Goal: Task Accomplishment & Management: Manage account settings

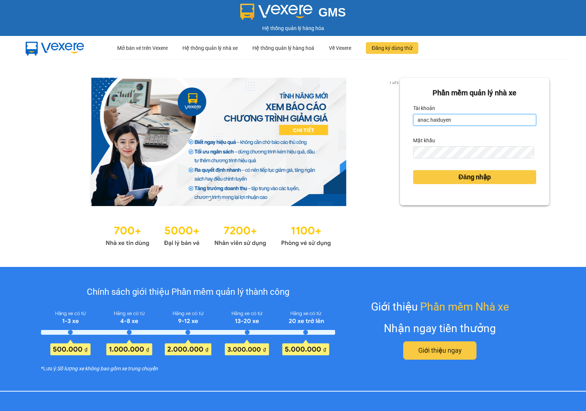
click at [444, 122] on input "anac.haiduyen" at bounding box center [474, 120] width 123 height 12
type input "trucly.haiduyen"
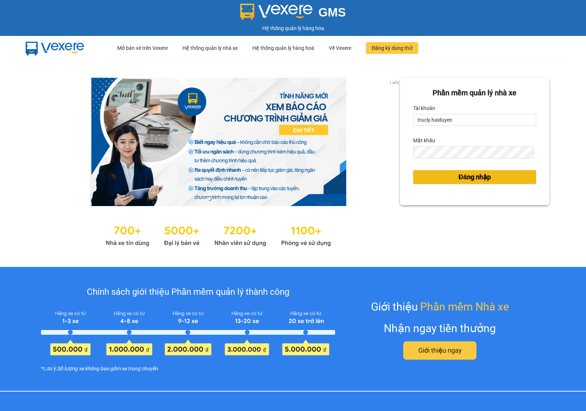
click at [458, 179] on span "Đăng nhập" at bounding box center [474, 177] width 32 height 10
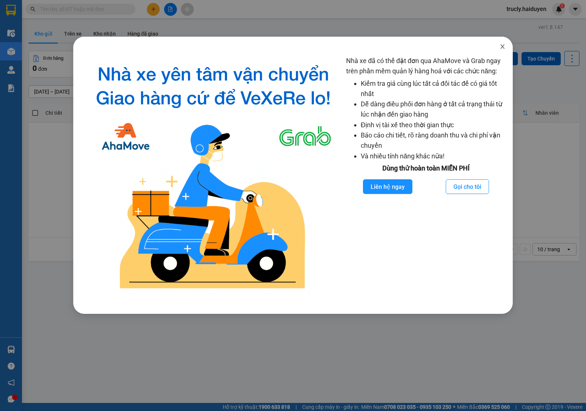
click at [502, 48] on icon "close" at bounding box center [503, 47] width 6 height 6
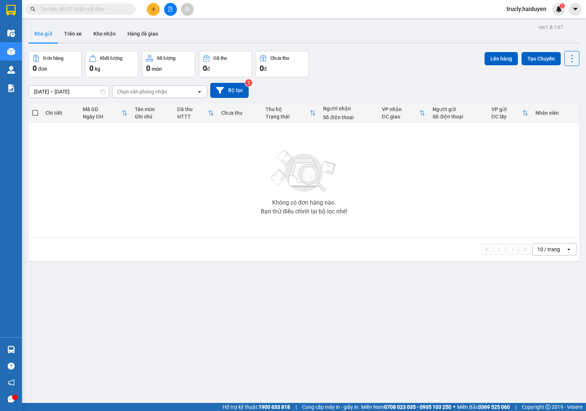
click at [367, 43] on div at bounding box center [304, 42] width 551 height 1
click at [343, 47] on div "ver 1.8.147 Kho gửi Trên xe Kho nhận Hàng đã giao Đơn hàng 0 đơn Khối lượng 0 k…" at bounding box center [304, 227] width 557 height 411
drag, startPoint x: 390, startPoint y: 55, endPoint x: 168, endPoint y: 0, distance: 229.3
click at [390, 56] on div "Đơn hàng 0 đơn Khối lượng 0 kg Số lượng 0 món Đã thu 0 đ Chưa thu 0 đ Lên hàng …" at bounding box center [304, 64] width 551 height 26
click at [74, 31] on button "Trên xe" at bounding box center [72, 34] width 29 height 18
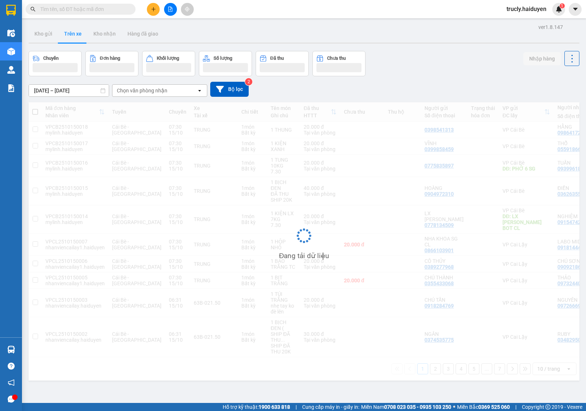
click at [118, 94] on div "Chọn văn phòng nhận" at bounding box center [142, 90] width 51 height 7
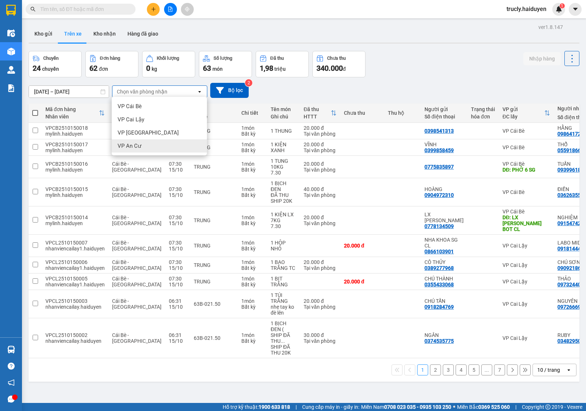
click at [133, 148] on span "VP An Cư" at bounding box center [130, 145] width 24 height 7
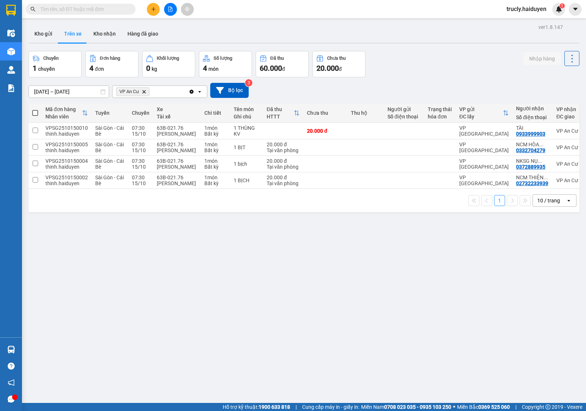
click at [381, 55] on div "Chuyến 1 chuyến Đơn hàng 4 đơn Khối lượng 0 kg Số lượng 4 món Đã thu 60.000 đ C…" at bounding box center [304, 64] width 551 height 26
click at [383, 56] on div "Chuyến 1 chuyến Đơn hàng 4 đơn Khối lượng 0 kg Số lượng 4 món Đã thu 60.000 đ C…" at bounding box center [304, 64] width 551 height 26
click at [424, 61] on div "Chuyến 1 chuyến Đơn hàng 4 đơn Khối lượng 0 kg Số lượng 4 món Đã thu 60.000 đ C…" at bounding box center [304, 64] width 551 height 26
click at [403, 53] on div "Chuyến 1 chuyến Đơn hàng 4 đơn Khối lượng 0 kg Số lượng 4 món Đã thu 60.000 đ C…" at bounding box center [304, 64] width 551 height 26
click at [402, 74] on div "Chuyến 1 chuyến Đơn hàng 4 đơn Khối lượng 0 kg Số lượng 4 món Đã thu 60.000 đ C…" at bounding box center [304, 64] width 551 height 26
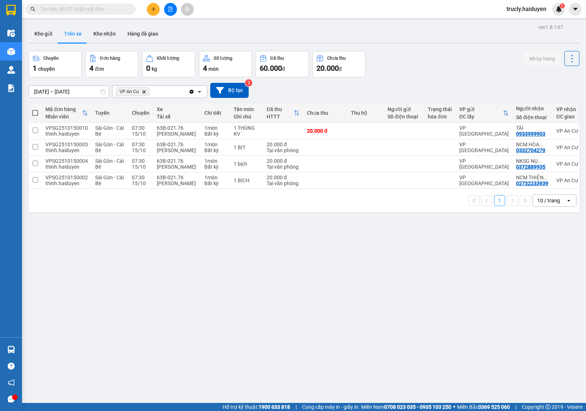
click at [156, 8] on button at bounding box center [153, 9] width 13 height 13
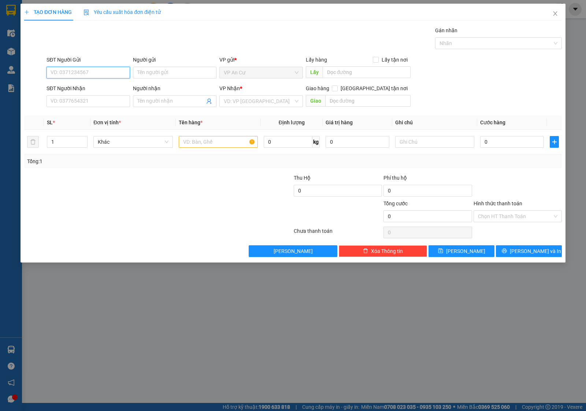
click at [70, 68] on input "SĐT Người Gửi" at bounding box center [88, 73] width 83 height 12
click at [70, 88] on div "0335530560 - NHỰT" at bounding box center [88, 87] width 75 height 8
type input "0335530560"
type input "NHỰT"
type input "0906607933"
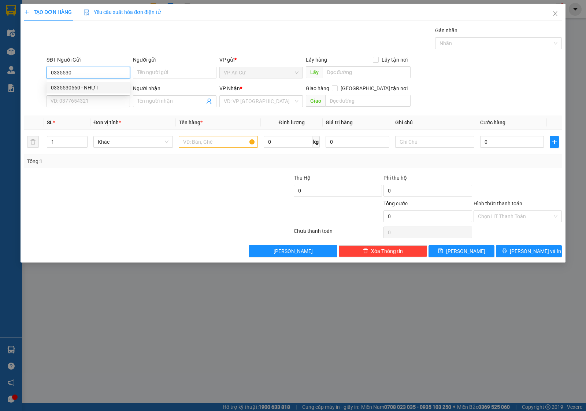
type input "NHƯ"
type input "20.000"
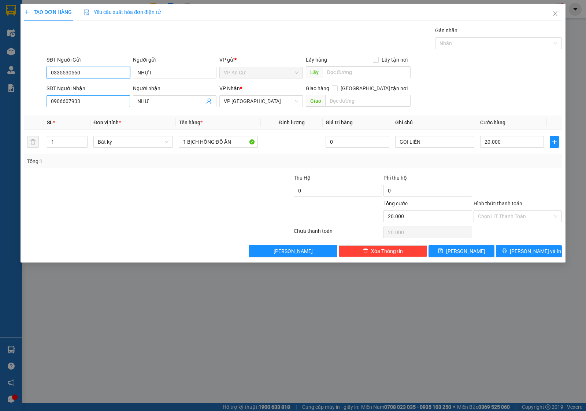
type input "0335530560"
click at [112, 103] on input "0906607933" at bounding box center [88, 101] width 83 height 12
click at [209, 206] on div at bounding box center [248, 212] width 90 height 26
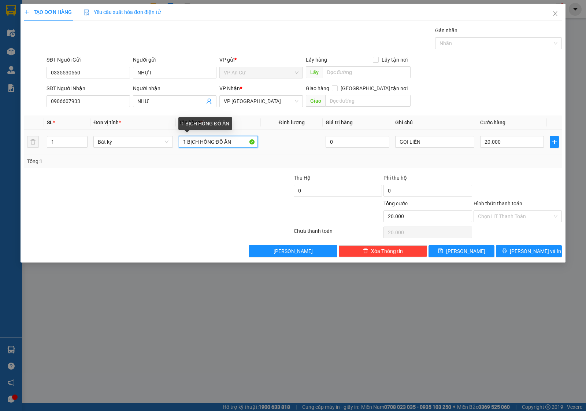
click at [213, 143] on input "1 BỊCH HỒNG ĐỒ ĂN" at bounding box center [218, 142] width 79 height 12
type input "1 BỊCH ĐỒ ĂN"
click at [538, 171] on div "Transit Pickup Surcharge Ids Transit Deliver Surcharge Ids Transit Deliver Surc…" at bounding box center [293, 141] width 538 height 230
click at [502, 175] on div at bounding box center [518, 187] width 90 height 26
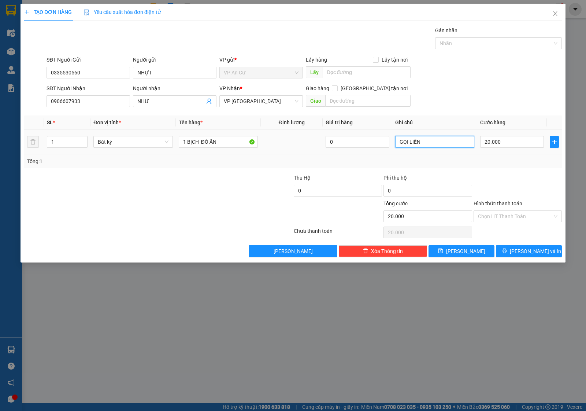
click at [436, 139] on input "GỌI LIỀN" at bounding box center [434, 142] width 79 height 12
drag, startPoint x: 505, startPoint y: 179, endPoint x: 500, endPoint y: 212, distance: 34.1
click at [505, 185] on div at bounding box center [518, 187] width 90 height 26
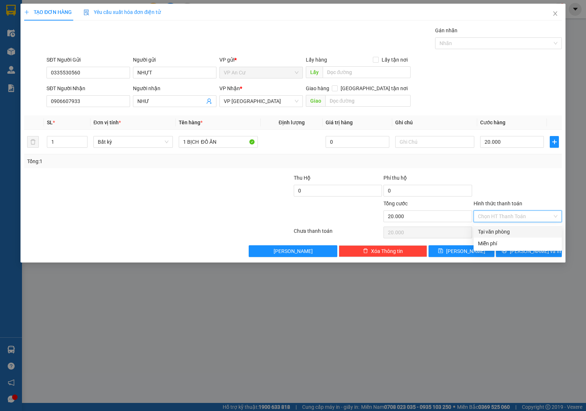
click at [499, 213] on input "Hình thức thanh toán" at bounding box center [515, 216] width 74 height 11
click at [502, 231] on div "Tại văn phòng" at bounding box center [517, 231] width 79 height 8
type input "0"
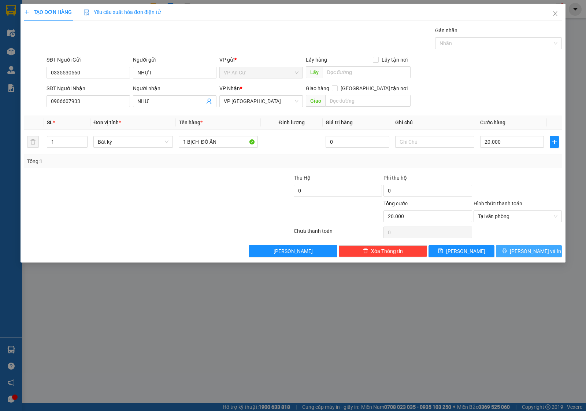
click at [507, 253] on icon "printer" at bounding box center [504, 250] width 5 height 5
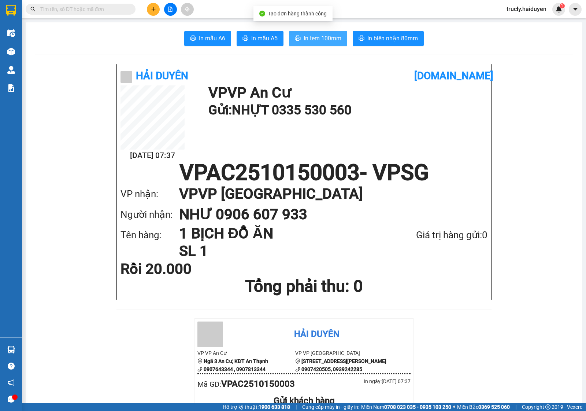
click at [324, 40] on span "In tem 100mm" at bounding box center [323, 38] width 38 height 9
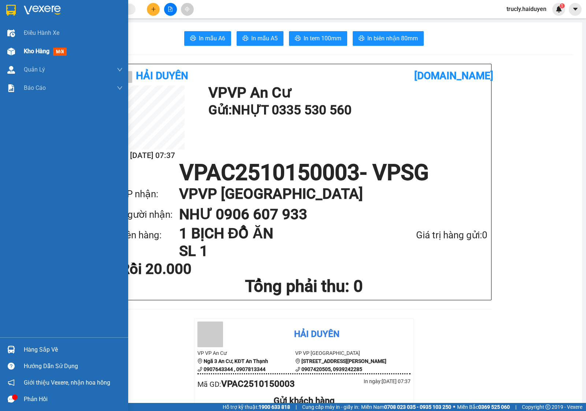
click at [14, 51] on img at bounding box center [11, 52] width 8 height 8
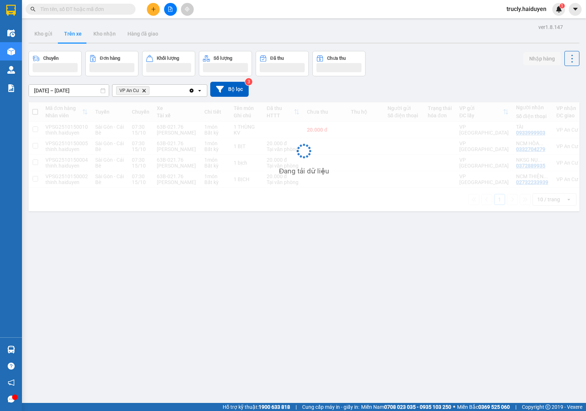
click at [469, 41] on div "Kho gửi Trên xe Kho nhận Hàng đã giao" at bounding box center [304, 34] width 551 height 19
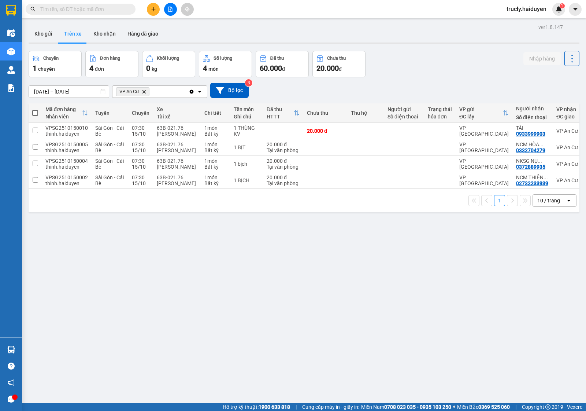
click at [121, 9] on input "text" at bounding box center [83, 9] width 86 height 8
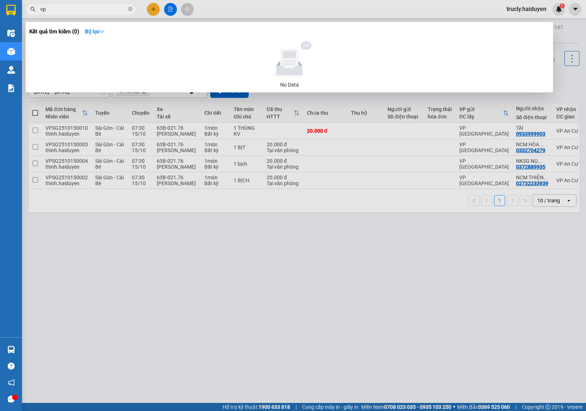
type input "v"
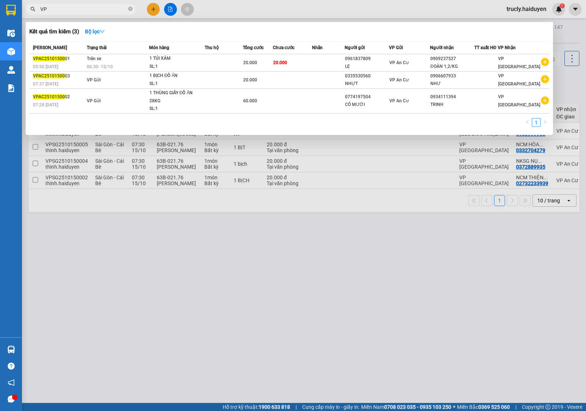
type input "V"
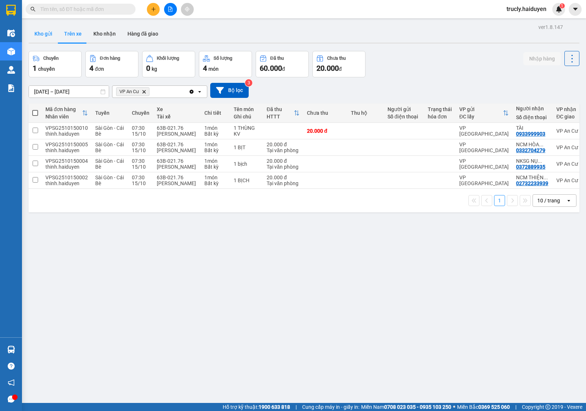
drag, startPoint x: 43, startPoint y: 27, endPoint x: 45, endPoint y: 30, distance: 3.8
click at [43, 27] on button "Kho gửi" at bounding box center [44, 34] width 30 height 18
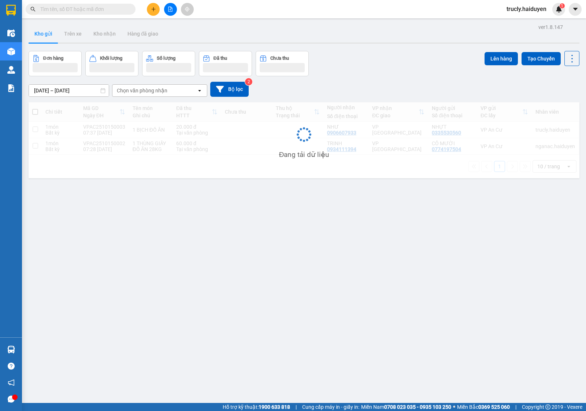
click at [363, 54] on div "Đơn hàng Khối lượng Số lượng Đã thu Chưa thu Lên hàng Tạo Chuyến" at bounding box center [304, 63] width 551 height 25
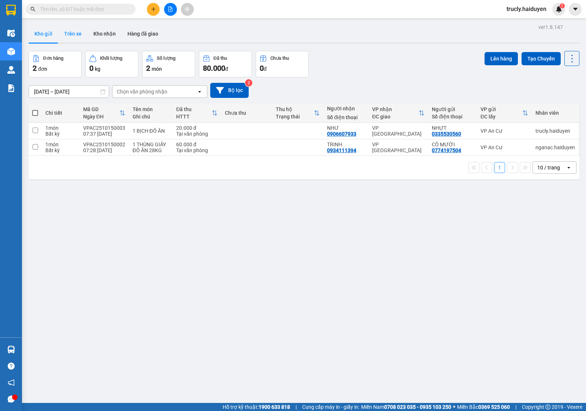
click at [70, 35] on button "Trên xe" at bounding box center [72, 34] width 29 height 18
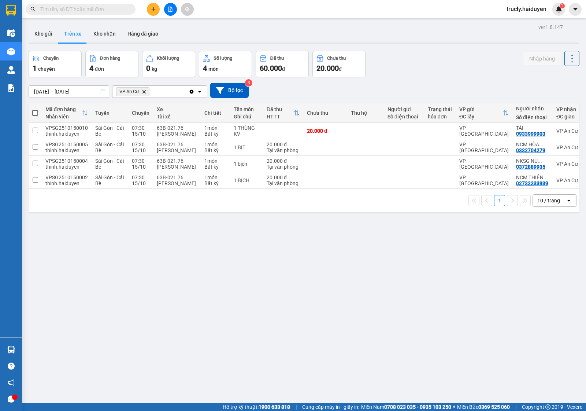
drag, startPoint x: 435, startPoint y: 62, endPoint x: 432, endPoint y: 66, distance: 4.5
click at [435, 62] on div "Chuyến 1 chuyến Đơn hàng 4 đơn Khối lượng 0 kg Số lượng 4 món Đã thu 60.000 đ C…" at bounding box center [304, 64] width 551 height 26
click at [438, 45] on div "ver 1.8.147 Kho gửi Trên xe Kho nhận Hàng đã giao Chuyến 1 chuyến Đơn hàng 4 đơ…" at bounding box center [304, 227] width 557 height 411
click at [76, 8] on input "text" at bounding box center [83, 9] width 86 height 8
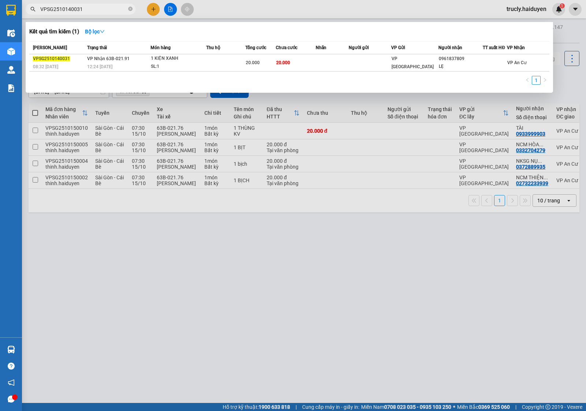
type input "VPSG2510140031"
click at [215, 379] on div at bounding box center [293, 205] width 586 height 411
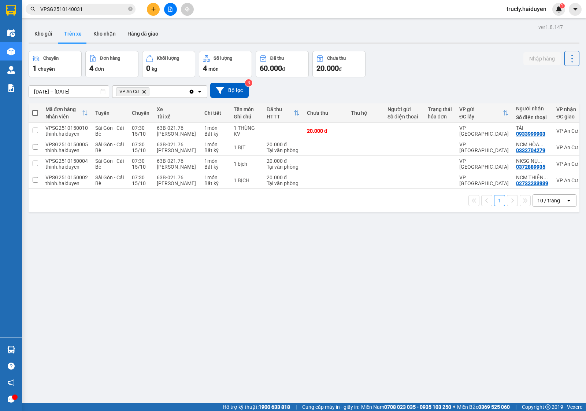
click at [115, 3] on div "Kết quả tìm kiếm ( 1 ) Bộ lọc Mã ĐH Trạng thái Món hàng Thu hộ Tổng cước Chưa c…" at bounding box center [71, 9] width 143 height 13
click at [112, 6] on input "VPSG2510140031" at bounding box center [83, 9] width 86 height 8
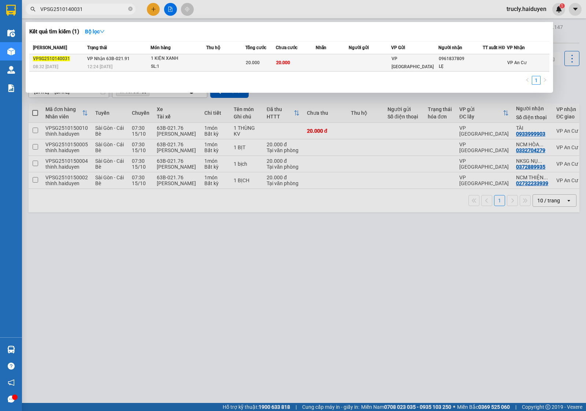
click at [180, 59] on div "1 KIỆN XANH" at bounding box center [178, 59] width 55 height 8
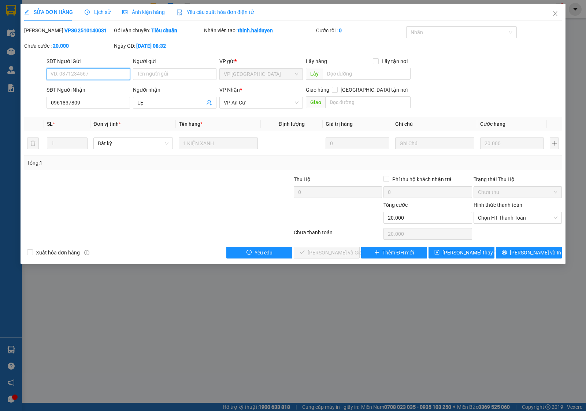
type input "0961837809"
type input "LẸ"
type input "0"
type input "20.000"
click at [489, 216] on span "Chọn HT Thanh Toán" at bounding box center [517, 217] width 79 height 11
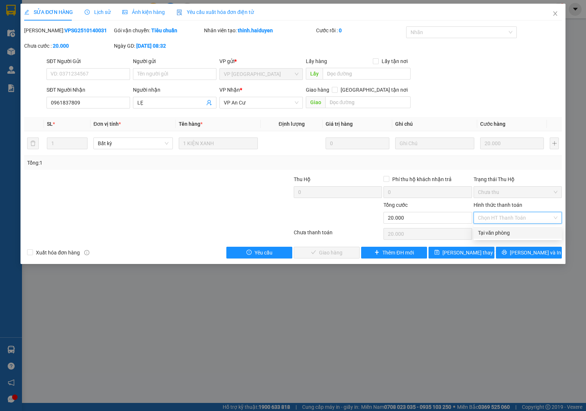
click at [490, 230] on div "Tại văn phòng" at bounding box center [517, 233] width 79 height 8
type input "0"
click at [332, 253] on span "[PERSON_NAME] và Giao hàng" at bounding box center [343, 252] width 70 height 8
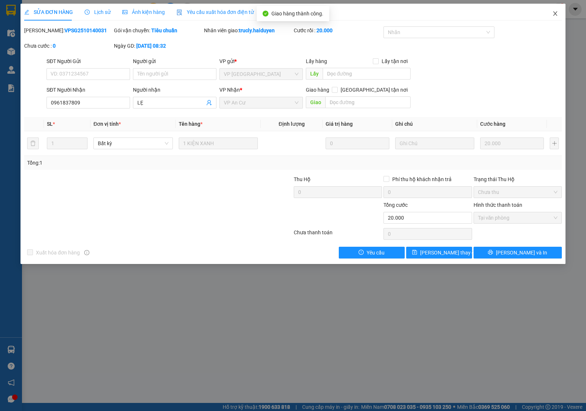
click at [555, 9] on span "Close" at bounding box center [555, 14] width 21 height 21
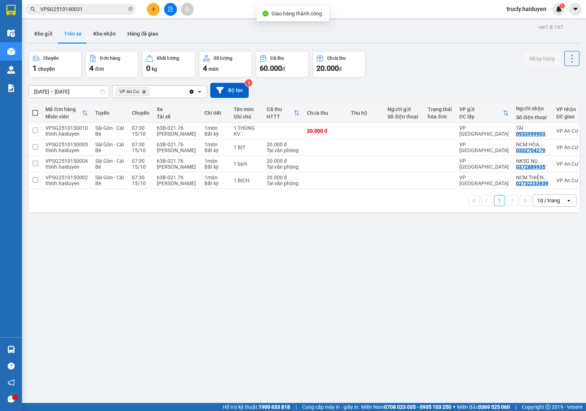
click at [94, 13] on input "VPSG2510140031" at bounding box center [83, 9] width 86 height 8
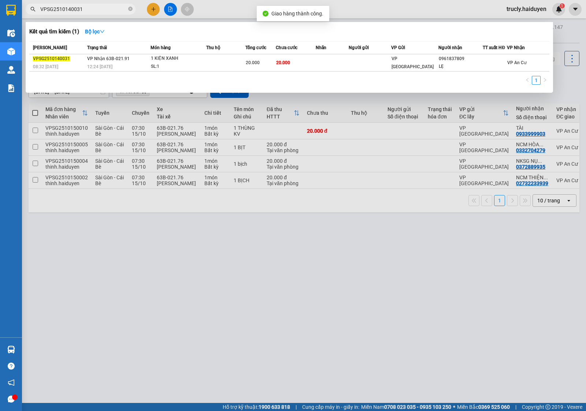
click at [94, 13] on input "VPSG2510140031" at bounding box center [83, 9] width 86 height 8
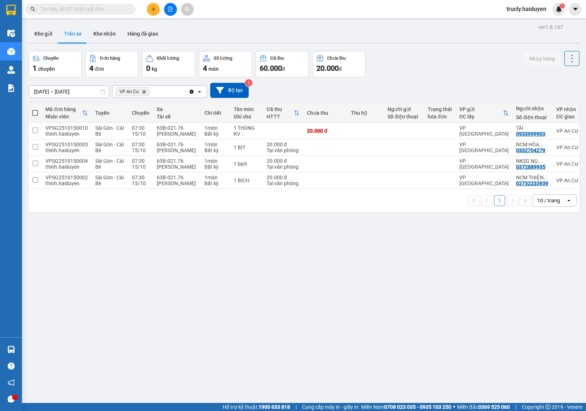
drag, startPoint x: 427, startPoint y: 70, endPoint x: 424, endPoint y: 72, distance: 3.8
click at [425, 71] on div "Chuyến 1 chuyến Đơn hàng 4 đơn Khối lượng 0 kg Số lượng 4 món Đã thu 60.000 đ C…" at bounding box center [304, 64] width 551 height 26
click at [398, 23] on div "ver 1.8.147 Kho gửi Trên xe Kho nhận Hàng đã giao Chuyến 1 chuyến Đơn hàng 4 đơ…" at bounding box center [304, 227] width 557 height 411
click at [103, 29] on button "Kho nhận" at bounding box center [105, 34] width 34 height 18
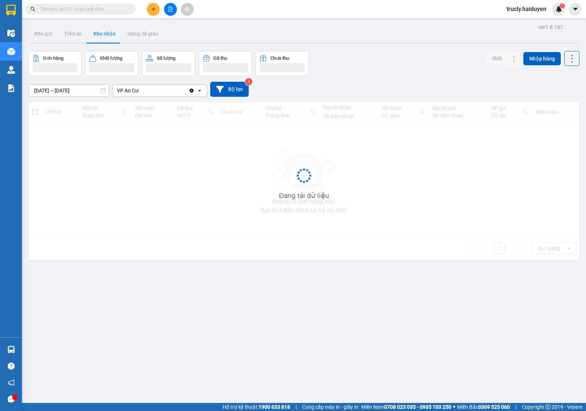
click at [41, 90] on input "[DATE] – [DATE]" at bounding box center [69, 91] width 80 height 12
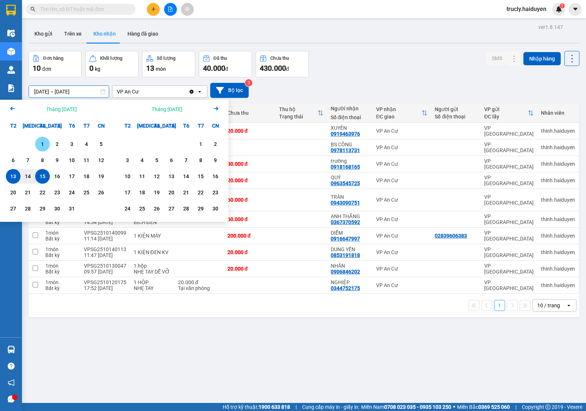
click at [41, 145] on div "1" at bounding box center [42, 144] width 10 height 9
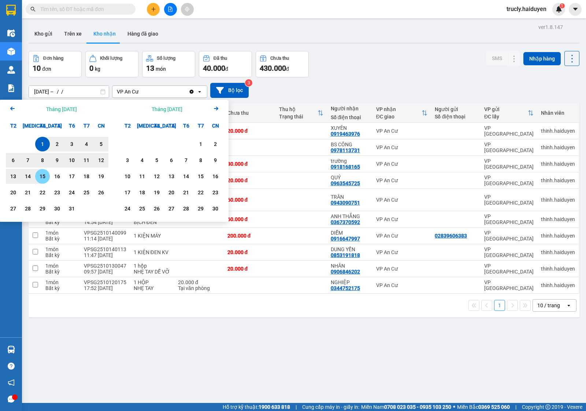
click at [41, 176] on div "15" at bounding box center [42, 176] width 10 height 9
type input "[DATE] – [DATE]"
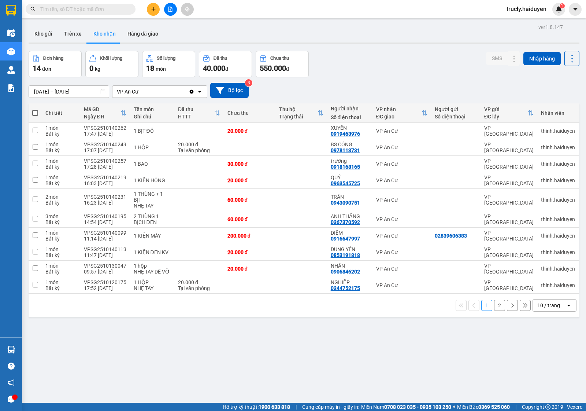
click at [378, 64] on div "Đơn hàng 14 đơn Khối lượng 0 kg Số lượng 18 món Đã thu 40.000 đ Chưa thu 550.00…" at bounding box center [304, 64] width 551 height 26
click at [402, 63] on div "Đơn hàng 14 đơn Khối lượng 0 kg Số lượng 18 món Đã thu 40.000 đ Chưa thu 550.00…" at bounding box center [304, 64] width 551 height 26
click at [497, 286] on icon at bounding box center [499, 284] width 5 height 5
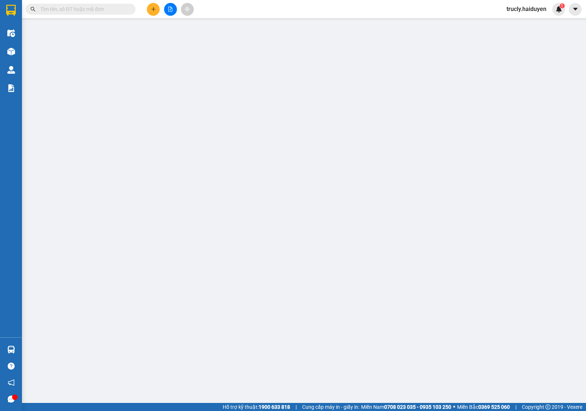
type input "0344752175"
type input "NGHIỆP"
type input "0"
type input "20.000"
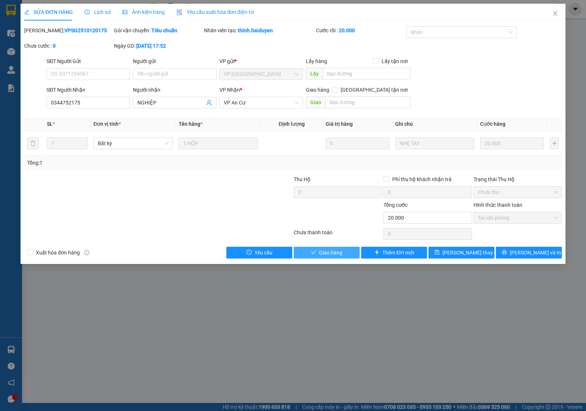
click at [327, 256] on span "Giao hàng" at bounding box center [330, 252] width 23 height 8
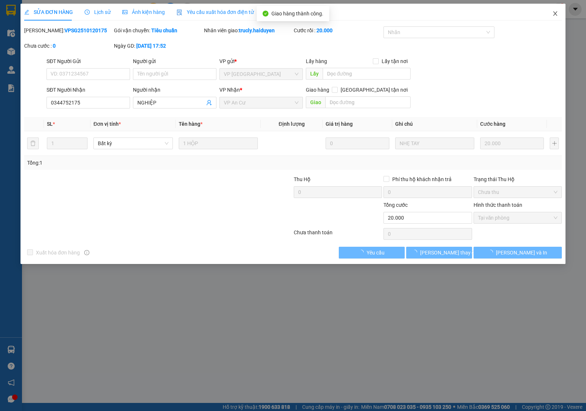
click at [553, 13] on icon "close" at bounding box center [555, 14] width 6 height 6
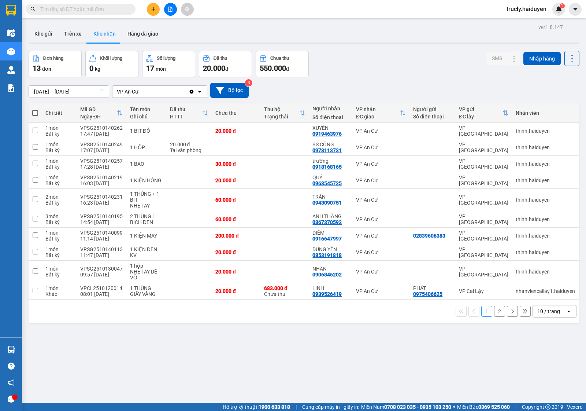
click at [494, 310] on button "2" at bounding box center [499, 310] width 11 height 11
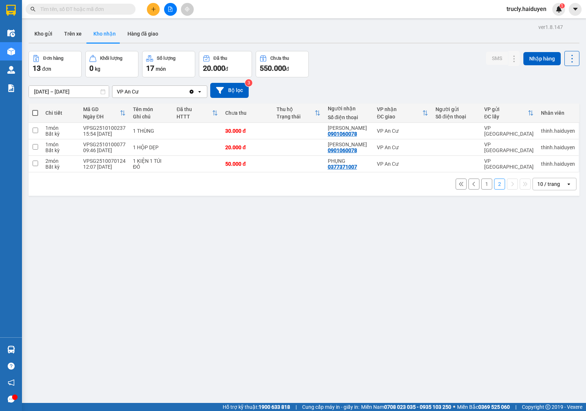
click at [482, 185] on button "1" at bounding box center [486, 183] width 11 height 11
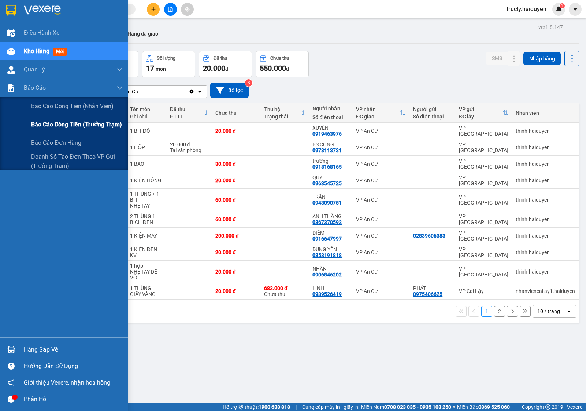
click at [74, 123] on span "Báo cáo dòng tiền (trưởng trạm)" at bounding box center [76, 124] width 91 height 9
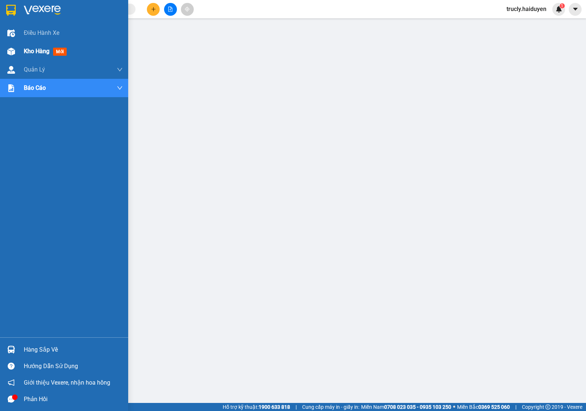
click at [20, 52] on div "Kho hàng mới" at bounding box center [64, 51] width 128 height 18
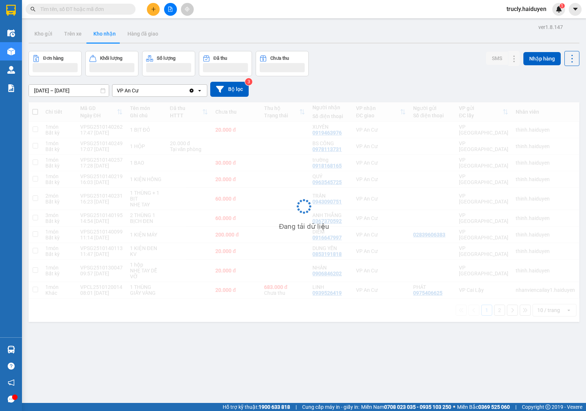
click at [420, 48] on div "ver 1.8.147 Kho gửi Trên xe Kho nhận Hàng đã giao Đơn hàng Khối lượng Số lượng …" at bounding box center [304, 227] width 557 height 411
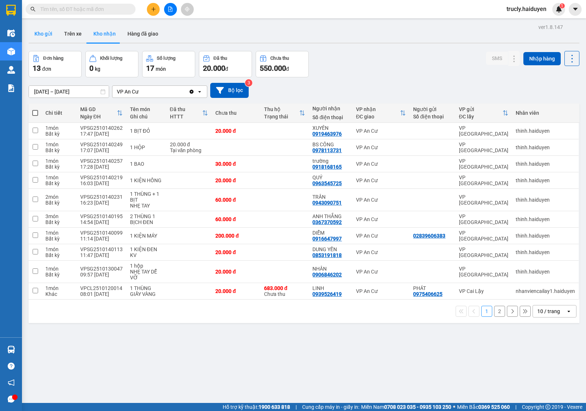
click at [41, 35] on button "Kho gửi" at bounding box center [44, 34] width 30 height 18
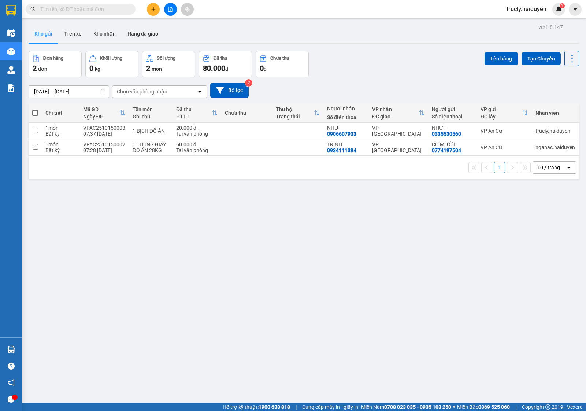
click at [379, 79] on div "[DATE] – [DATE] Press the down arrow key to interact with the calendar and sele…" at bounding box center [304, 90] width 551 height 26
click at [372, 77] on div "[DATE] – [DATE] Press the down arrow key to interact with the calendar and sele…" at bounding box center [304, 90] width 551 height 26
click at [79, 30] on button "Trên xe" at bounding box center [72, 34] width 29 height 18
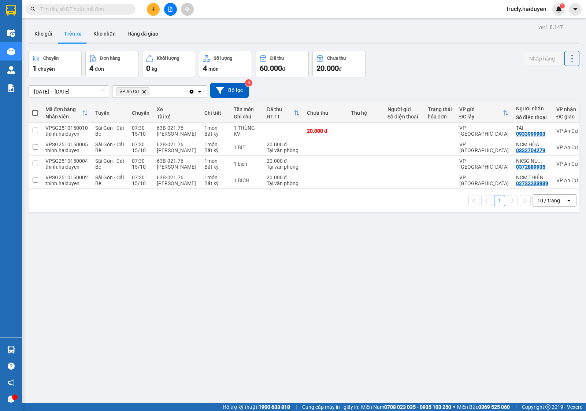
click at [452, 49] on div "ver 1.8.147 Kho gửi Trên xe Kho nhận Hàng đã giao Chuyến 1 chuyến Đơn hàng 4 đơ…" at bounding box center [304, 227] width 557 height 411
click at [23, 35] on main "ver 1.8.147 Kho gửi Trên xe Kho nhận Hàng đã giao Chuyến 1 chuyến Đơn hàng 4 đơ…" at bounding box center [293, 201] width 586 height 402
click at [36, 35] on button "Kho gửi" at bounding box center [44, 34] width 30 height 18
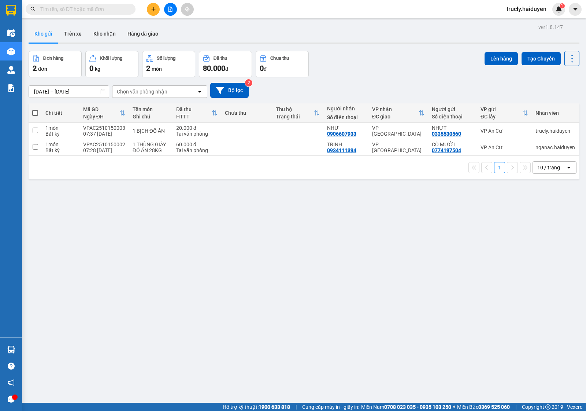
click at [396, 54] on div "Đơn hàng 2 đơn Khối lượng 0 kg Số lượng 2 món Đã thu 80.000 đ Chưa thu 0 đ Lên …" at bounding box center [304, 64] width 551 height 26
click at [371, 66] on div "Đơn hàng 2 đơn Khối lượng 0 kg Số lượng 2 món Đã thu 80.000 đ Chưa thu 0 đ Lên …" at bounding box center [304, 64] width 551 height 26
click at [360, 63] on div "Đơn hàng 2 đơn Khối lượng 0 kg Số lượng 2 món Đã thu 80.000 đ Chưa thu 0 đ Lên …" at bounding box center [304, 64] width 551 height 26
click at [154, 13] on button at bounding box center [153, 9] width 13 height 13
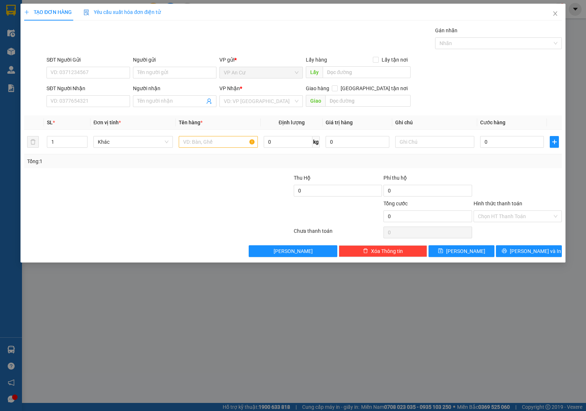
click at [227, 177] on div at bounding box center [248, 187] width 90 height 26
click at [237, 179] on div at bounding box center [248, 187] width 90 height 26
click at [553, 15] on icon "close" at bounding box center [555, 14] width 6 height 6
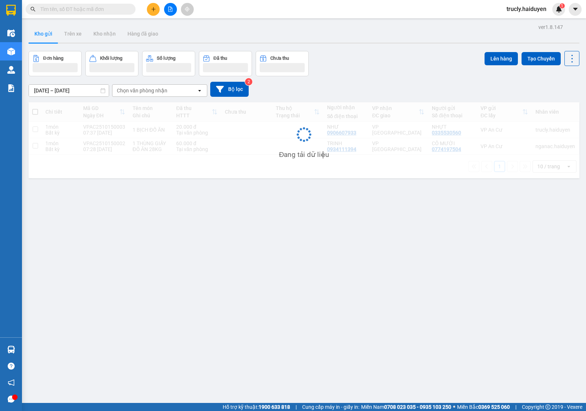
click at [368, 57] on div "Đơn hàng Khối lượng Số lượng Đã thu Chưa thu Lên hàng Tạo Chuyến" at bounding box center [304, 63] width 551 height 25
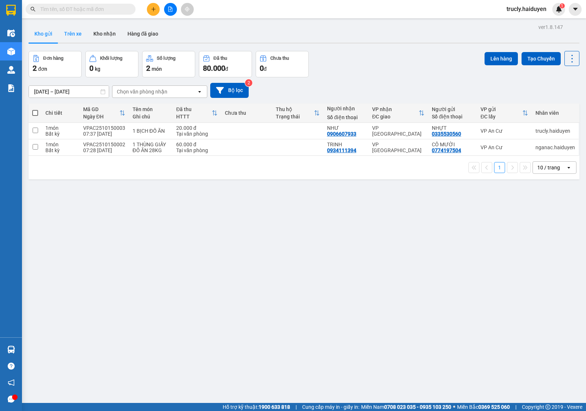
click at [69, 36] on button "Trên xe" at bounding box center [72, 34] width 29 height 18
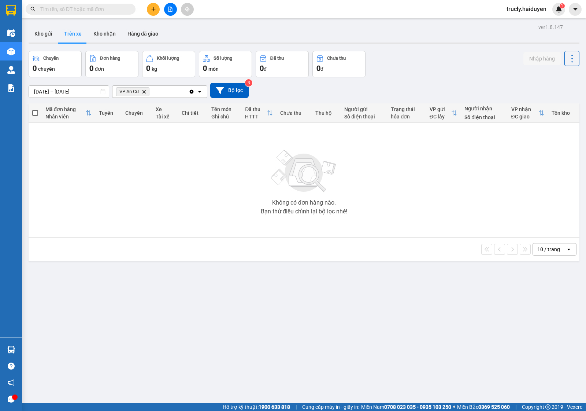
click at [70, 7] on input "text" at bounding box center [83, 9] width 86 height 8
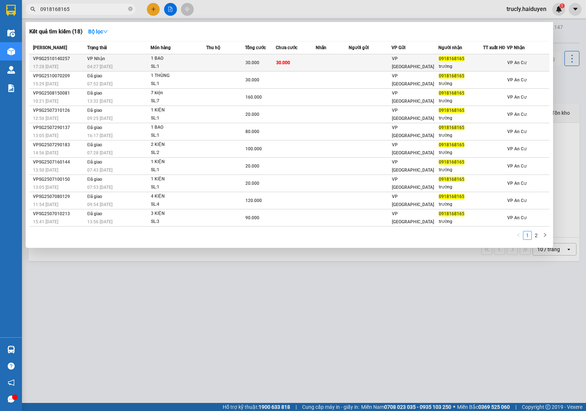
type input "0918168165"
click at [162, 65] on div "SL: 1" at bounding box center [178, 67] width 55 height 8
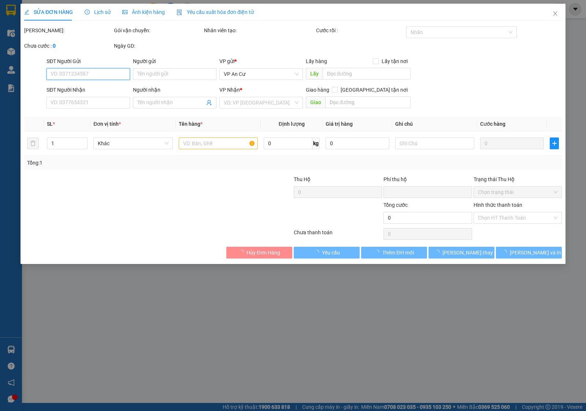
type input "0918168165"
type input "trường"
type input "0"
type input "30.000"
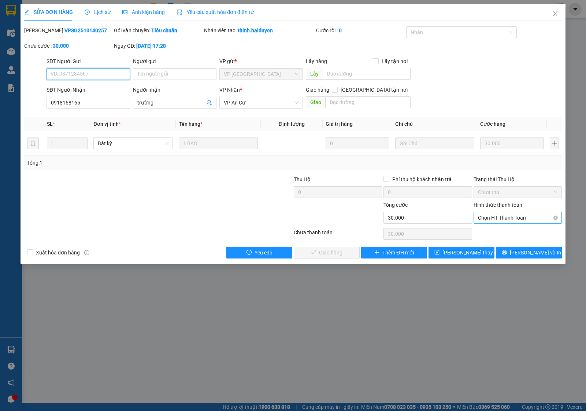
click at [501, 221] on span "Chọn HT Thanh Toán" at bounding box center [517, 217] width 79 height 11
click at [493, 235] on div "Tại văn phòng" at bounding box center [517, 233] width 79 height 8
type input "0"
click at [329, 248] on span "Lưu và Giao hàng" at bounding box center [343, 252] width 70 height 8
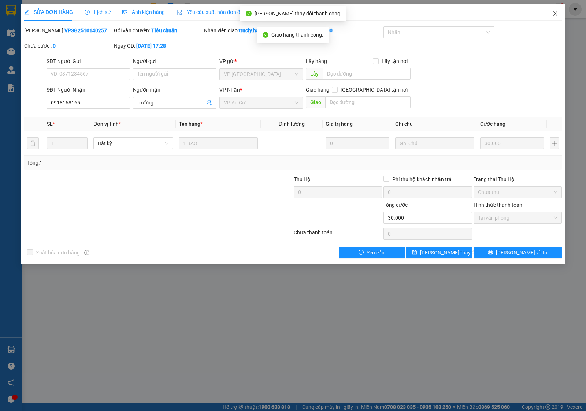
click at [552, 14] on icon "close" at bounding box center [555, 14] width 6 height 6
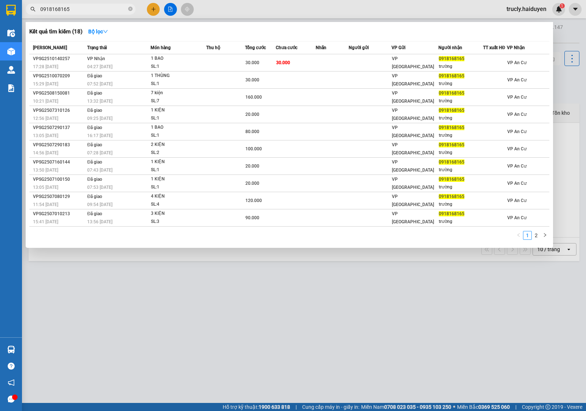
click at [84, 11] on input "0918168165" at bounding box center [83, 9] width 86 height 8
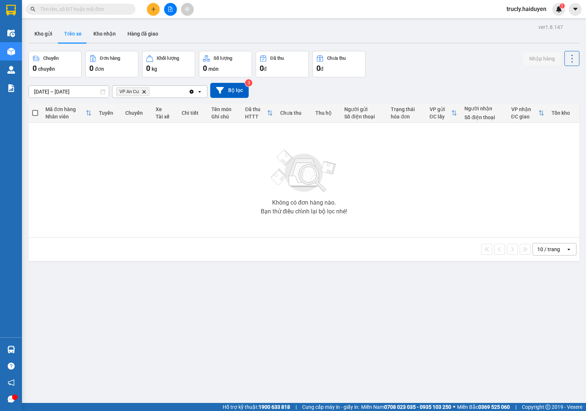
click at [422, 52] on div "Chuyến 0 chuyến Đơn hàng 0 đơn Khối lượng 0 kg Số lượng 0 món Đã thu 0 đ Chưa t…" at bounding box center [304, 64] width 551 height 26
click at [430, 69] on div "Chuyến 0 chuyến Đơn hàng 0 đơn Khối lượng 0 kg Số lượng 0 món Đã thu 0 đ Chưa t…" at bounding box center [304, 64] width 551 height 26
click at [47, 31] on button "Kho gửi" at bounding box center [44, 34] width 30 height 18
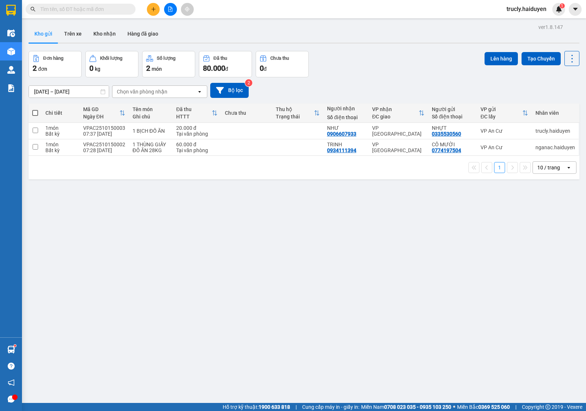
click at [87, 9] on input "text" at bounding box center [83, 9] width 86 height 8
click at [381, 56] on div "Đơn hàng 2 đơn Khối lượng 0 kg Số lượng 2 món Đã thu 80.000 đ Chưa thu 0 đ Lên …" at bounding box center [304, 64] width 551 height 26
click at [73, 31] on button "Trên xe" at bounding box center [72, 34] width 29 height 18
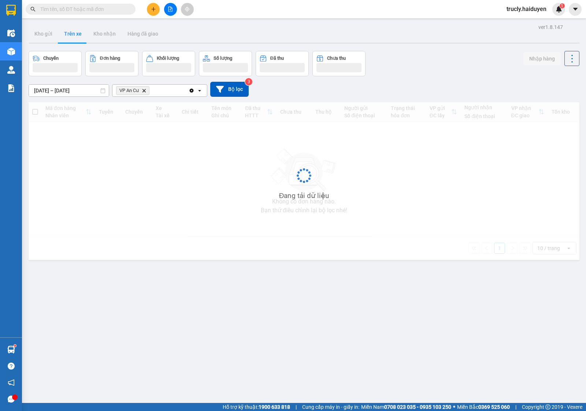
click at [417, 70] on div "Chuyến Đơn hàng Khối lượng Số lượng Đã thu Chưa thu Nhập hàng" at bounding box center [304, 63] width 551 height 25
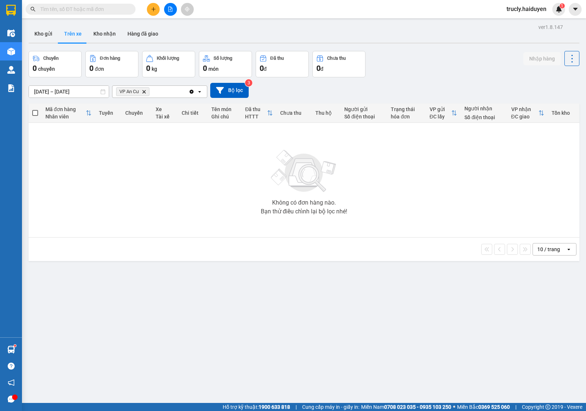
click at [417, 70] on div "Chuyến 0 chuyến Đơn hàng 0 đơn Khối lượng 0 kg Số lượng 0 món Đã thu 0 đ Chưa t…" at bounding box center [304, 64] width 551 height 26
click at [45, 8] on input "text" at bounding box center [83, 9] width 86 height 8
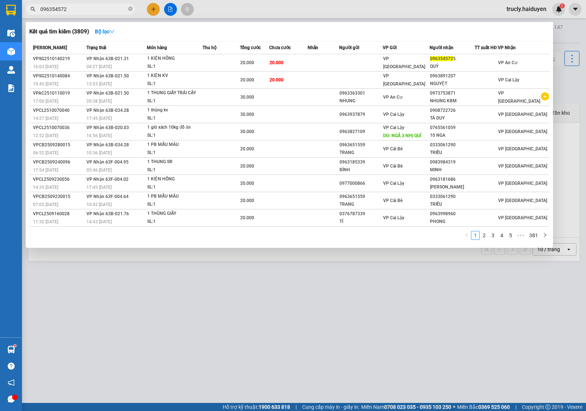
type input "0963545725"
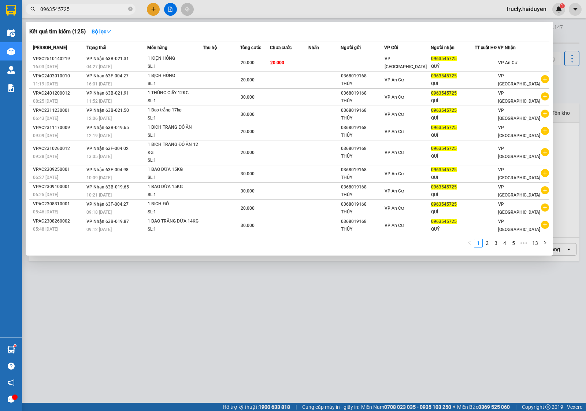
click at [101, 11] on input "0963545725" at bounding box center [83, 9] width 86 height 8
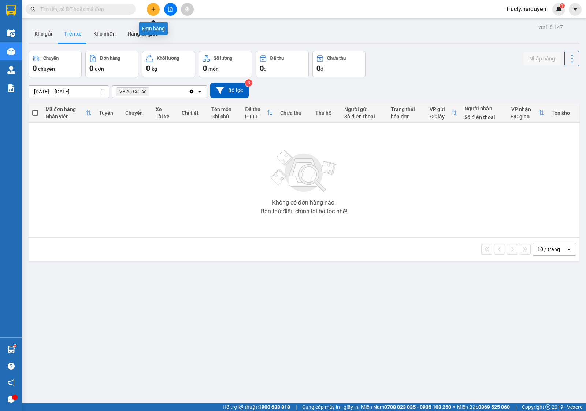
click at [156, 7] on icon "plus" at bounding box center [153, 9] width 5 height 5
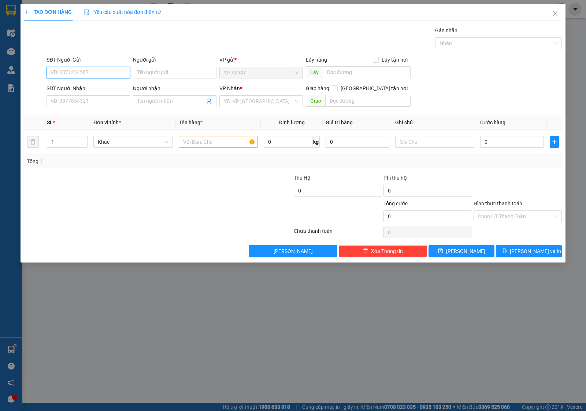
click at [74, 73] on input "SĐT Người Gửi" at bounding box center [88, 73] width 83 height 12
click at [98, 86] on div "0764326948 - HIỀN" at bounding box center [88, 87] width 75 height 8
type input "0764326948"
type input "HIỀN"
type input "0346218949"
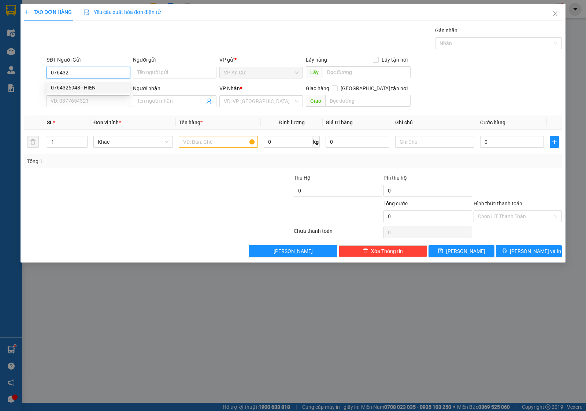
type input "HẠ"
type input "20.000"
type input "0764326948"
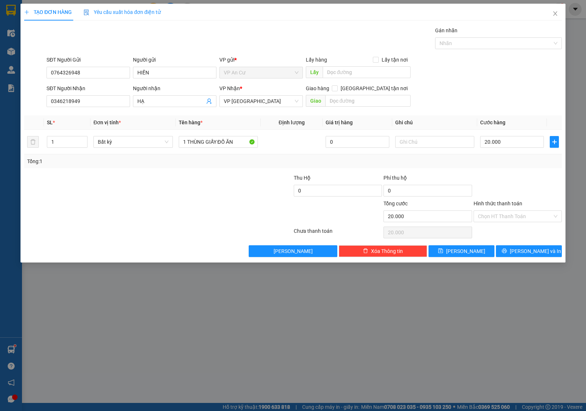
click at [197, 198] on div at bounding box center [113, 187] width 180 height 26
click at [96, 97] on input "0346218949" at bounding box center [88, 101] width 83 height 12
click at [171, 206] on div at bounding box center [113, 212] width 180 height 26
click at [233, 144] on input "1 THÙNG GIẤY ĐỒ ĂN" at bounding box center [218, 142] width 79 height 12
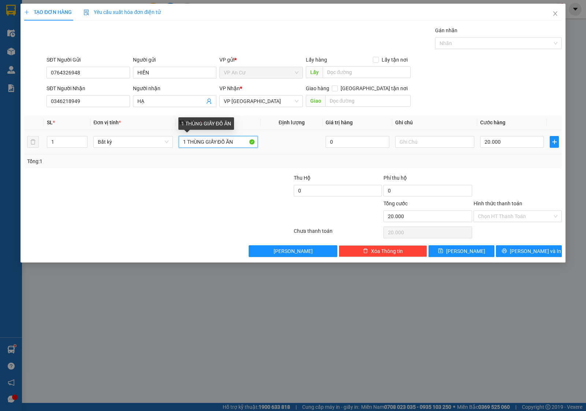
click at [234, 144] on input "1 THÙNG GIẤY ĐỒ ĂN" at bounding box center [218, 142] width 79 height 12
type input "1 HỘP GIẤY NHỎ"
click at [516, 163] on div "Tổng: 1" at bounding box center [293, 161] width 532 height 8
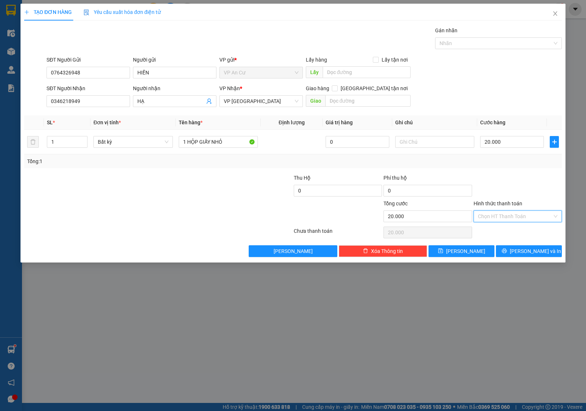
click at [520, 212] on input "Hình thức thanh toán" at bounding box center [515, 216] width 74 height 11
drag, startPoint x: 521, startPoint y: 233, endPoint x: 522, endPoint y: 238, distance: 5.2
click at [522, 233] on div "Tại văn phòng" at bounding box center [517, 231] width 79 height 8
type input "0"
click at [525, 251] on span "[PERSON_NAME] và In" at bounding box center [535, 251] width 51 height 8
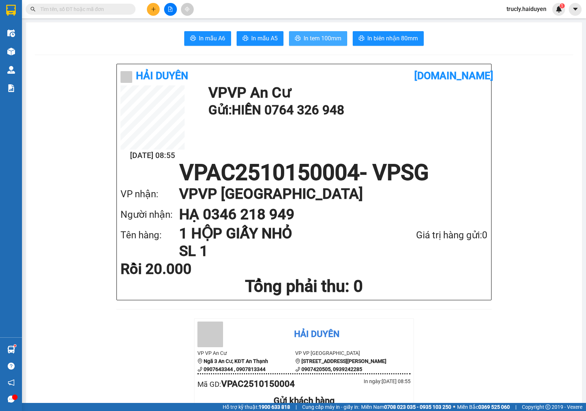
click at [325, 35] on span "In tem 100mm" at bounding box center [323, 38] width 38 height 9
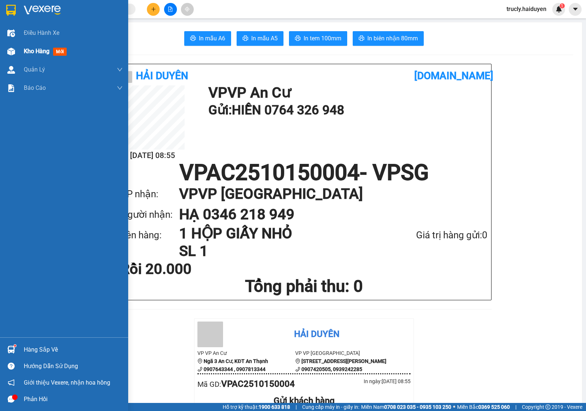
click at [18, 47] on div "Kho hàng mới" at bounding box center [64, 51] width 128 height 18
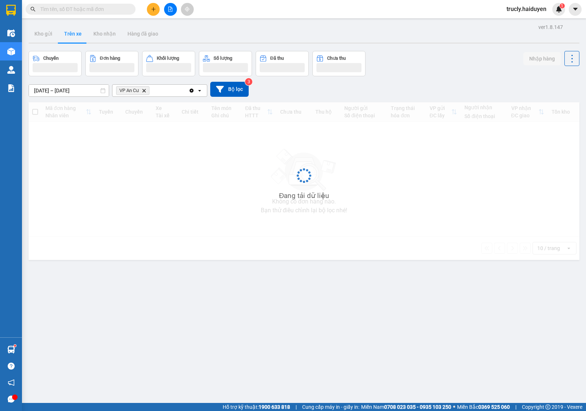
click at [416, 53] on div "Chuyến Đơn hàng Khối lượng Số lượng Đã thu Chưa thu Nhập hàng" at bounding box center [304, 63] width 551 height 25
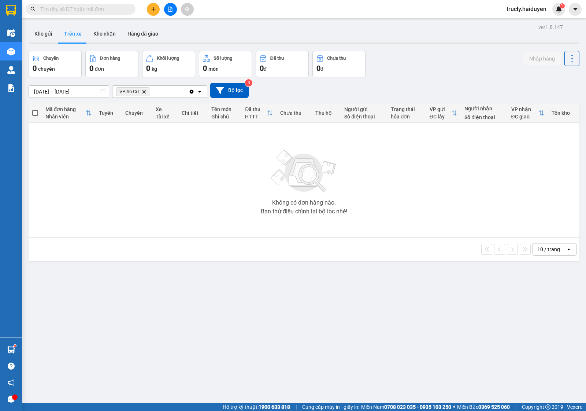
click at [411, 52] on div "Chuyến 0 chuyến Đơn hàng 0 đơn Khối lượng 0 kg Số lượng 0 món Đã thu 0 đ Chưa t…" at bounding box center [304, 64] width 551 height 26
click at [423, 67] on div "Chuyến 0 chuyến Đơn hàng 0 đơn Khối lượng 0 kg Số lượng 0 món Đã thu 0 đ Chưa t…" at bounding box center [304, 64] width 551 height 26
click at [43, 37] on button "Kho gửi" at bounding box center [44, 34] width 30 height 18
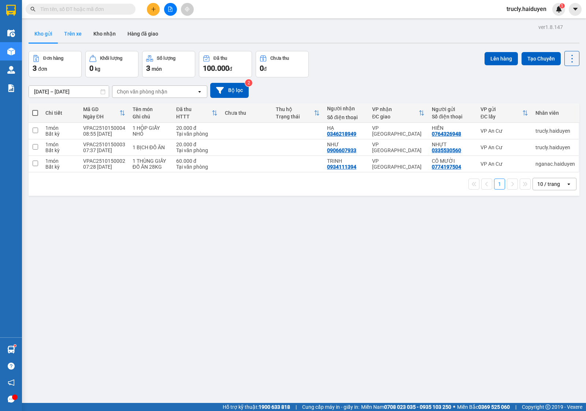
click at [68, 30] on button "Trên xe" at bounding box center [72, 34] width 29 height 18
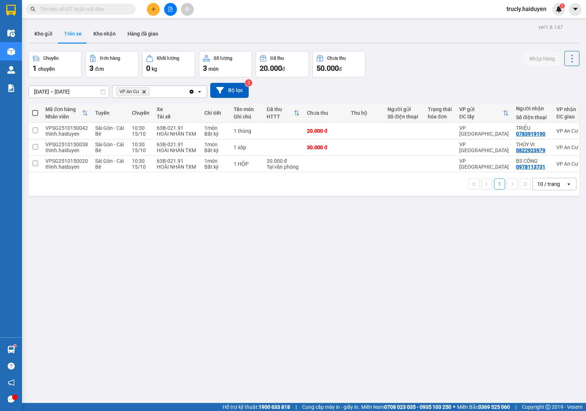
click at [393, 73] on div "Chuyến 1 chuyến Đơn hàng 3 đơn Khối lượng 0 kg Số lượng 3 món Đã thu 20.000 đ C…" at bounding box center [304, 64] width 551 height 26
click at [108, 37] on button "Kho nhận" at bounding box center [105, 34] width 34 height 18
type input "[DATE] – [DATE]"
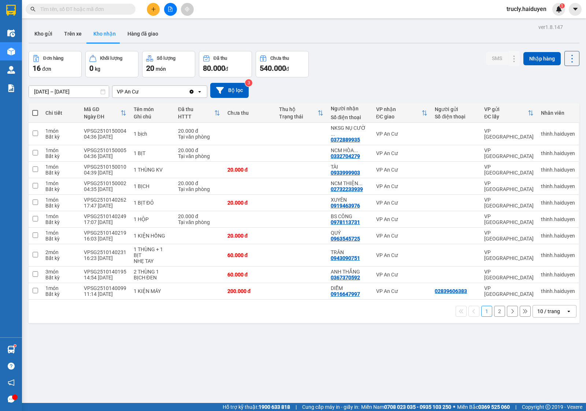
click at [392, 80] on div "[DATE] – [DATE] Press the down arrow key to interact with the calendar and sele…" at bounding box center [304, 90] width 551 height 26
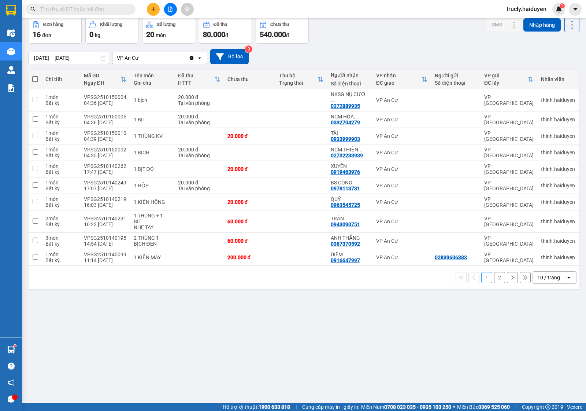
drag, startPoint x: 353, startPoint y: 48, endPoint x: 317, endPoint y: 25, distance: 42.3
click at [352, 48] on div "[DATE] – [DATE] Press the down arrow key to interact with the calendar and sele…" at bounding box center [304, 57] width 551 height 26
click at [50, 8] on input "text" at bounding box center [83, 9] width 86 height 8
click at [101, 12] on input "text" at bounding box center [83, 9] width 86 height 8
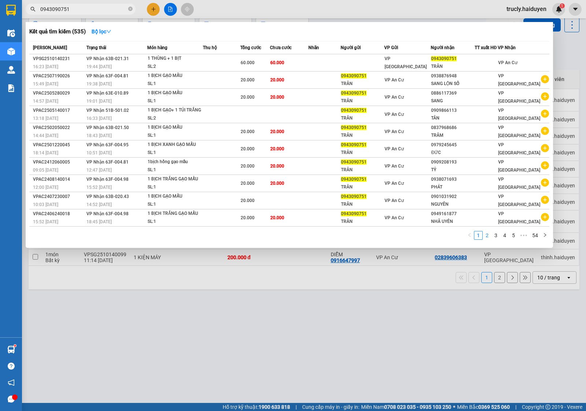
type input "0943090751"
click at [488, 231] on link "2" at bounding box center [487, 235] width 8 height 8
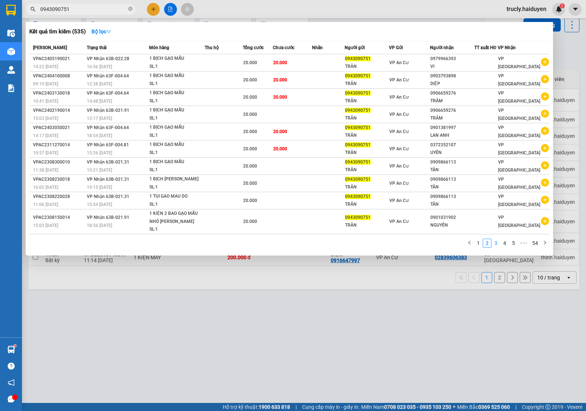
click at [497, 241] on link "3" at bounding box center [496, 243] width 8 height 8
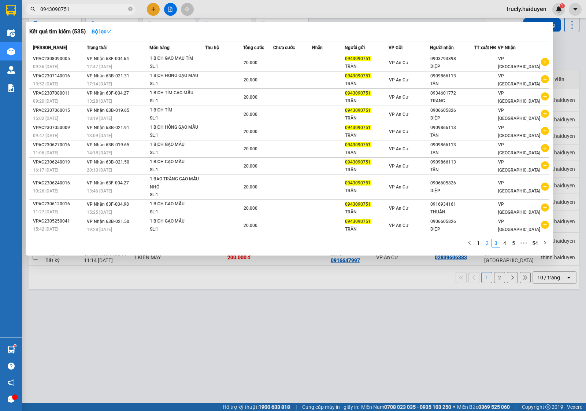
click at [484, 242] on link "2" at bounding box center [487, 243] width 8 height 8
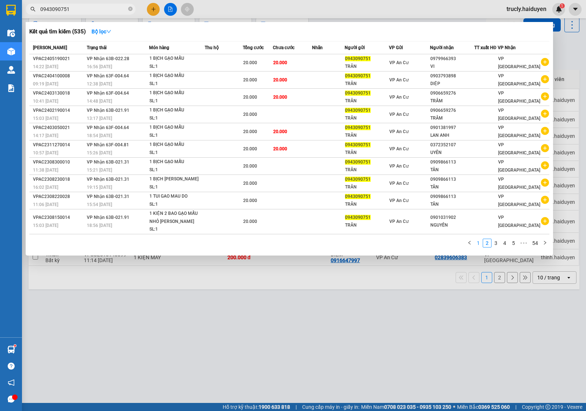
click at [478, 241] on link "1" at bounding box center [478, 243] width 8 height 8
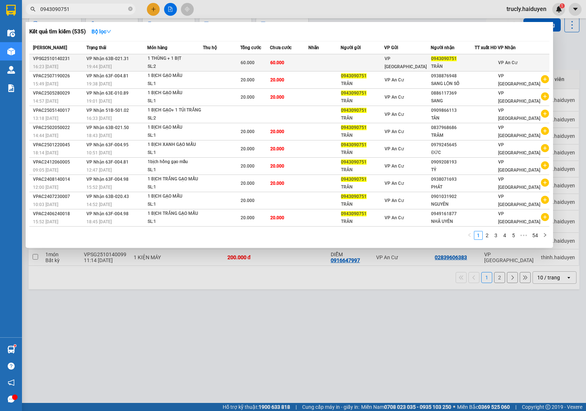
click at [159, 59] on div "1 THÙNG + 1 BỊT" at bounding box center [175, 59] width 55 height 8
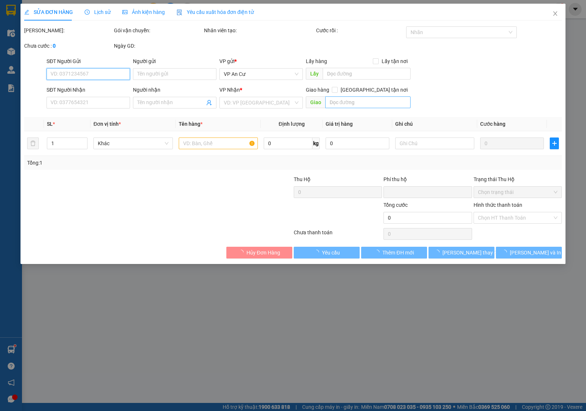
type input "0943090751"
type input "TRÂN"
type input "0"
type input "60.000"
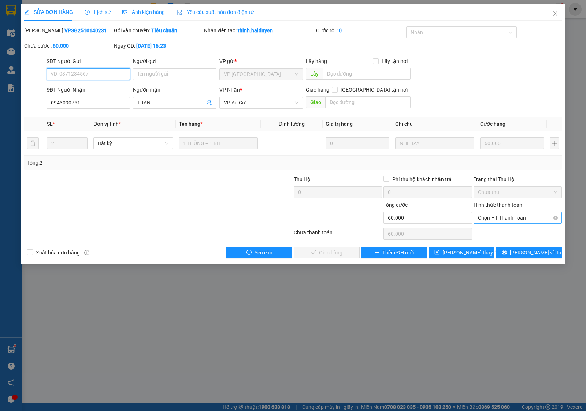
click at [500, 218] on span "Chọn HT Thanh Toán" at bounding box center [517, 217] width 79 height 11
click at [499, 233] on div "Tại văn phòng" at bounding box center [517, 233] width 79 height 8
type input "0"
click at [337, 253] on span "[PERSON_NAME] và Giao hàng" at bounding box center [343, 252] width 70 height 8
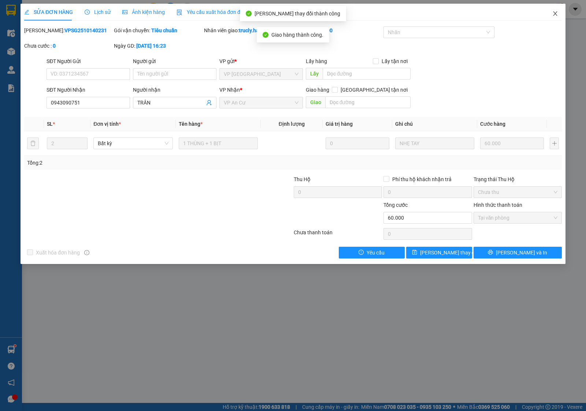
click at [552, 13] on icon "close" at bounding box center [555, 14] width 6 height 6
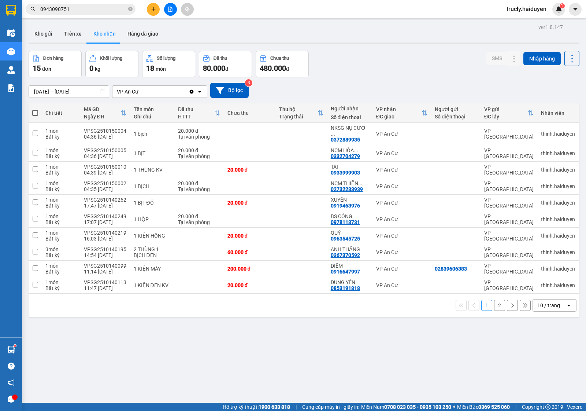
click at [279, 380] on div "ver 1.8.147 Kho gửi Trên xe Kho nhận Hàng đã giao Đơn hàng 15 đơn Khối lượng 0 …" at bounding box center [304, 227] width 557 height 411
click at [361, 83] on div "[DATE] – [DATE] Press the down arrow key to interact with the calendar and sele…" at bounding box center [304, 90] width 551 height 15
click at [366, 59] on div "Đơn hàng 15 đơn Khối lượng 0 kg Số lượng 18 món Đã thu 80.000 đ Chưa thu 480.00…" at bounding box center [304, 64] width 551 height 26
click at [74, 8] on input "0943090751" at bounding box center [83, 9] width 86 height 8
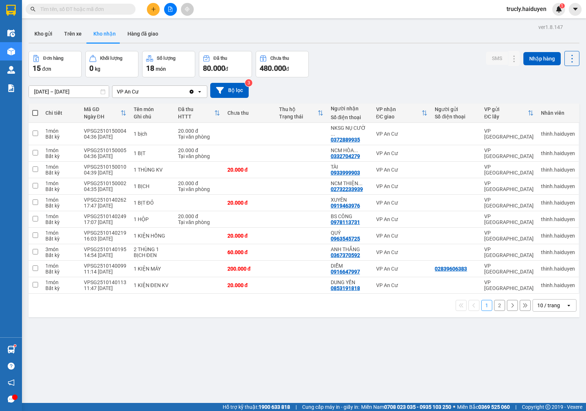
click at [400, 81] on div "[DATE] – [DATE] Press the down arrow key to interact with the calendar and sele…" at bounding box center [304, 90] width 551 height 26
click at [343, 88] on div "[DATE] – [DATE] Press the down arrow key to interact with the calendar and sele…" at bounding box center [304, 90] width 551 height 15
click at [407, 52] on div "Đơn hàng 15 đơn Khối lượng 0 kg Số lượng 18 món Đã thu 80.000 đ Chưa thu 480.00…" at bounding box center [304, 64] width 551 height 26
click at [400, 48] on div "ver 1.8.147 Kho gửi Trên xe Kho nhận Hàng đã giao Đơn hàng 15 đơn Khối lượng 0 …" at bounding box center [304, 227] width 557 height 411
click at [157, 7] on button at bounding box center [153, 9] width 13 height 13
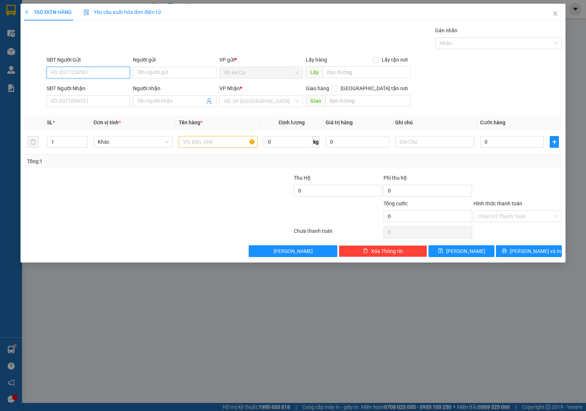
click at [103, 70] on input "SĐT Người Gửi" at bounding box center [88, 73] width 83 height 12
type input "0902425972"
click at [61, 72] on input "0902425972" at bounding box center [88, 73] width 83 height 12
click at [77, 86] on div "0902425972 - TUẤN" at bounding box center [88, 87] width 75 height 8
type input "TUẤN"
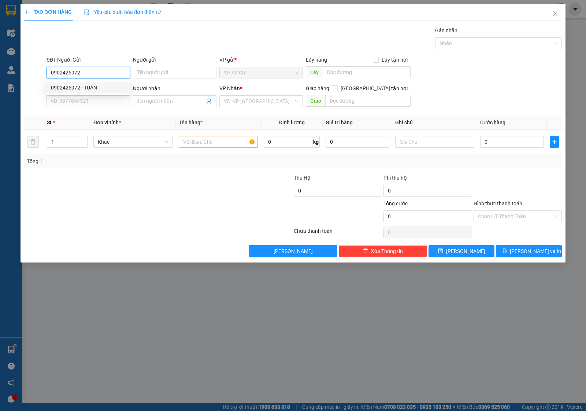
type input "0396271691"
type input "QUANG"
type input "50.000"
type input "0902425972"
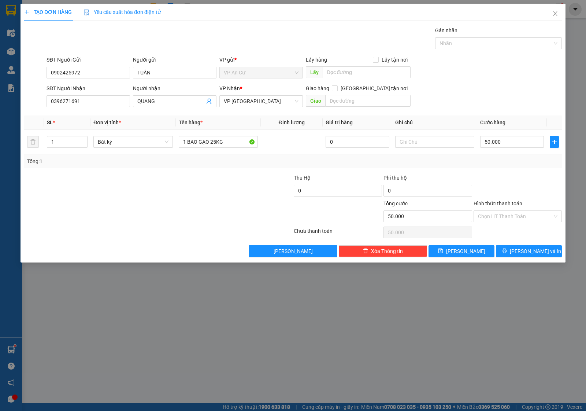
click at [177, 238] on div at bounding box center [158, 232] width 270 height 15
click at [94, 99] on input "0396271691" at bounding box center [88, 101] width 83 height 12
type input "0906659276"
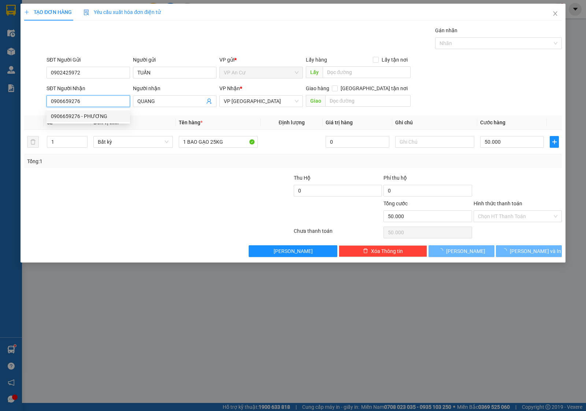
click at [98, 115] on div "0906659276 - PHƯƠNG" at bounding box center [88, 116] width 75 height 8
type input "PHƯƠNG"
type input "20.000"
type input "0906659276"
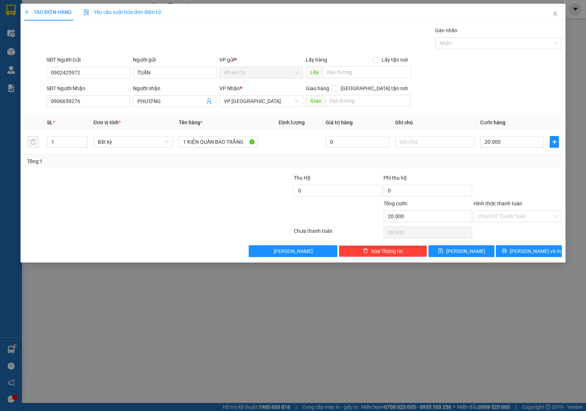
click at [180, 191] on div at bounding box center [113, 187] width 180 height 26
click at [213, 146] on input "1 KIỆN QUẤN BAO TRẮNG" at bounding box center [218, 142] width 79 height 12
click at [215, 146] on input "1 KIỆN QUẤN BAO TRẮNG" at bounding box center [218, 142] width 79 height 12
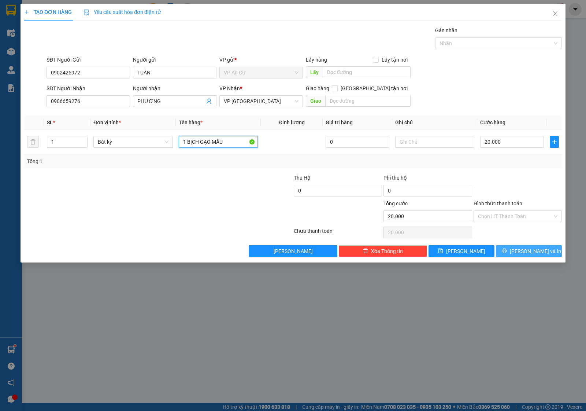
type input "1 BỊCH GẠO MẪU"
click at [528, 248] on span "[PERSON_NAME] và In" at bounding box center [535, 251] width 51 height 8
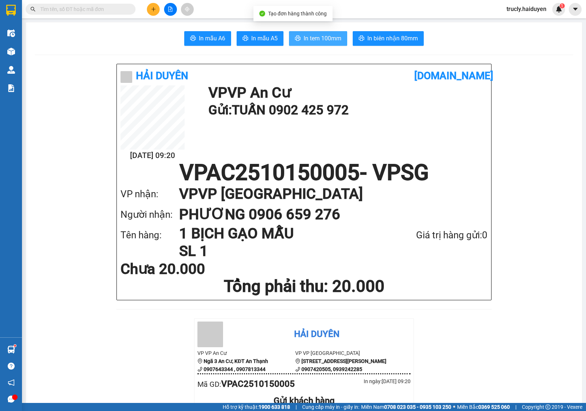
click at [303, 44] on button "In tem 100mm" at bounding box center [318, 38] width 58 height 15
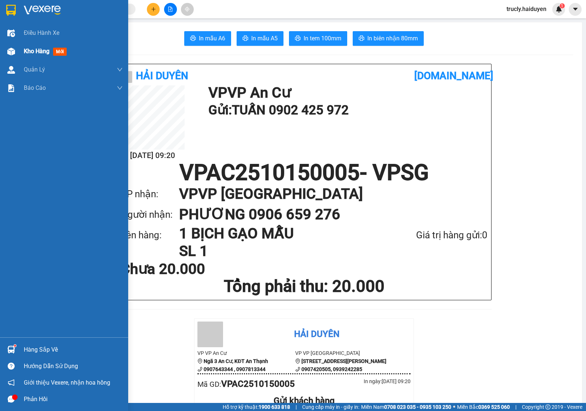
click at [13, 49] on img at bounding box center [11, 52] width 8 height 8
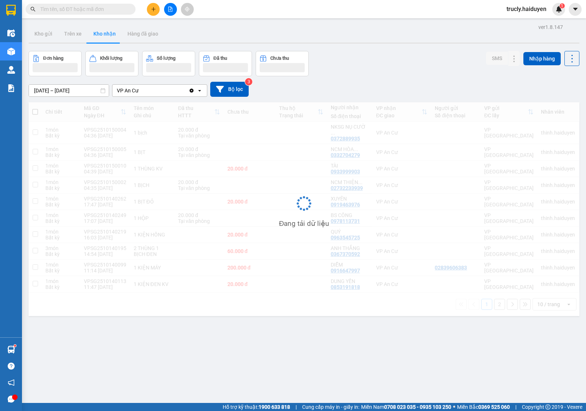
click at [427, 54] on div "Đơn hàng Khối lượng Số lượng Đã thu Chưa thu SMS Nhập hàng" at bounding box center [304, 63] width 551 height 25
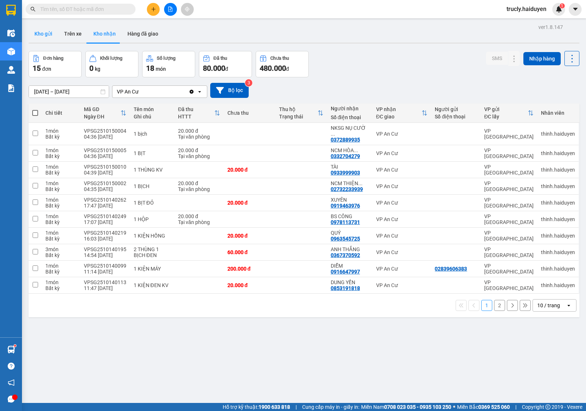
click at [37, 34] on button "Kho gửi" at bounding box center [44, 34] width 30 height 18
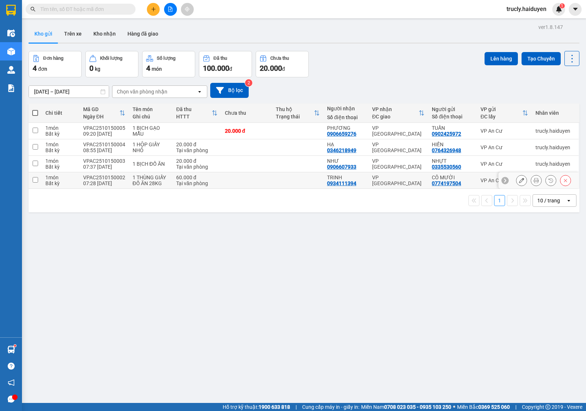
click at [168, 181] on td "1 THÙNG GIẤY ĐỒ ĂN 28KG" at bounding box center [151, 180] width 44 height 16
checkbox input "true"
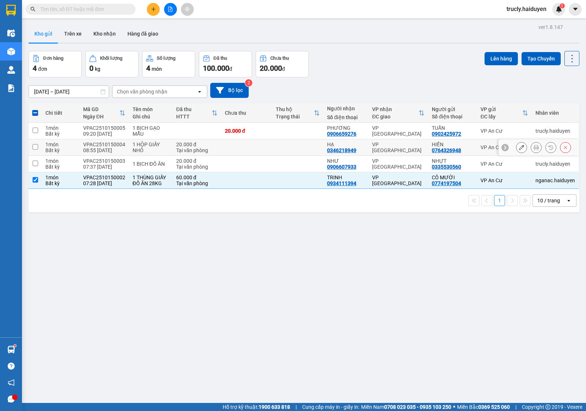
click at [154, 154] on td "1 HỘP GIẤY NHỎ" at bounding box center [151, 147] width 44 height 16
checkbox input "true"
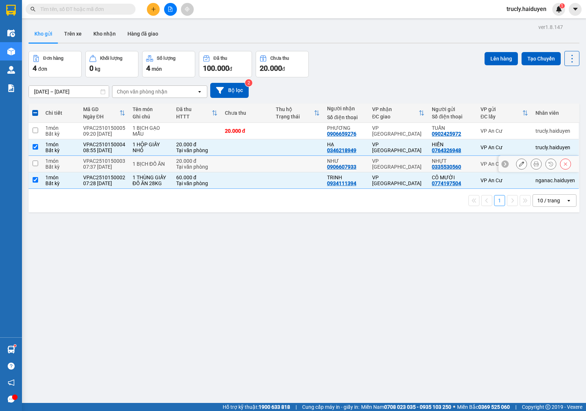
click at [149, 163] on div "1 BỊCH ĐỒ ĂN" at bounding box center [151, 164] width 36 height 6
checkbox input "true"
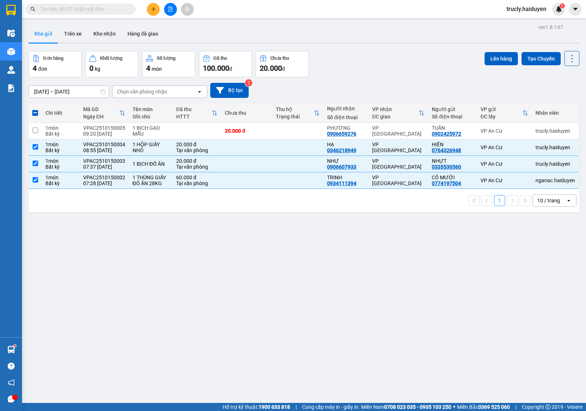
click at [345, 68] on div "Đơn hàng 4 đơn Khối lượng 0 kg Số lượng 4 món Đã thu 100.000 đ Chưa thu 20.000 …" at bounding box center [304, 64] width 551 height 26
click at [487, 57] on button "Lên hàng" at bounding box center [500, 58] width 33 height 13
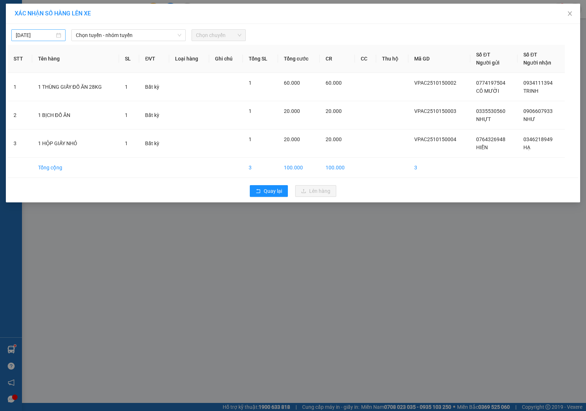
click at [44, 35] on input "[DATE]" at bounding box center [35, 35] width 39 height 8
type input "[DATE]"
click at [63, 100] on div "15" at bounding box center [61, 100] width 9 height 9
click at [89, 38] on span "Chọn tuyến - nhóm tuyến" at bounding box center [128, 35] width 105 height 11
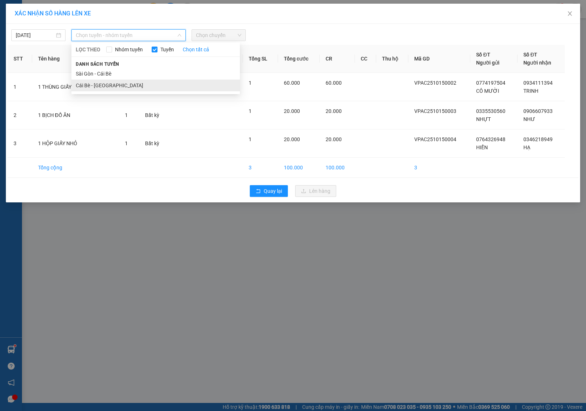
click at [93, 84] on li "Cái Bè - Sài Gòn" at bounding box center [155, 85] width 168 height 12
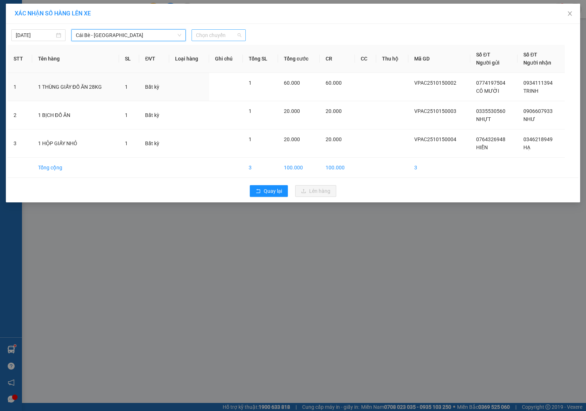
click at [204, 36] on span "Chọn chuyến" at bounding box center [218, 35] width 45 height 11
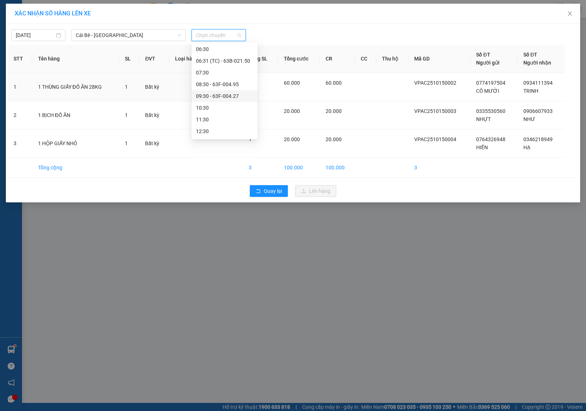
click at [219, 94] on div "09:30 - 63F-004.27" at bounding box center [224, 96] width 57 height 8
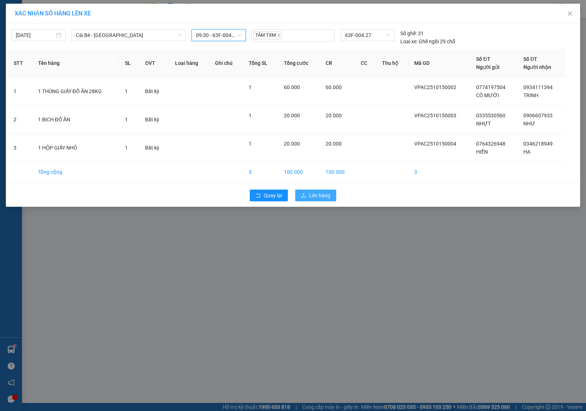
click at [314, 196] on span "Lên hàng" at bounding box center [319, 195] width 21 height 8
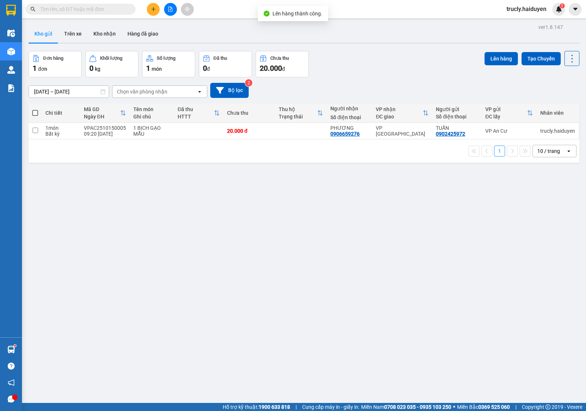
click at [402, 48] on div "ver 1.8.147 Kho gửi Trên xe Kho nhận Hàng đã giao Đơn hàng 1 đơn Khối lượng 0 k…" at bounding box center [304, 227] width 557 height 411
click at [332, 59] on div "Đơn hàng 1 đơn Khối lượng 0 kg Số lượng 1 món Đã thu 0 đ Chưa thu 20.000 đ Lên …" at bounding box center [304, 64] width 551 height 26
click at [358, 58] on div "Đơn hàng 1 đơn Khối lượng 0 kg Số lượng 1 món Đã thu 0 đ Chưa thu 20.000 đ Lên …" at bounding box center [304, 64] width 551 height 26
click at [383, 67] on div "Đơn hàng 1 đơn Khối lượng 0 kg Số lượng 1 món Đã thu 0 đ Chưa thu 20.000 đ Lên …" at bounding box center [304, 64] width 551 height 26
click at [83, 33] on button "Trên xe" at bounding box center [72, 34] width 29 height 18
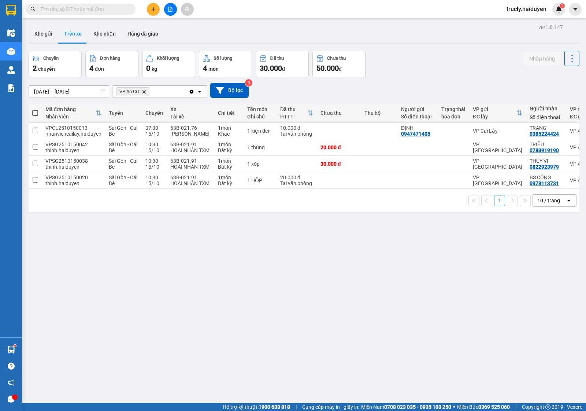
click at [419, 49] on div "ver 1.8.147 Kho gửi Trên xe Kho nhận Hàng đã giao Chuyến 2 chuyến Đơn hàng 4 đơ…" at bounding box center [304, 227] width 557 height 411
click at [187, 29] on div "Kho gửi Trên xe Kho nhận Hàng đã giao" at bounding box center [304, 34] width 551 height 19
click at [52, 34] on button "Kho gửi" at bounding box center [44, 34] width 30 height 18
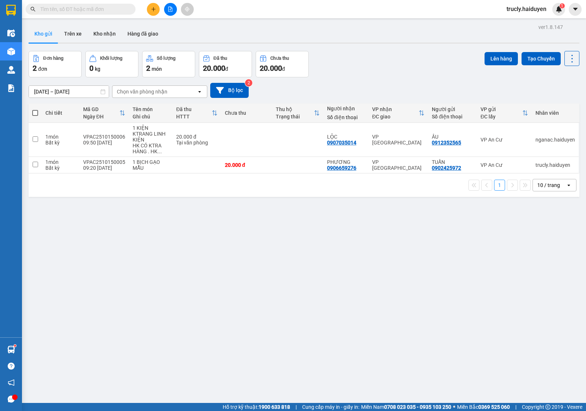
click at [351, 72] on div "Đơn hàng 2 đơn Khối lượng 0 kg Số lượng 2 món Đã thu 20.000 đ Chưa thu 20.000 đ…" at bounding box center [304, 64] width 551 height 26
click at [356, 68] on div "Đơn hàng 2 đơn Khối lượng 0 kg Số lượng 2 món Đã thu 20.000 đ Chưa thu 20.000 đ…" at bounding box center [304, 64] width 551 height 26
click at [65, 37] on button "Trên xe" at bounding box center [72, 34] width 29 height 18
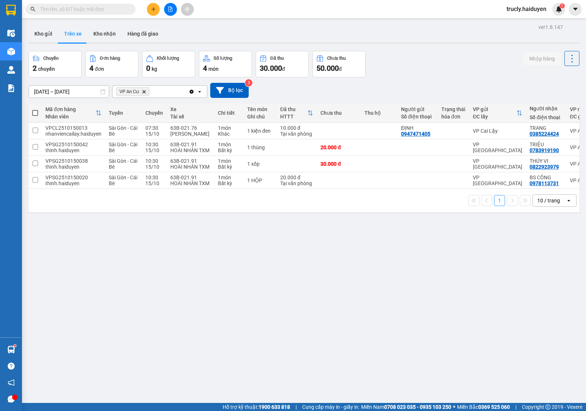
click at [425, 59] on div "Chuyến 2 chuyến Đơn hàng 4 đơn Khối lượng 0 kg Số lượng 4 món Đã thu 30.000 đ C…" at bounding box center [304, 64] width 551 height 26
click at [407, 71] on div "Chuyến 2 chuyến Đơn hàng 4 đơn Khối lượng 0 kg Số lượng 4 món Đã thu 30.000 đ C…" at bounding box center [304, 64] width 551 height 26
click at [105, 35] on button "Kho nhận" at bounding box center [105, 34] width 34 height 18
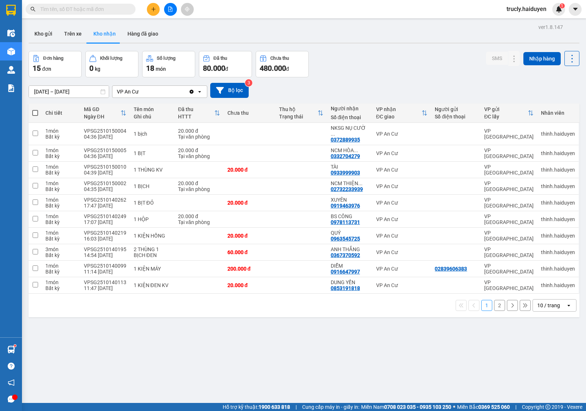
click at [379, 74] on div "Đơn hàng 15 đơn Khối lượng 0 kg Số lượng 18 món Đã thu 80.000 đ Chưa thu 480.00…" at bounding box center [304, 64] width 551 height 26
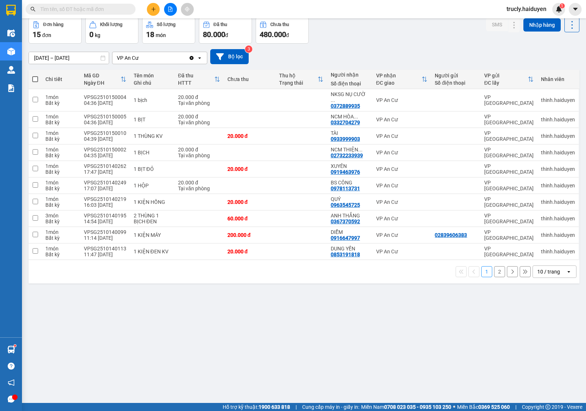
click at [341, 304] on div "ver 1.8.147 Kho gửi Trên xe Kho nhận Hàng đã giao Đơn hàng 15 đơn Khối lượng 0 …" at bounding box center [304, 193] width 557 height 411
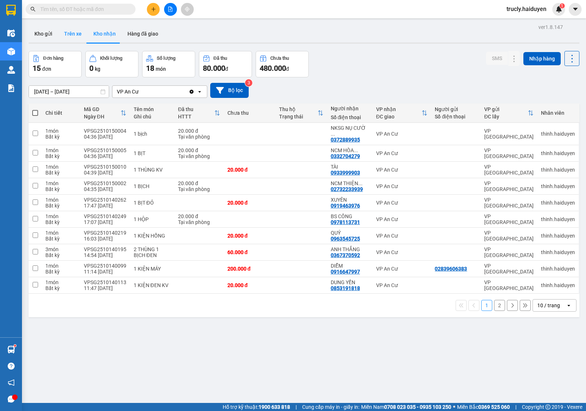
click at [68, 30] on button "Trên xe" at bounding box center [72, 34] width 29 height 18
type input "[DATE] – [DATE]"
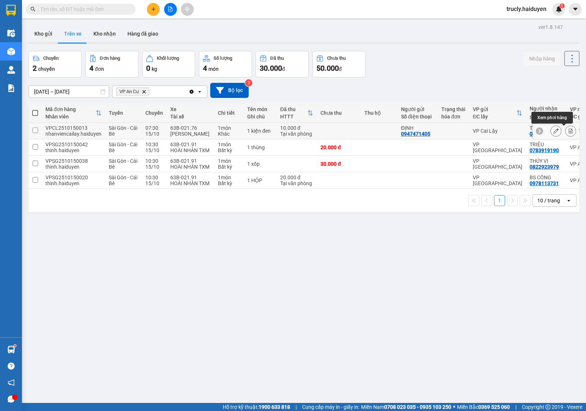
click at [568, 131] on icon at bounding box center [570, 130] width 5 height 5
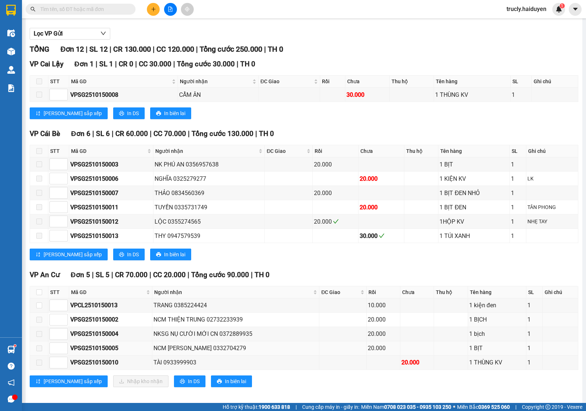
scroll to position [87, 0]
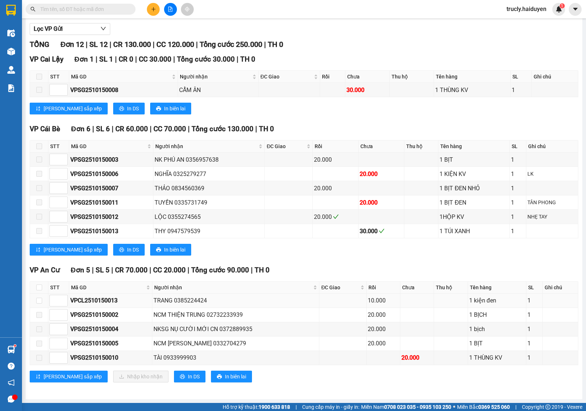
click at [35, 299] on td at bounding box center [39, 300] width 18 height 14
click at [41, 299] on input "checkbox" at bounding box center [39, 300] width 6 height 6
checkbox input "true"
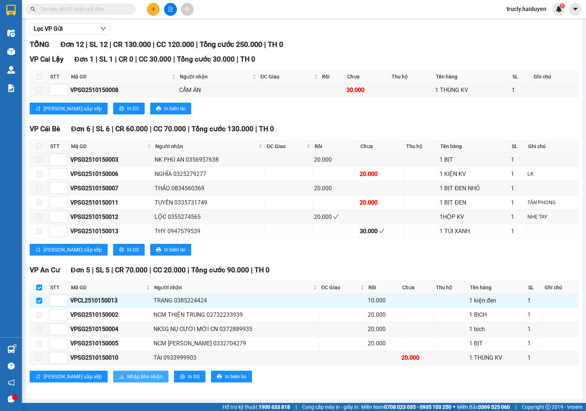
click at [127, 379] on span "Nhập kho nhận" at bounding box center [145, 376] width 36 height 8
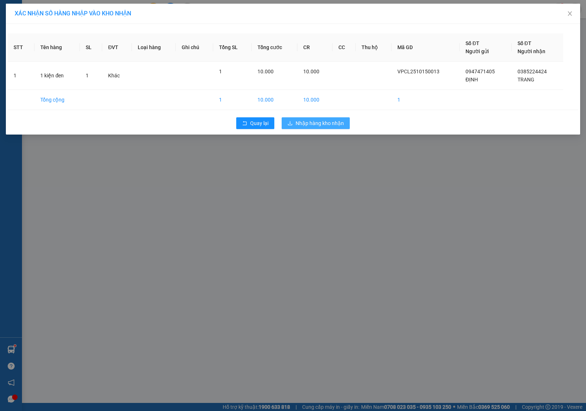
click at [320, 120] on span "Nhập hàng kho nhận" at bounding box center [320, 123] width 48 height 8
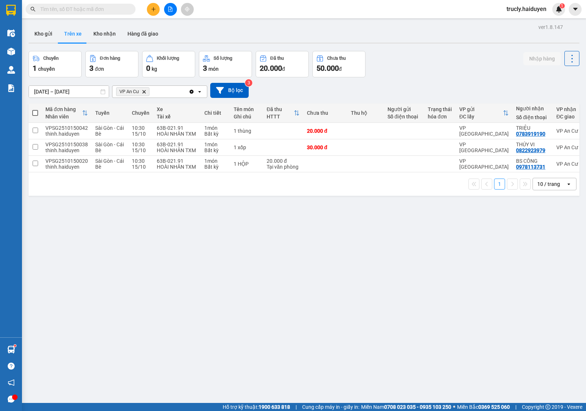
click at [470, 74] on div "Chuyến 1 chuyến Đơn hàng 3 đơn Khối lượng 0 kg Số lượng 3 món Đã thu 20.000 đ C…" at bounding box center [304, 64] width 551 height 26
click at [42, 40] on button "Kho gửi" at bounding box center [44, 34] width 30 height 18
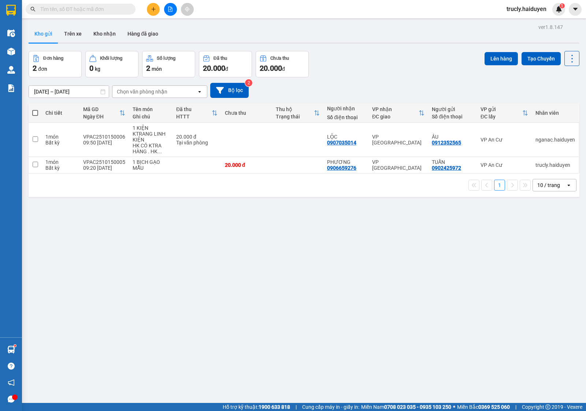
click at [356, 79] on div "[DATE] – [DATE] Press the down arrow key to interact with the calendar and sele…" at bounding box center [304, 90] width 551 height 26
click at [74, 30] on button "Trên xe" at bounding box center [72, 34] width 29 height 18
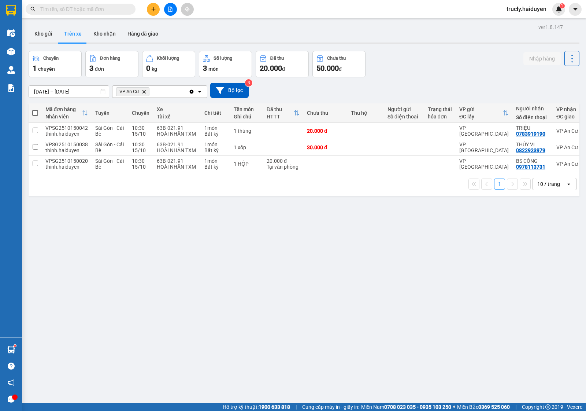
click at [420, 55] on div "Chuyến 1 chuyến Đơn hàng 3 đơn Khối lượng 0 kg Số lượng 3 món Đã thu 20.000 đ C…" at bounding box center [304, 64] width 551 height 26
click at [151, 12] on button at bounding box center [153, 9] width 13 height 13
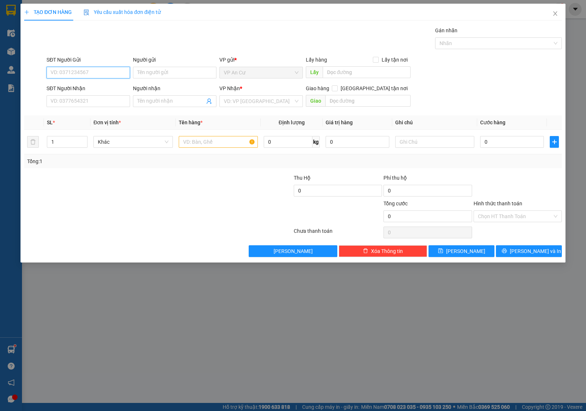
click at [92, 76] on input "SĐT Người Gửi" at bounding box center [88, 73] width 83 height 12
type input "0813482883"
click at [96, 90] on div "0813482883 - DUYÊN" at bounding box center [88, 87] width 75 height 8
type input "DUYÊN"
type input "0343682838"
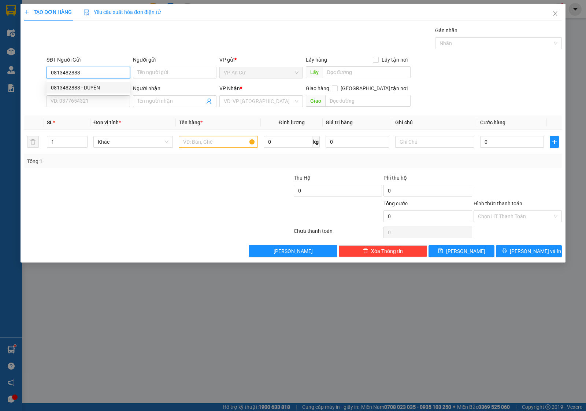
type input "NGUYÊN"
type input "20.000"
type input "0813482883"
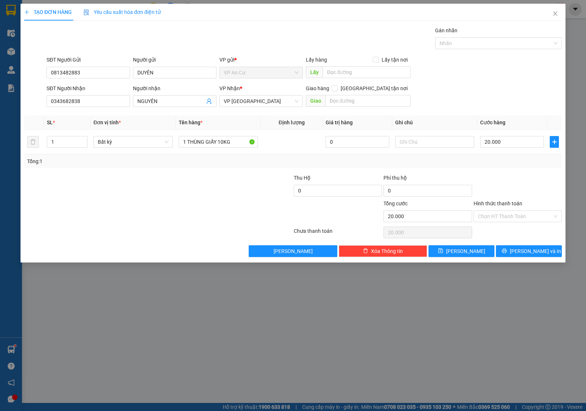
click at [149, 219] on div at bounding box center [113, 212] width 180 height 26
click at [94, 103] on input "0343682838" at bounding box center [88, 101] width 83 height 12
click at [109, 212] on div at bounding box center [113, 212] width 180 height 26
click at [57, 142] on input "1" at bounding box center [67, 141] width 40 height 11
type input "2"
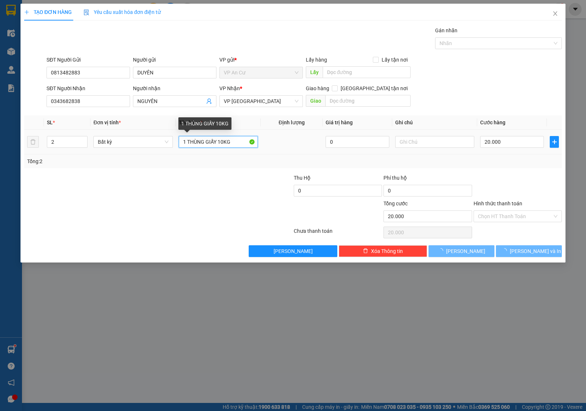
click at [233, 140] on input "1 THÙNG GIẤY 10KG" at bounding box center [218, 142] width 79 height 12
type input "0"
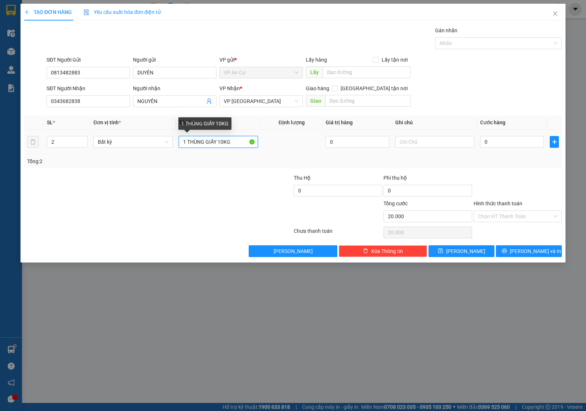
type input "0"
click at [233, 140] on input "1 THÙNG GIẤY 10KG" at bounding box center [218, 142] width 79 height 12
click at [182, 141] on input "1 THÙNG GIẤY" at bounding box center [218, 142] width 79 height 12
click at [239, 146] on input "1 BAO 1 THÙNG GIẤY" at bounding box center [218, 142] width 79 height 12
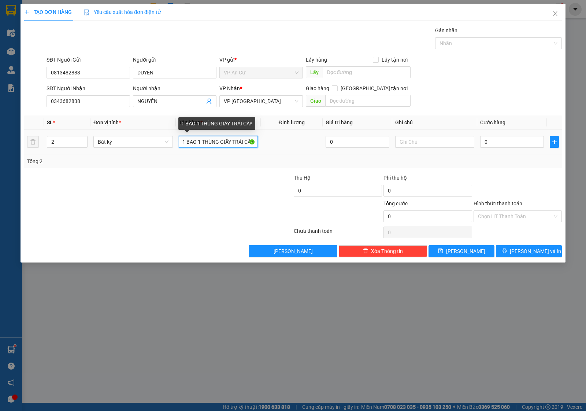
scroll to position [0, 3]
click at [216, 144] on input "1 BAO 1 THÙNG GIẤY TRÁI CÂY" at bounding box center [218, 142] width 79 height 12
click at [232, 145] on input "1 BAO 1 THÙNG GIẤY TRÁI CÂY" at bounding box center [218, 142] width 79 height 12
click at [240, 145] on input "1 BAO 1 THÙNG GIẤY TRÁI CÂY 920KG)" at bounding box center [218, 142] width 79 height 12
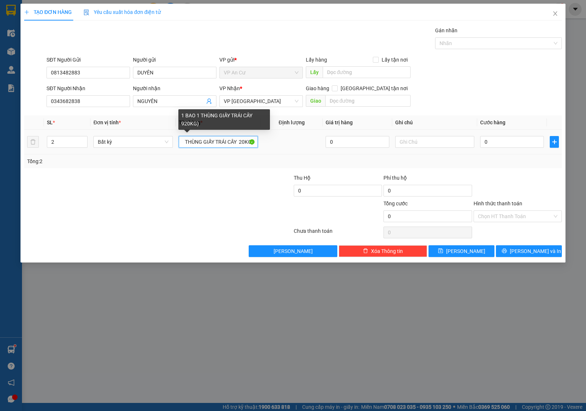
scroll to position [0, 18]
type input "1 BAO 1 THÙNG GIẤY TRÁI CÂY (20KG)"
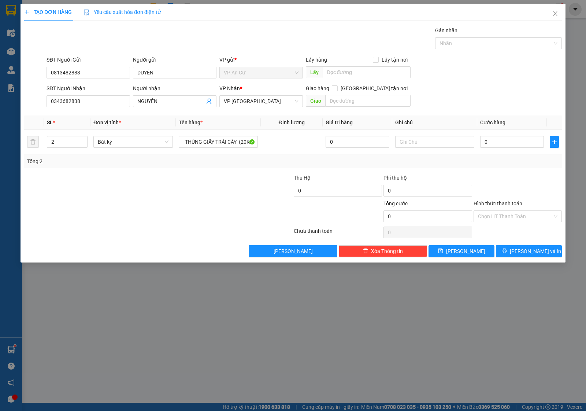
drag, startPoint x: 230, startPoint y: 184, endPoint x: 368, endPoint y: 168, distance: 139.0
click at [231, 184] on div at bounding box center [248, 187] width 90 height 26
click at [494, 139] on input "0" at bounding box center [512, 142] width 64 height 12
type input "4"
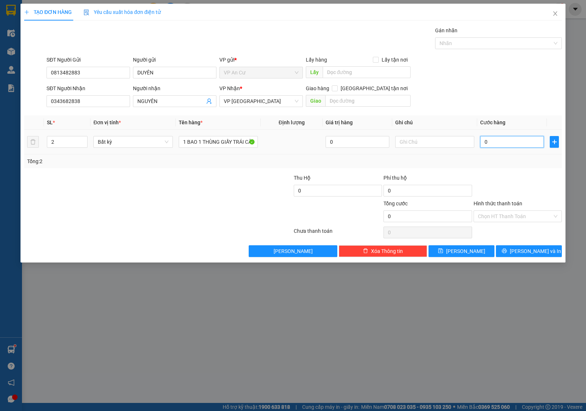
type input "4"
type input "40"
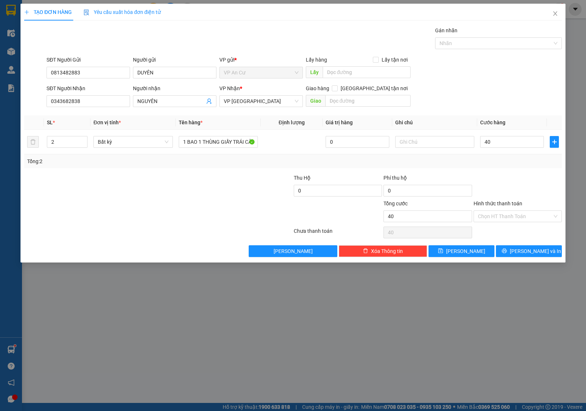
type input "40.000"
click at [508, 180] on div at bounding box center [518, 187] width 90 height 26
click at [516, 215] on input "Hình thức thanh toán" at bounding box center [515, 216] width 74 height 11
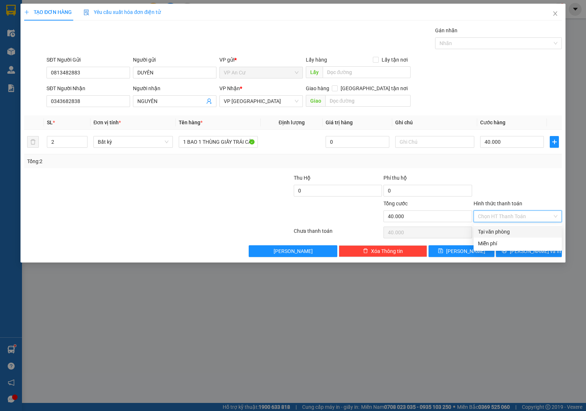
click at [512, 233] on div "Tại văn phòng" at bounding box center [517, 231] width 79 height 8
type input "0"
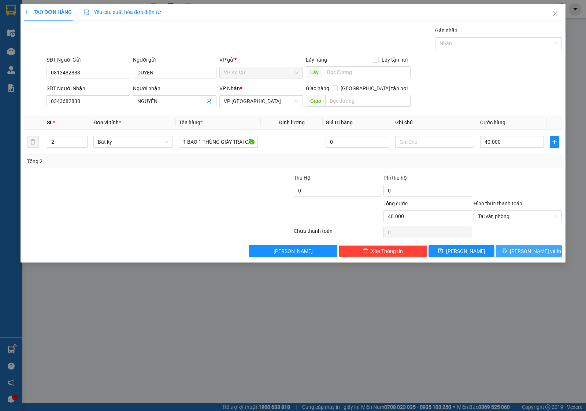
click at [506, 253] on icon "printer" at bounding box center [504, 250] width 5 height 5
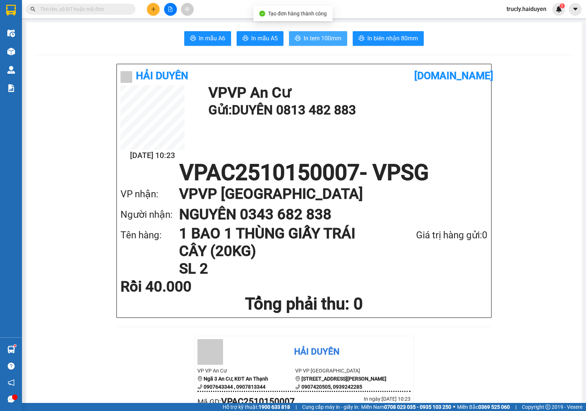
click at [309, 43] on span "In tem 100mm" at bounding box center [323, 38] width 38 height 9
click at [87, 10] on input "text" at bounding box center [83, 9] width 86 height 8
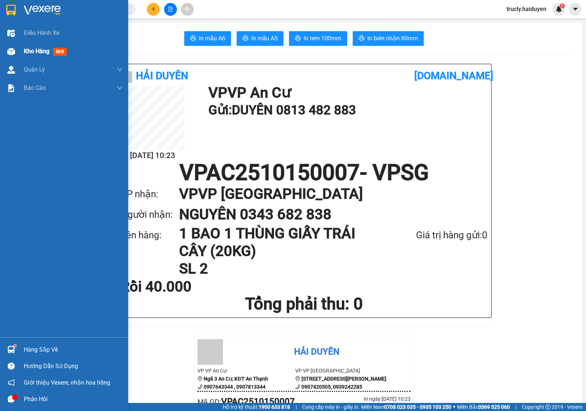
click at [29, 51] on span "Kho hàng" at bounding box center [37, 51] width 26 height 7
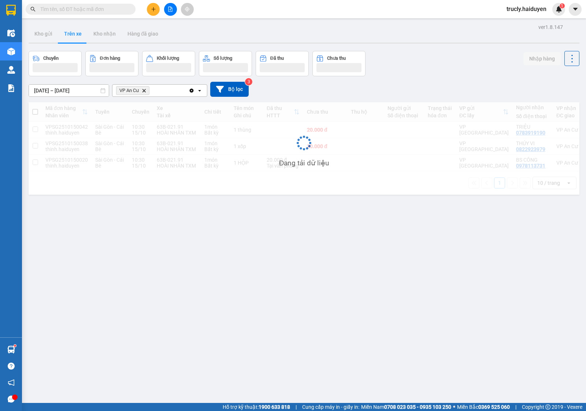
click at [420, 59] on div "Chuyến Đơn hàng Khối lượng Số lượng Đã thu Chưa thu Nhập hàng" at bounding box center [304, 63] width 551 height 25
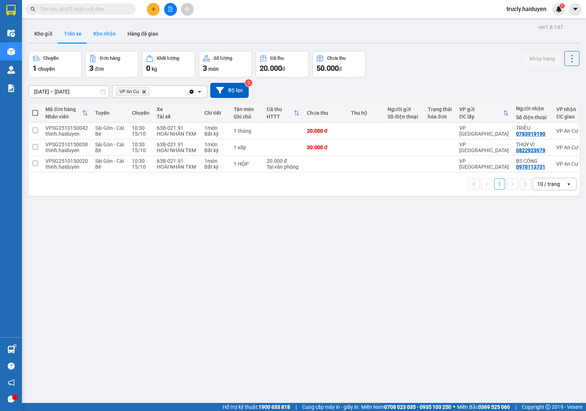
click at [111, 33] on button "Kho nhận" at bounding box center [105, 34] width 34 height 18
type input "[DATE] – [DATE]"
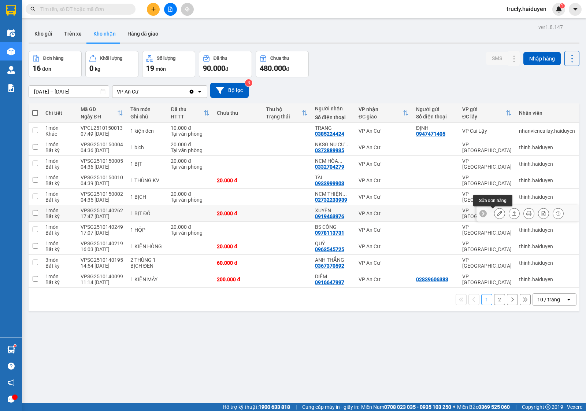
click at [497, 215] on icon at bounding box center [499, 213] width 5 height 5
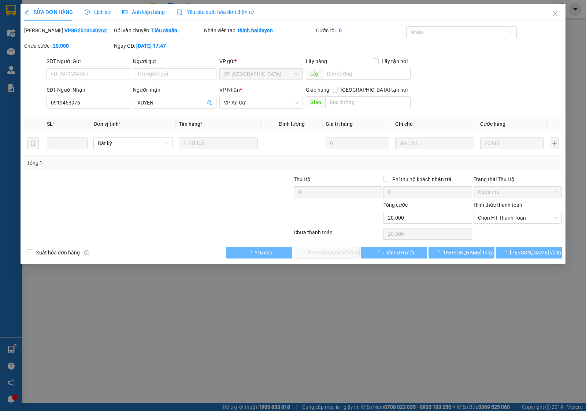
type input "0919463976"
type input "XUYÊN"
type input "0"
type input "20.000"
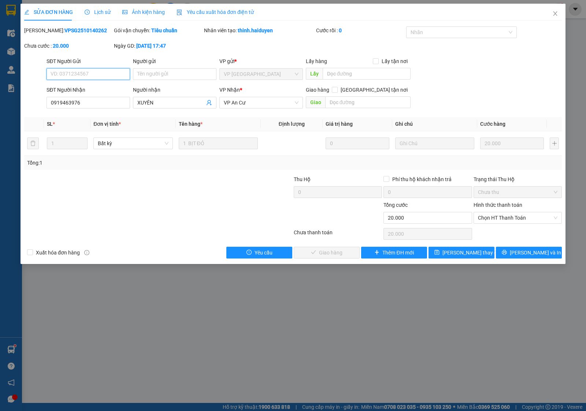
click at [485, 222] on span "Chọn HT Thanh Toán" at bounding box center [517, 217] width 79 height 11
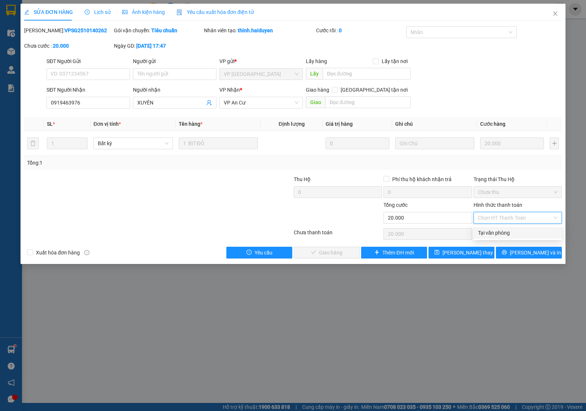
click at [486, 234] on div "Tại văn phòng" at bounding box center [517, 233] width 79 height 8
type input "0"
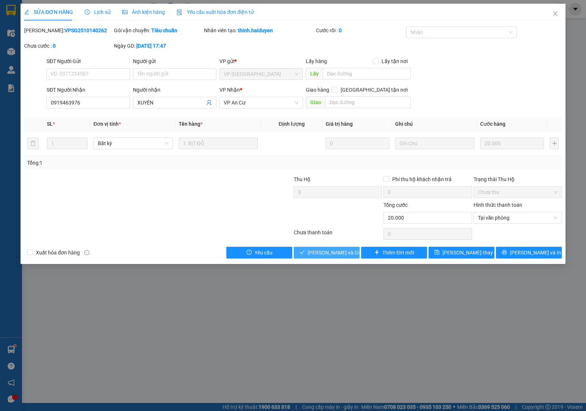
drag, startPoint x: 339, startPoint y: 252, endPoint x: 350, endPoint y: 254, distance: 11.6
click at [342, 252] on span "[PERSON_NAME] và Giao hàng" at bounding box center [343, 252] width 70 height 8
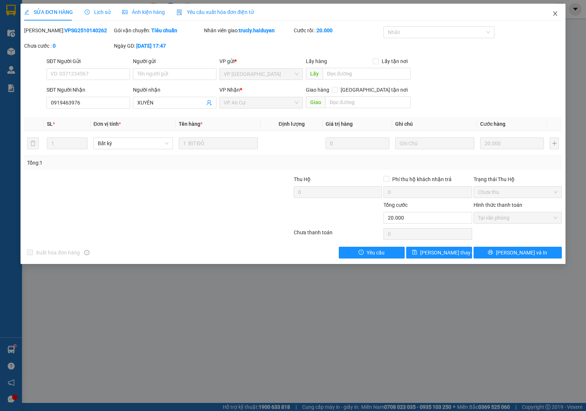
click at [556, 12] on icon "close" at bounding box center [555, 14] width 6 height 6
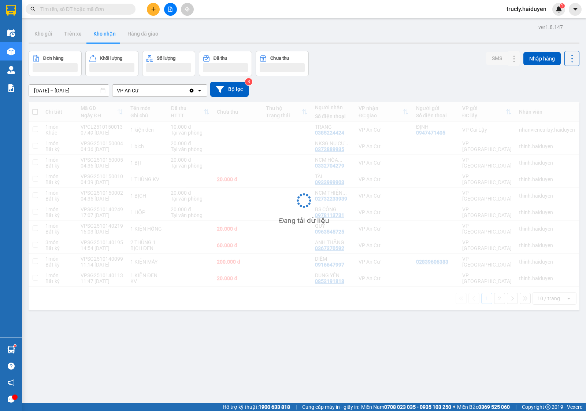
click at [369, 44] on div "ver 1.8.147 Kho gửi Trên xe Kho nhận Hàng đã giao Đơn hàng Khối lượng Số lượng …" at bounding box center [304, 227] width 557 height 411
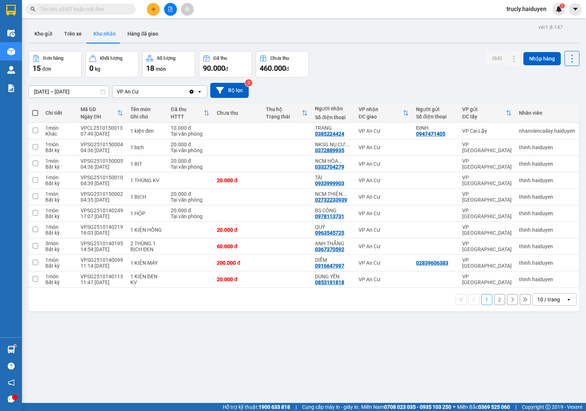
click at [352, 65] on div "Đơn hàng 15 đơn Khối lượng 0 kg Số lượng 18 món Đã thu 90.000 đ Chưa thu 460.00…" at bounding box center [304, 64] width 551 height 26
click at [63, 30] on button "Trên xe" at bounding box center [72, 34] width 29 height 18
type input "[DATE] – [DATE]"
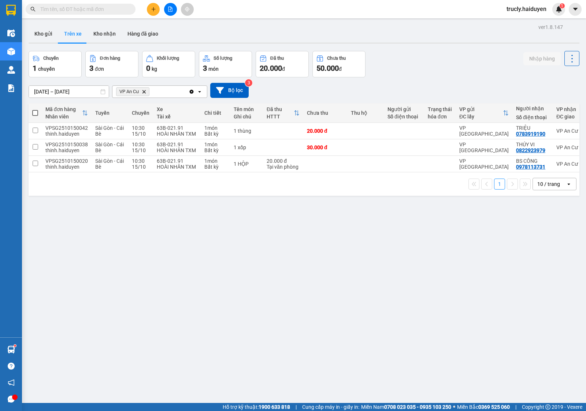
click at [414, 62] on div "Chuyến 1 chuyến Đơn hàng 3 đơn Khối lượng 0 kg Số lượng 3 món Đã thu 20.000 đ C…" at bounding box center [304, 64] width 551 height 26
click at [52, 34] on button "Kho gửi" at bounding box center [44, 34] width 30 height 18
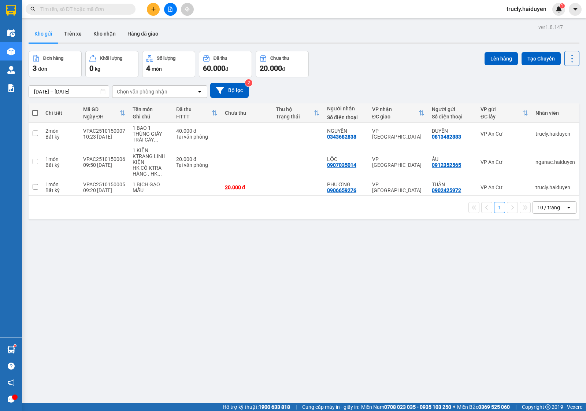
click at [413, 51] on div "Đơn hàng 3 đơn Khối lượng 0 kg Số lượng 4 món Đã thu 60.000 đ Chưa thu 20.000 đ…" at bounding box center [304, 64] width 551 height 26
click at [138, 185] on div "1 BỊCH GẠO MẪU" at bounding box center [151, 187] width 36 height 12
checkbox input "true"
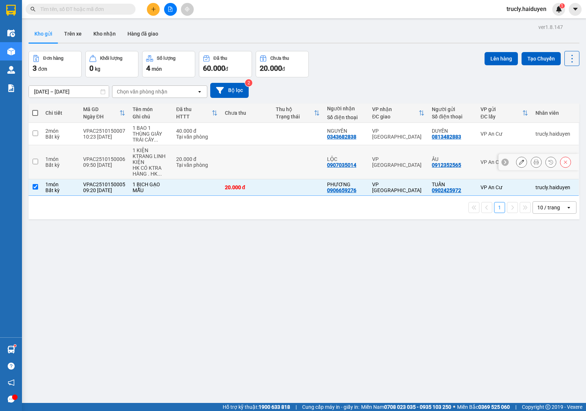
click at [134, 165] on div "HK CÓ KTRA HÀNG . HK ..." at bounding box center [151, 171] width 36 height 12
checkbox input "true"
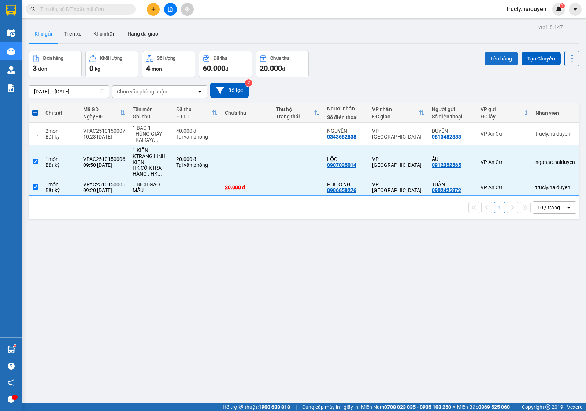
click at [501, 54] on button "Lên hàng" at bounding box center [500, 58] width 33 height 13
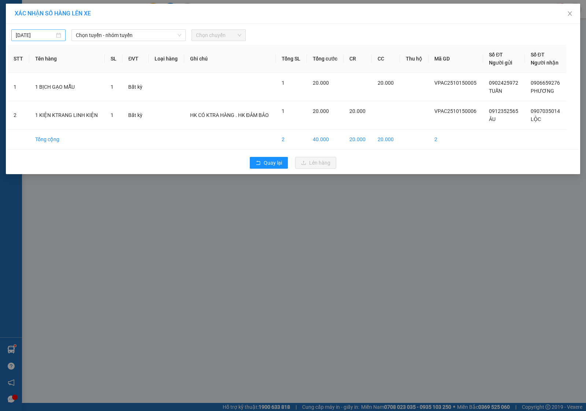
click at [37, 33] on input "[DATE]" at bounding box center [35, 35] width 39 height 8
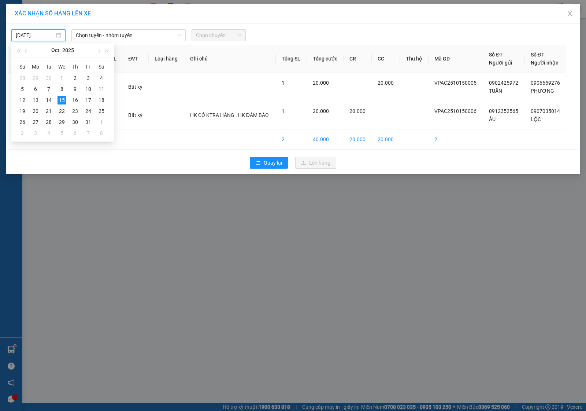
type input "[DATE]"
click at [64, 98] on div "15" at bounding box center [61, 100] width 9 height 9
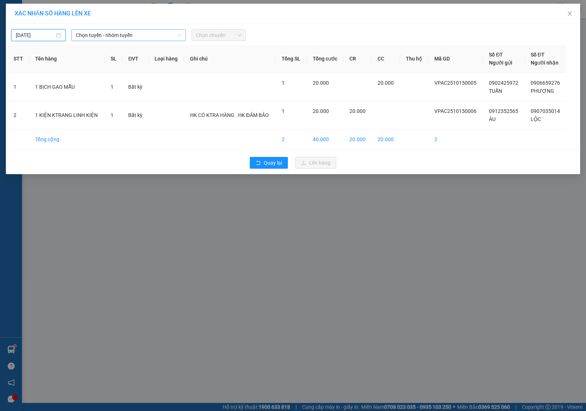
click at [87, 37] on span "Chọn tuyến - nhóm tuyến" at bounding box center [128, 35] width 105 height 11
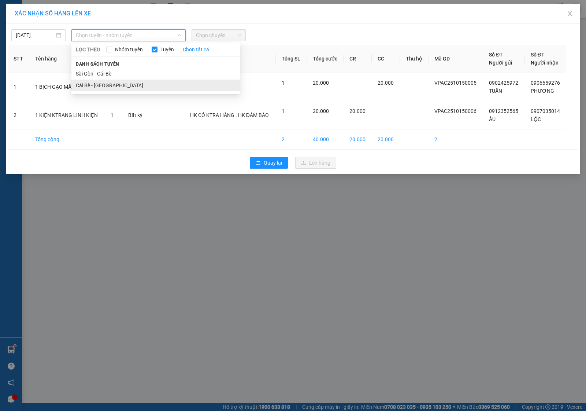
click at [93, 85] on li "Cái Bè - Sài Gòn" at bounding box center [155, 85] width 168 height 12
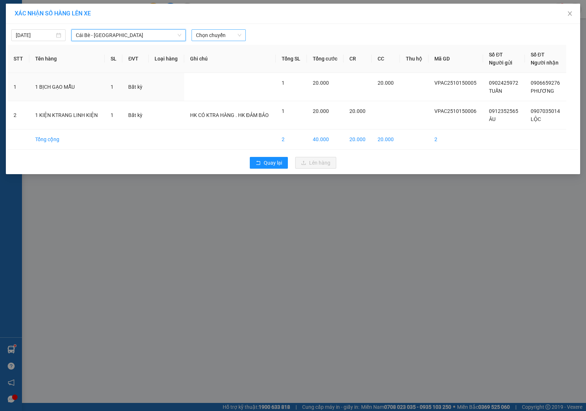
click at [221, 37] on span "Chọn chuyến" at bounding box center [218, 35] width 45 height 11
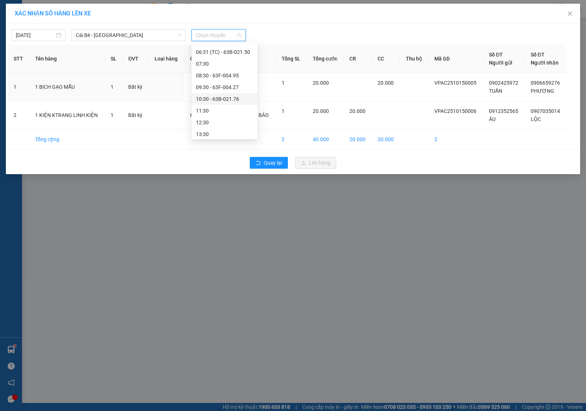
scroll to position [129, 0]
click at [215, 60] on div "10:30 - 63B-021.76" at bounding box center [224, 62] width 57 height 8
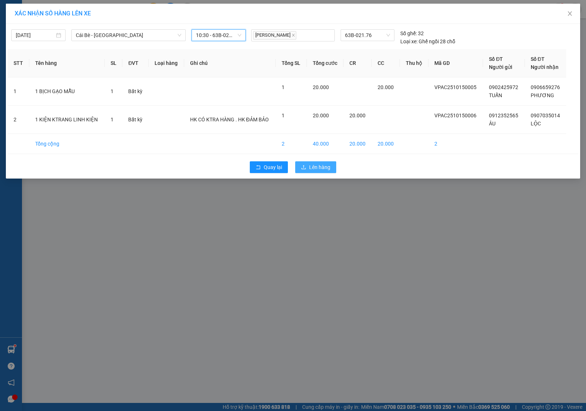
click at [319, 167] on span "Lên hàng" at bounding box center [319, 167] width 21 height 8
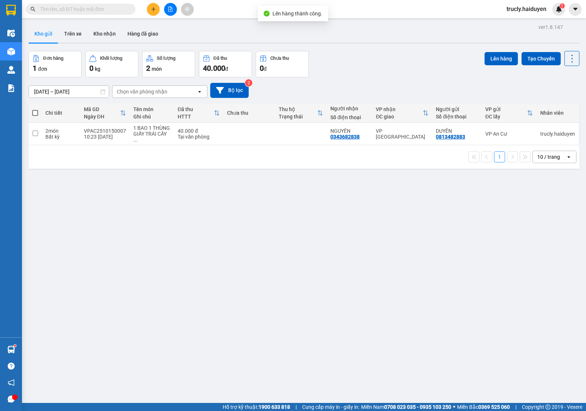
drag, startPoint x: 370, startPoint y: 52, endPoint x: 365, endPoint y: 53, distance: 4.9
click at [368, 52] on div "Đơn hàng 1 đơn Khối lượng 0 kg Số lượng 2 món Đã thu 40.000 đ Chưa thu 0 đ Lên …" at bounding box center [304, 64] width 551 height 26
click at [361, 72] on div "Đơn hàng 1 đơn Khối lượng 0 kg Số lượng 2 món Đã thu 40.000 đ Chưa thu 0 đ Lên …" at bounding box center [304, 64] width 551 height 26
click at [74, 32] on button "Trên xe" at bounding box center [72, 34] width 29 height 18
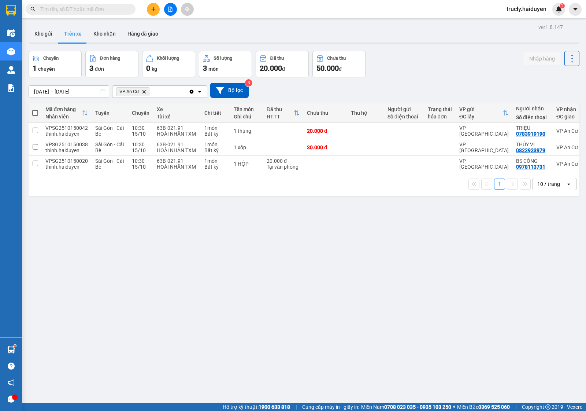
click at [428, 65] on div "Chuyến 1 chuyến Đơn hàng 3 đơn Khối lượng 0 kg Số lượng 3 món Đã thu 20.000 đ C…" at bounding box center [304, 64] width 551 height 26
click at [41, 38] on button "Kho gửi" at bounding box center [44, 34] width 30 height 18
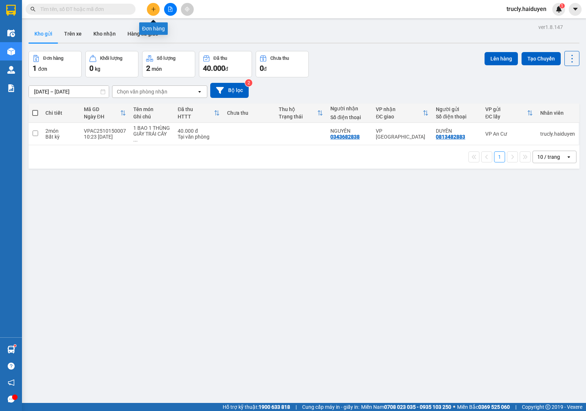
click at [153, 12] on button at bounding box center [153, 9] width 13 height 13
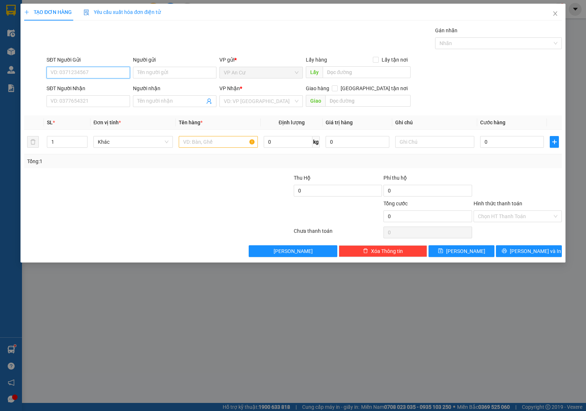
click at [86, 73] on input "SĐT Người Gửi" at bounding box center [88, 73] width 83 height 12
click at [79, 85] on div "0939628839 - PHA" at bounding box center [88, 87] width 75 height 8
type input "0939628839"
type input "PHA"
type input "0937628839"
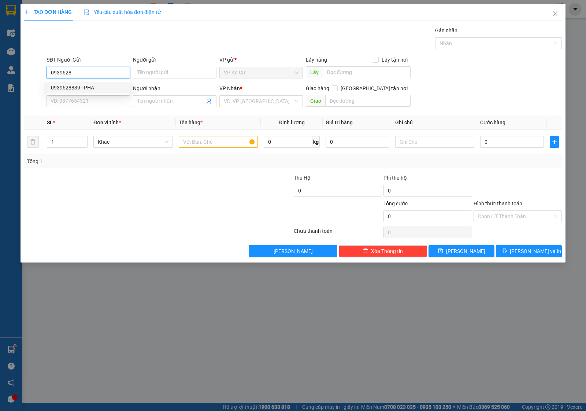
type input "KHÁNH VY"
type input "20.000"
type input "0939628839"
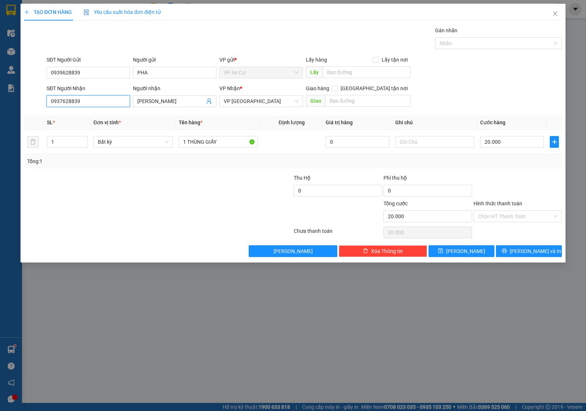
click at [95, 101] on input "0937628839" at bounding box center [88, 101] width 83 height 12
click at [63, 102] on input "0937628839" at bounding box center [88, 101] width 83 height 12
click at [63, 101] on input "0937628839" at bounding box center [88, 101] width 83 height 12
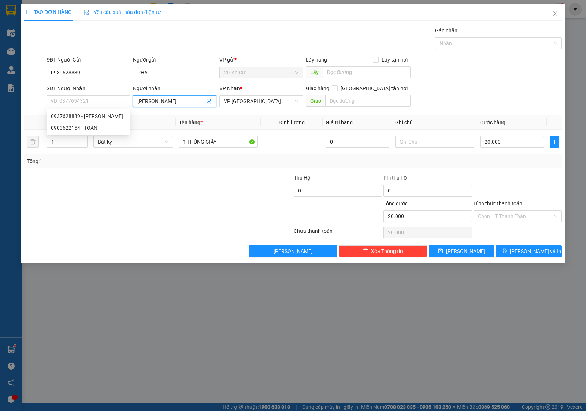
click at [153, 104] on input "KHÁNH VY" at bounding box center [170, 101] width 67 height 8
click at [74, 101] on input "SĐT Người Nhận" at bounding box center [88, 101] width 83 height 12
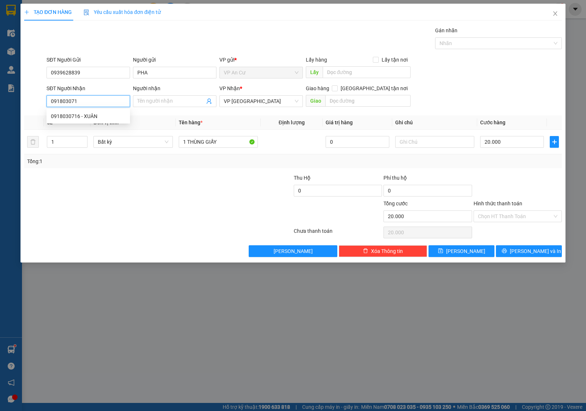
type input "0918030716"
click at [64, 116] on div "0918030716 - XUÂN" at bounding box center [88, 116] width 75 height 8
type input "XUÂN"
type input "0918030716"
click at [231, 138] on input "1 THÙNG MOD NHỎ" at bounding box center [218, 142] width 79 height 12
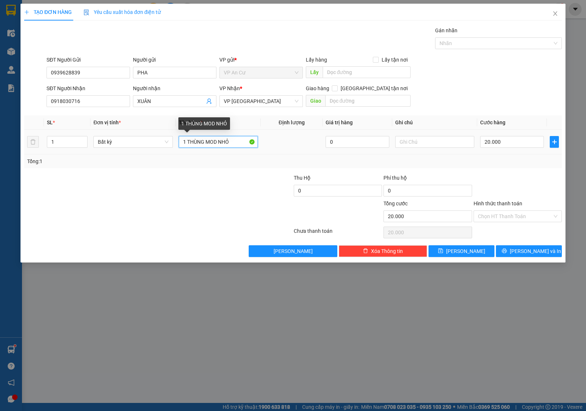
click at [231, 138] on input "1 THÙNG MOD NHỎ" at bounding box center [218, 142] width 79 height 12
type input "1 BỊCH ĐEN"
drag, startPoint x: 182, startPoint y: 191, endPoint x: 396, endPoint y: 173, distance: 215.3
click at [184, 191] on div at bounding box center [113, 187] width 180 height 26
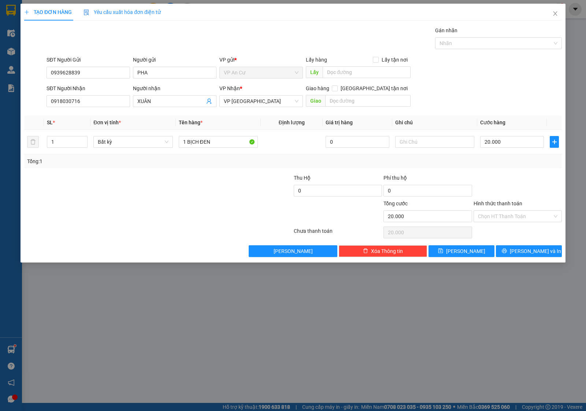
click at [510, 171] on div "Transit Pickup Surcharge Ids Transit Deliver Surcharge Ids Transit Deliver Surc…" at bounding box center [293, 141] width 538 height 230
click at [506, 215] on input "Hình thức thanh toán" at bounding box center [515, 216] width 74 height 11
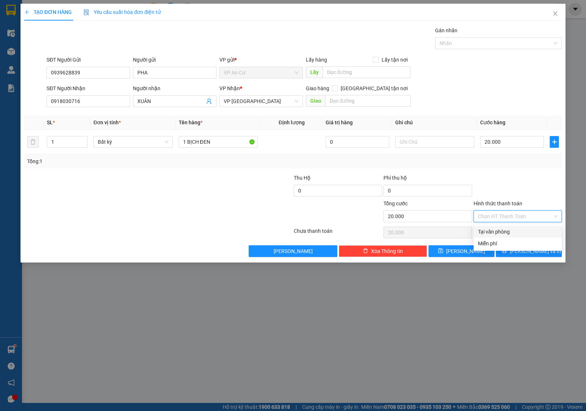
click at [508, 229] on div "Tại văn phòng" at bounding box center [517, 231] width 79 height 8
type input "0"
click at [522, 249] on button "[PERSON_NAME] và In" at bounding box center [529, 251] width 66 height 12
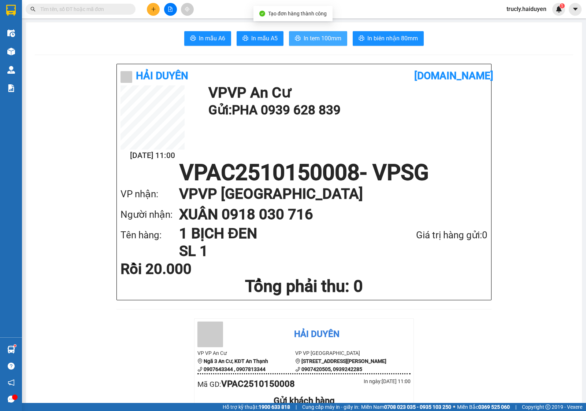
click at [315, 36] on span "In tem 100mm" at bounding box center [323, 38] width 38 height 9
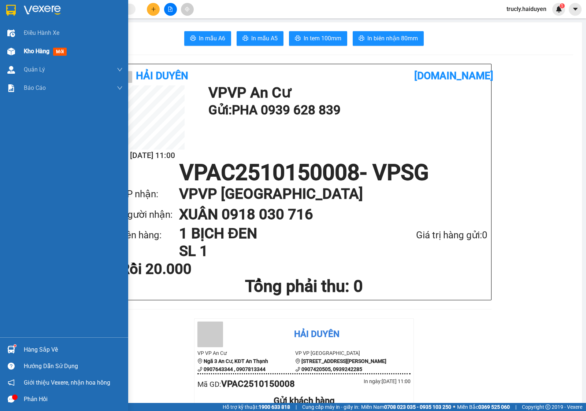
click at [3, 57] on div "Kho hàng mới" at bounding box center [64, 51] width 128 height 18
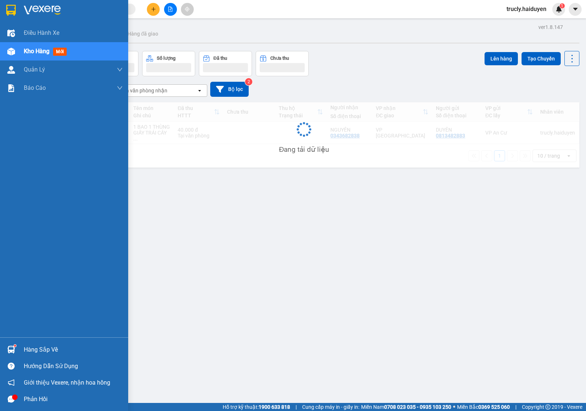
click at [8, 52] on img at bounding box center [11, 52] width 8 height 8
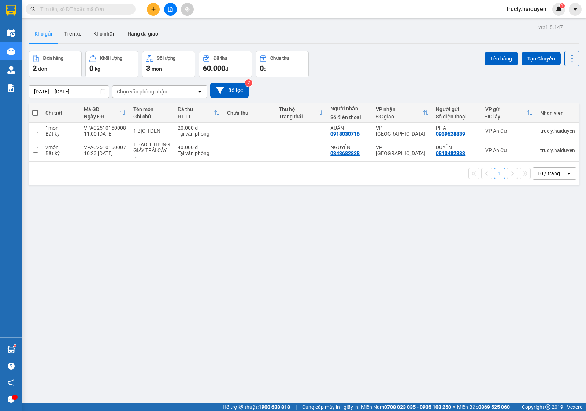
click at [349, 48] on div "ver 1.8.147 Kho gửi Trên xe Kho nhận Hàng đã giao Đơn hàng 2 đơn Khối lượng 0 k…" at bounding box center [304, 227] width 557 height 411
click at [67, 36] on button "Trên xe" at bounding box center [72, 34] width 29 height 18
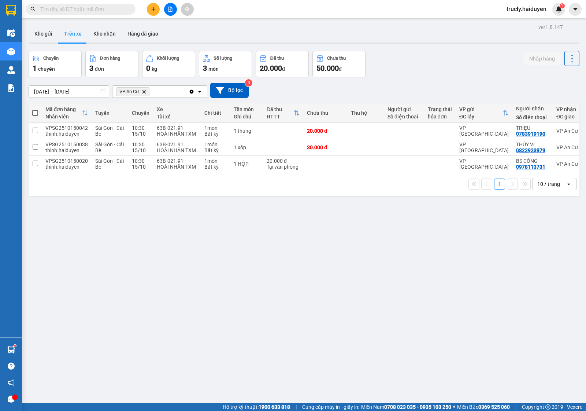
click at [441, 79] on div "[DATE] – [DATE] Press the down arrow key to interact with the calendar and sele…" at bounding box center [304, 90] width 551 height 26
click at [95, 29] on button "Kho nhận" at bounding box center [105, 34] width 34 height 18
type input "[DATE] – [DATE]"
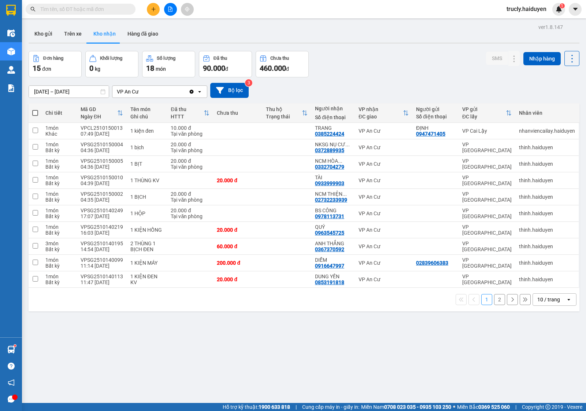
click at [378, 50] on div "ver 1.8.147 Kho gửi Trên xe Kho nhận Hàng đã giao Đơn hàng 15 đơn Khối lượng 0 …" at bounding box center [304, 227] width 557 height 411
drag, startPoint x: 272, startPoint y: 375, endPoint x: 262, endPoint y: 344, distance: 32.7
click at [272, 375] on div "ver 1.8.147 Kho gửi Trên xe Kho nhận Hàng đã giao Đơn hàng 15 đơn Khối lượng 0 …" at bounding box center [304, 227] width 557 height 411
click at [344, 35] on div "Kho gửi Trên xe Kho nhận Hàng đã giao" at bounding box center [304, 34] width 551 height 19
click at [46, 34] on button "Kho gửi" at bounding box center [44, 34] width 30 height 18
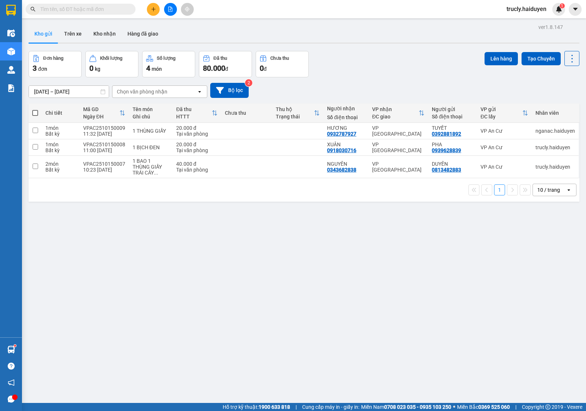
click at [350, 60] on div "Đơn hàng 3 đơn Khối lượng 0 kg Số lượng 4 món Đã thu 80.000 đ Chưa thu 0 đ Lên …" at bounding box center [304, 64] width 551 height 26
click at [70, 32] on button "Trên xe" at bounding box center [72, 34] width 29 height 18
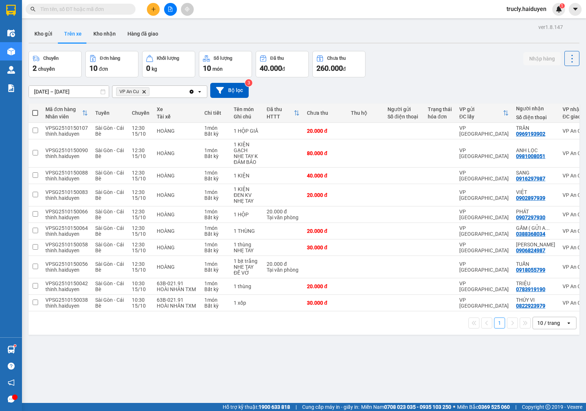
click at [427, 68] on div "Chuyến 2 chuyến Đơn hàng 10 đơn Khối lượng 0 kg Số lượng 10 món Đã thu 40.000 đ…" at bounding box center [304, 64] width 551 height 26
click at [106, 41] on button "Kho nhận" at bounding box center [105, 34] width 34 height 18
type input "[DATE] – [DATE]"
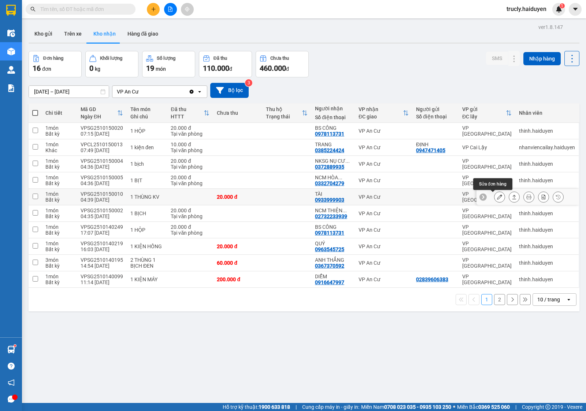
click at [497, 199] on icon at bounding box center [499, 196] width 5 height 5
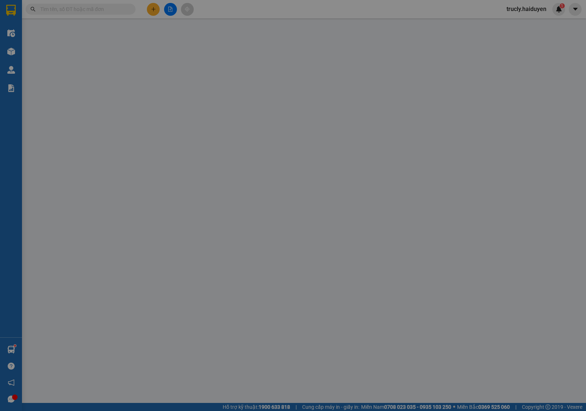
type input "0933999903"
type input "TÀI"
type input "0"
type input "20.000"
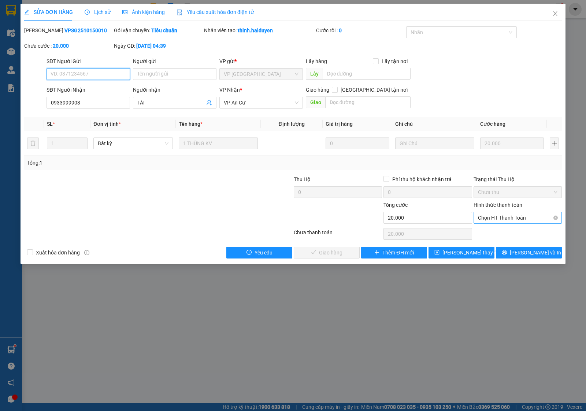
click at [495, 219] on span "Chọn HT Thanh Toán" at bounding box center [517, 217] width 79 height 11
click at [497, 231] on div "Tại văn phòng" at bounding box center [517, 233] width 79 height 8
type input "0"
click at [349, 250] on span "[PERSON_NAME] và Giao hàng" at bounding box center [343, 252] width 70 height 8
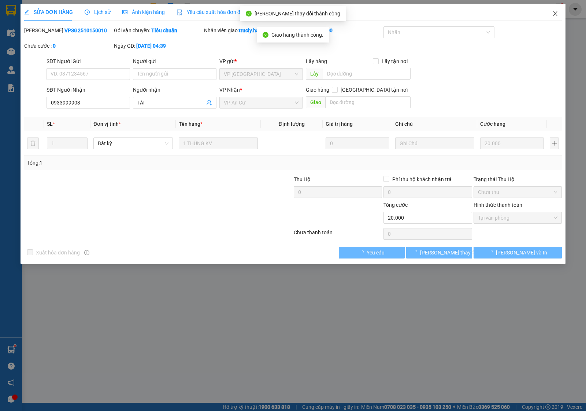
click at [553, 13] on icon "close" at bounding box center [555, 14] width 6 height 6
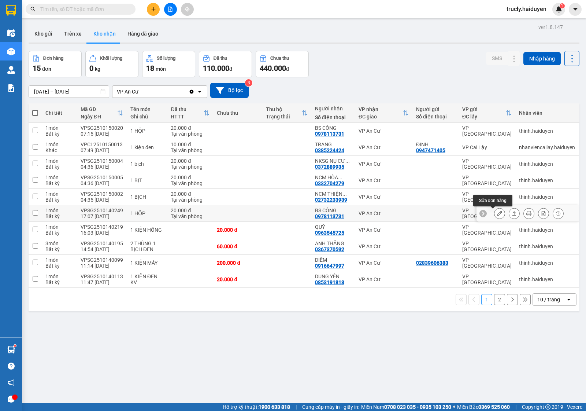
click at [497, 213] on icon at bounding box center [499, 213] width 5 height 5
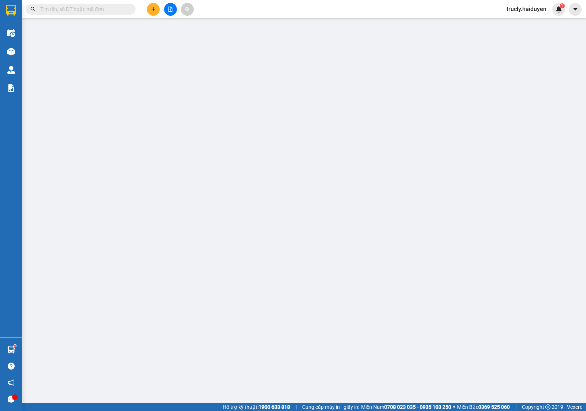
type input "0978113731"
type input "BS CÔNG"
type input "0"
type input "20.000"
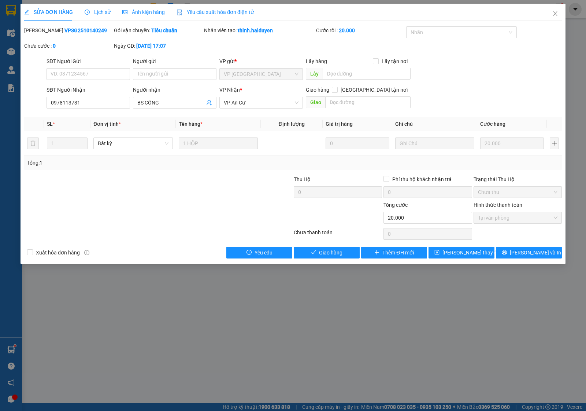
click at [328, 246] on div "Total Paid Fee 20.000 Total UnPaid Fee 0 Cash Collection Total Fee Mã ĐH: VPSG2…" at bounding box center [293, 142] width 538 height 232
click at [332, 252] on span "Giao hàng" at bounding box center [330, 252] width 23 height 8
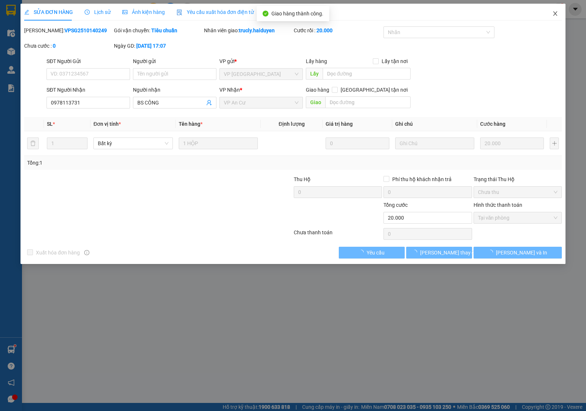
click at [552, 15] on icon "close" at bounding box center [555, 14] width 6 height 6
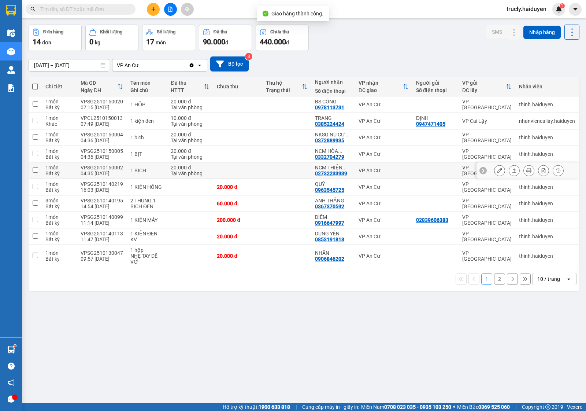
scroll to position [34, 0]
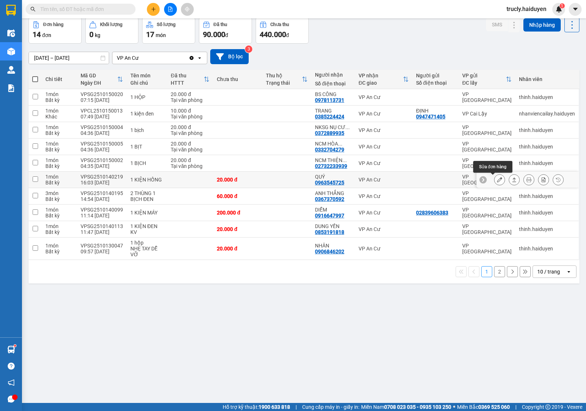
click at [497, 181] on icon at bounding box center [499, 179] width 5 height 5
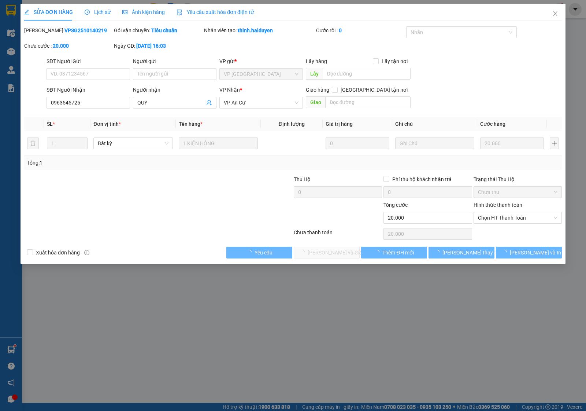
type input "0963545725"
type input "QUÝ"
type input "0"
type input "20.000"
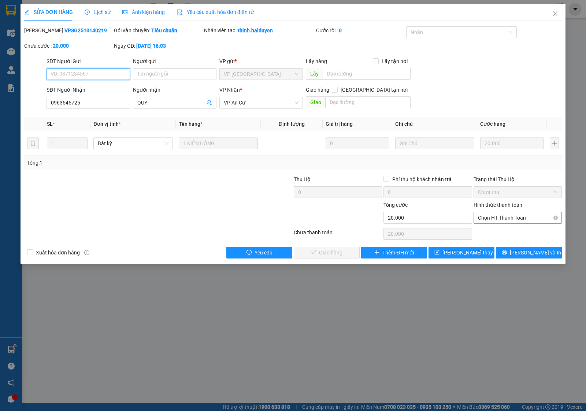
click at [486, 218] on span "Chọn HT Thanh Toán" at bounding box center [517, 217] width 79 height 11
click at [488, 232] on div "Tại văn phòng" at bounding box center [517, 233] width 79 height 8
type input "0"
click at [343, 251] on span "[PERSON_NAME] và Giao hàng" at bounding box center [343, 252] width 70 height 8
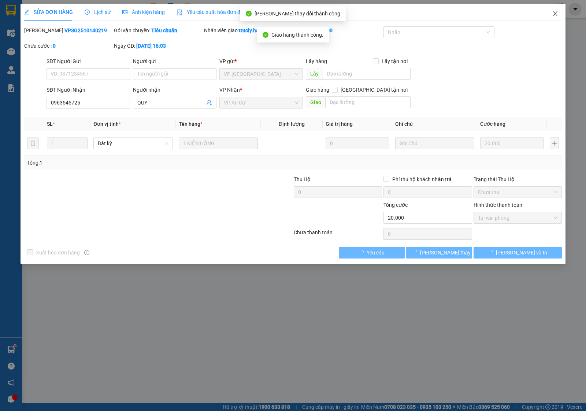
click at [555, 14] on icon "close" at bounding box center [555, 13] width 4 height 4
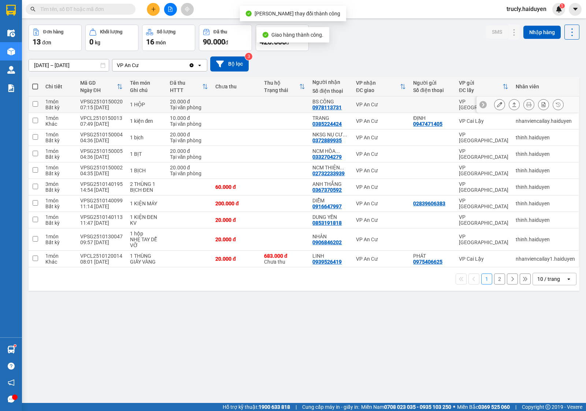
scroll to position [34, 0]
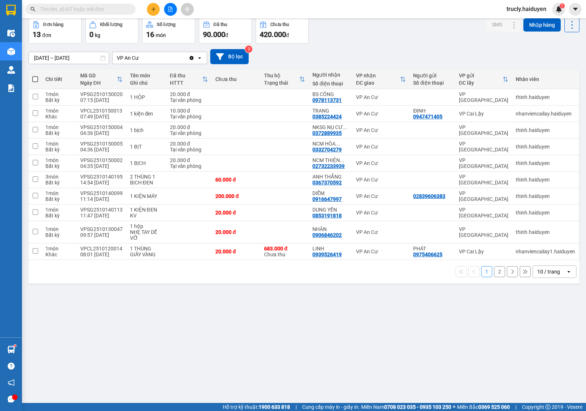
click at [494, 271] on button "2" at bounding box center [499, 271] width 11 height 11
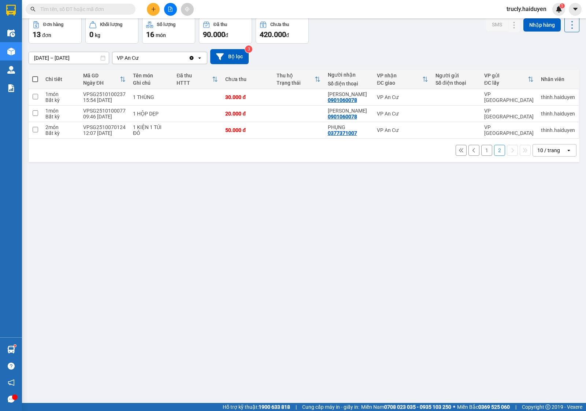
click at [406, 44] on div "[DATE] – [DATE] Press the down arrow key to interact with the calendar and sele…" at bounding box center [304, 57] width 551 height 26
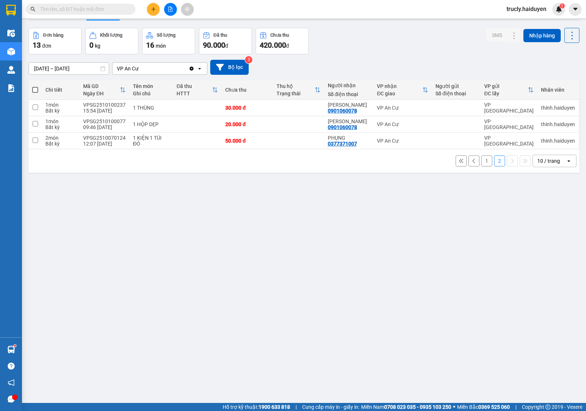
scroll to position [0, 0]
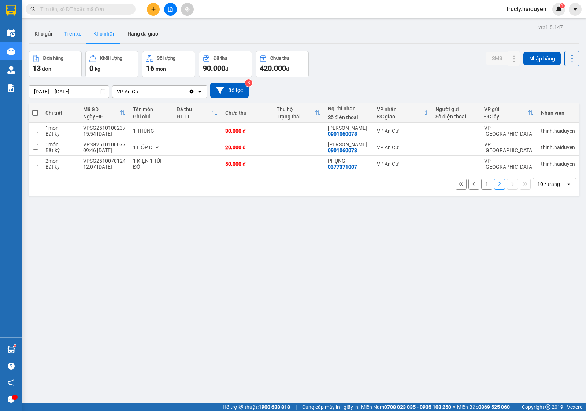
click at [61, 32] on button "Trên xe" at bounding box center [72, 34] width 29 height 18
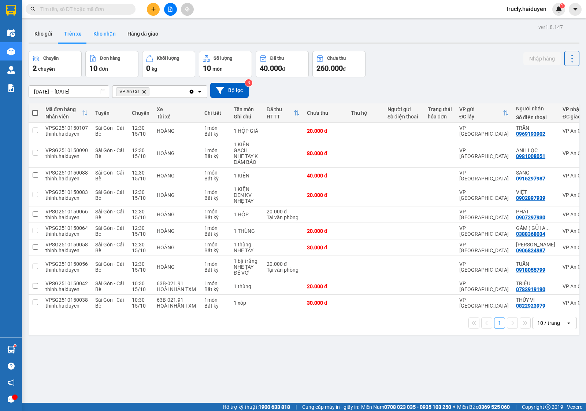
click at [110, 30] on button "Kho nhận" at bounding box center [105, 34] width 34 height 18
type input "[DATE] – [DATE]"
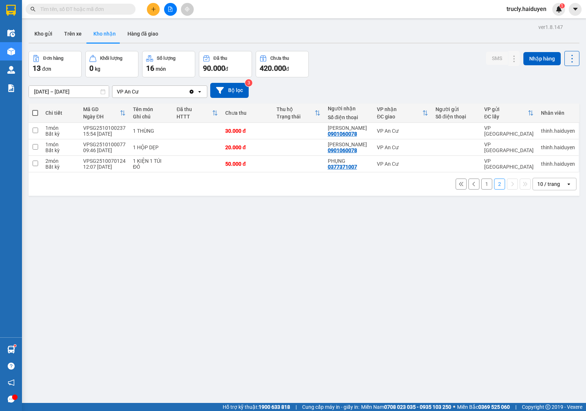
click at [345, 85] on div "[DATE] – [DATE] Press the down arrow key to interact with the calendar and sele…" at bounding box center [304, 90] width 551 height 15
click at [481, 184] on button "1" at bounding box center [486, 183] width 11 height 11
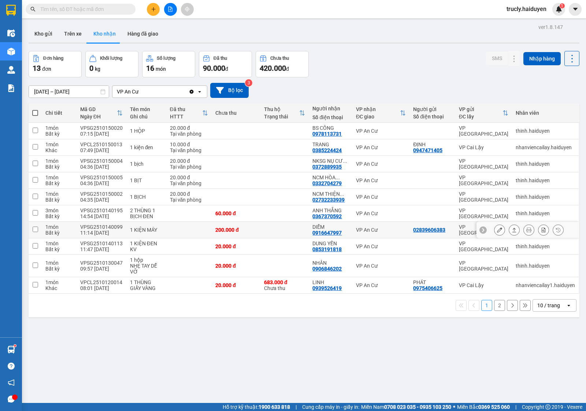
click at [486, 230] on div at bounding box center [527, 230] width 103 height 16
click at [494, 231] on button at bounding box center [499, 229] width 10 height 13
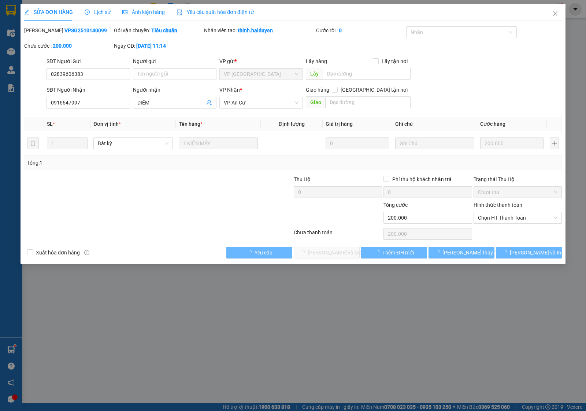
type input "02839606383"
type input "0916647997"
type input "DIỄM"
type input "0"
type input "200.000"
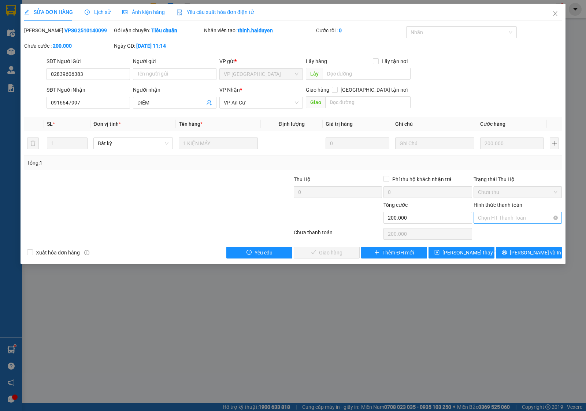
click at [493, 223] on input "Hình thức thanh toán" at bounding box center [515, 217] width 74 height 11
click at [493, 231] on div "Tại văn phòng" at bounding box center [517, 233] width 79 height 8
type input "0"
click at [336, 253] on span "[PERSON_NAME] và Giao hàng" at bounding box center [343, 252] width 70 height 8
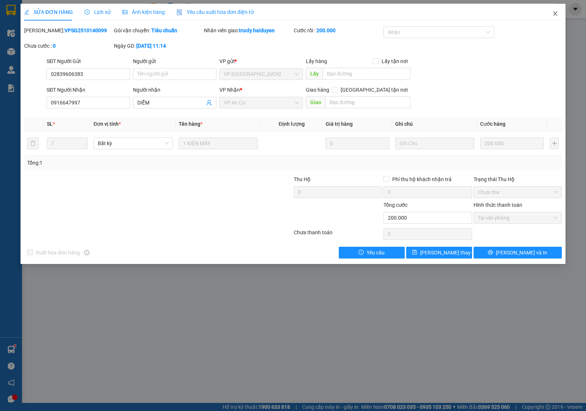
click at [556, 11] on icon "close" at bounding box center [555, 14] width 6 height 6
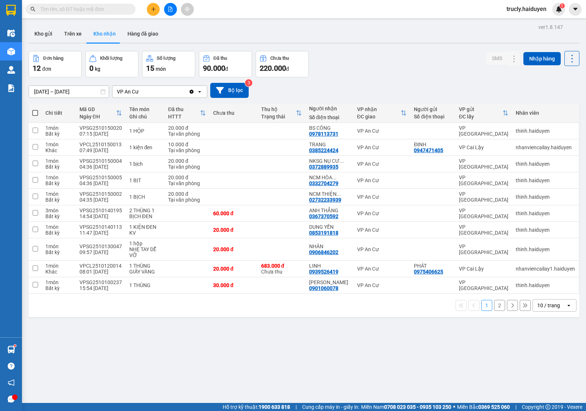
click at [386, 55] on div "Đơn hàng 12 đơn Khối lượng 0 kg Số lượng 15 món Đã thu 90.000 đ Chưa thu 220.00…" at bounding box center [304, 64] width 551 height 26
click at [44, 30] on button "Kho gửi" at bounding box center [44, 34] width 30 height 18
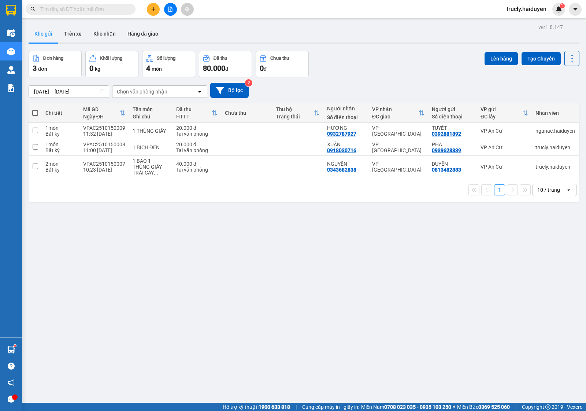
click at [402, 50] on div "ver 1.8.147 Kho gửi Trên xe Kho nhận Hàng đã giao Đơn hàng 3 đơn Khối lượng 0 k…" at bounding box center [304, 227] width 557 height 411
click at [315, 87] on div "[DATE] – [DATE] Press the down arrow key to interact with the calendar and sele…" at bounding box center [304, 90] width 551 height 15
drag, startPoint x: 348, startPoint y: 55, endPoint x: 354, endPoint y: 55, distance: 5.9
click at [351, 55] on div "Đơn hàng 3 đơn Khối lượng 0 kg Số lượng 4 món Đã thu 80.000 đ Chưa thu 0 đ Lên …" at bounding box center [304, 64] width 551 height 26
click at [200, 168] on div "Tại văn phòng" at bounding box center [196, 170] width 41 height 6
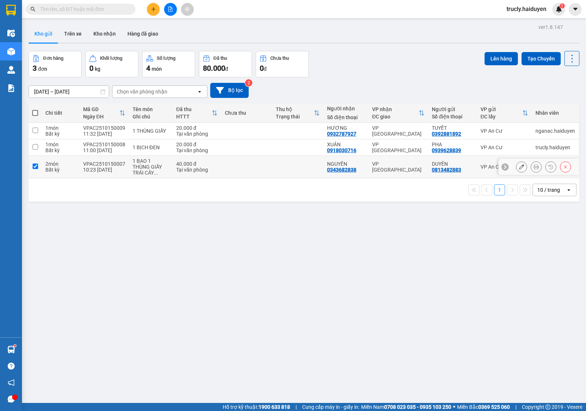
checkbox input "true"
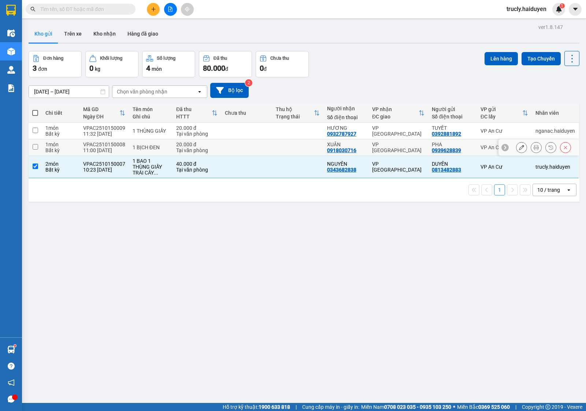
click at [186, 152] on div "Tại văn phòng" at bounding box center [196, 150] width 41 height 6
checkbox input "true"
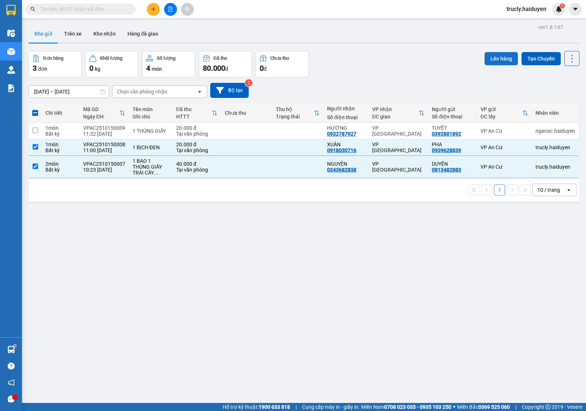
click at [486, 63] on button "Lên hàng" at bounding box center [500, 58] width 33 height 13
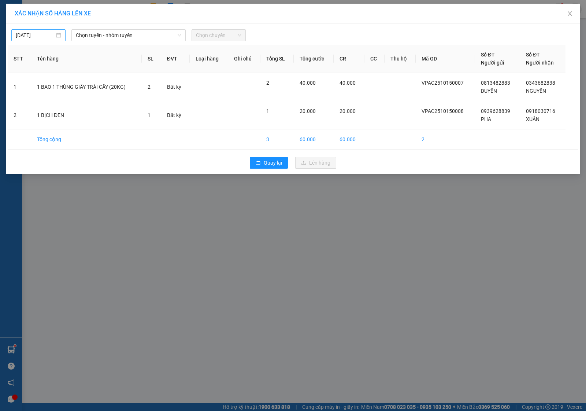
click at [29, 38] on input "[DATE]" at bounding box center [35, 35] width 39 height 8
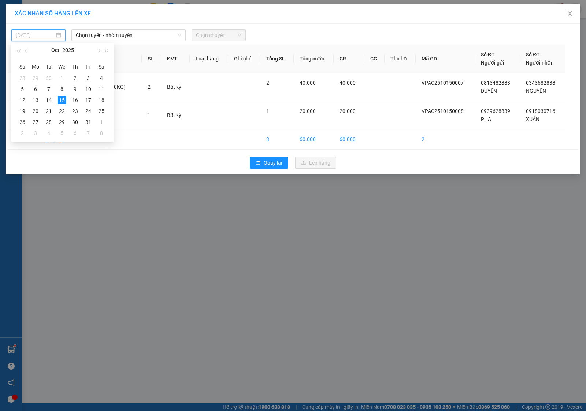
type input "[DATE]"
click at [62, 99] on div "15" at bounding box center [61, 100] width 9 height 9
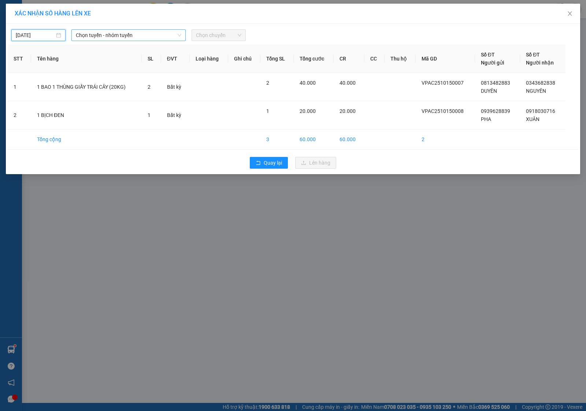
click at [76, 36] on span "Chọn tuyến - nhóm tuyến" at bounding box center [128, 35] width 105 height 11
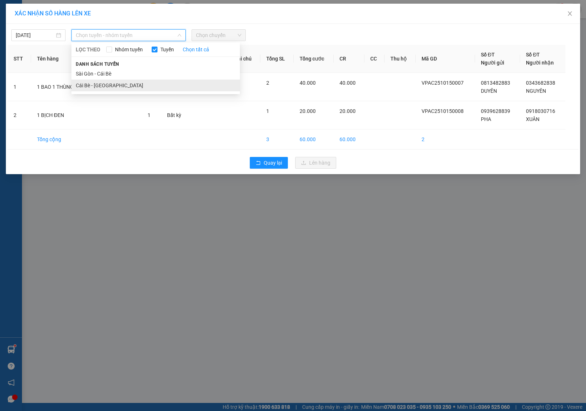
click at [86, 83] on li "Cái Bè - Sài Gòn" at bounding box center [155, 85] width 168 height 12
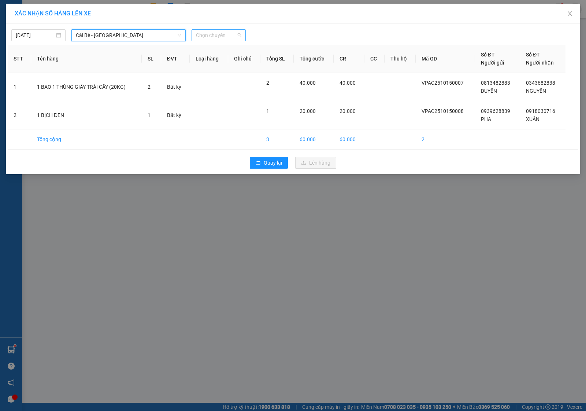
click at [199, 33] on span "Chọn chuyến" at bounding box center [218, 35] width 45 height 11
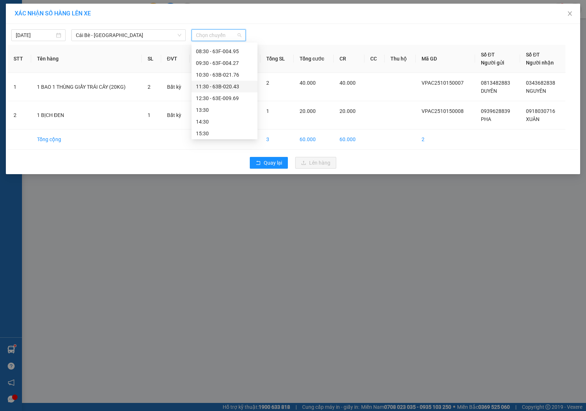
scroll to position [129, 0]
click at [227, 73] on div "11:30 - 63B-020.43" at bounding box center [224, 74] width 57 height 8
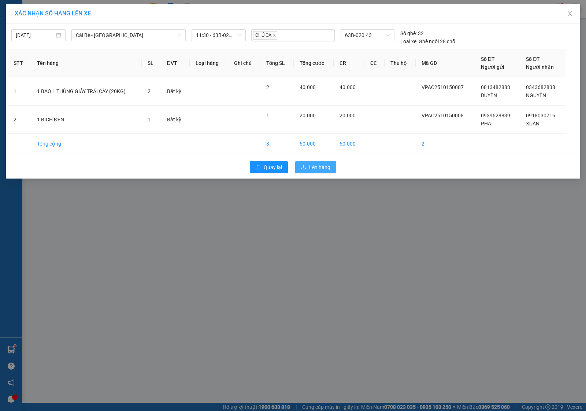
click at [319, 168] on span "Lên hàng" at bounding box center [319, 167] width 21 height 8
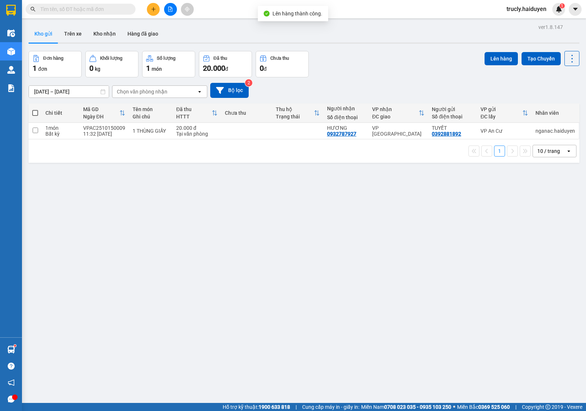
click at [420, 36] on div "Kho gửi Trên xe Kho nhận Hàng đã giao" at bounding box center [304, 34] width 551 height 19
click at [65, 31] on button "Trên xe" at bounding box center [72, 34] width 29 height 18
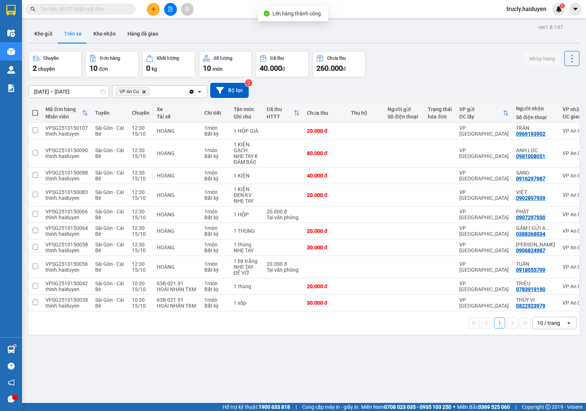
click at [400, 64] on div "Chuyến 2 chuyến Đơn hàng 10 đơn Khối lượng 0 kg Số lượng 10 món Đã thu 40.000 đ…" at bounding box center [304, 64] width 551 height 26
click at [106, 33] on button "Kho nhận" at bounding box center [105, 34] width 34 height 18
type input "[DATE] – [DATE]"
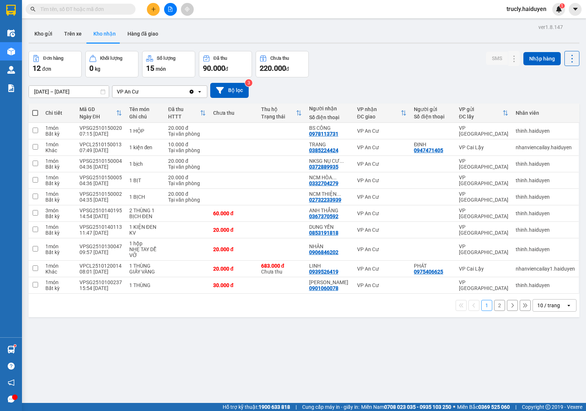
click at [340, 37] on div "Kho gửi Trên xe Kho nhận Hàng đã giao" at bounding box center [304, 34] width 551 height 19
click at [40, 33] on button "Kho gửi" at bounding box center [44, 34] width 30 height 18
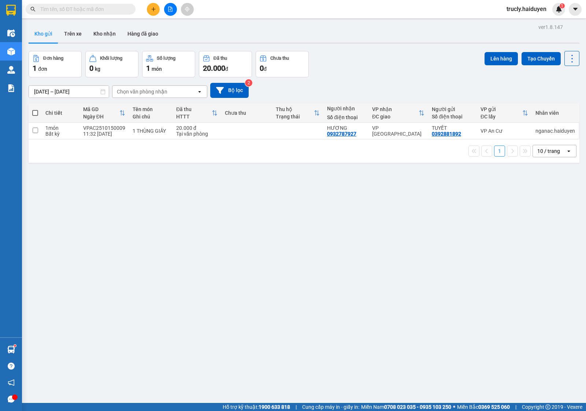
click at [369, 75] on div "Đơn hàng 1 đơn Khối lượng 0 kg Số lượng 1 món Đã thu 20.000 đ Chưa thu 0 đ Lên …" at bounding box center [304, 64] width 551 height 26
click at [366, 68] on div "Đơn hàng 1 đơn Khối lượng 0 kg Số lượng 1 món Đã thu 20.000 đ Chưa thu 0 đ Lên …" at bounding box center [304, 64] width 551 height 26
click at [291, 250] on div "ver 1.8.147 Kho gửi Trên xe Kho nhận Hàng đã giao Đơn hàng 1 đơn Khối lượng 0 k…" at bounding box center [304, 227] width 557 height 411
click at [76, 33] on button "Trên xe" at bounding box center [72, 34] width 29 height 18
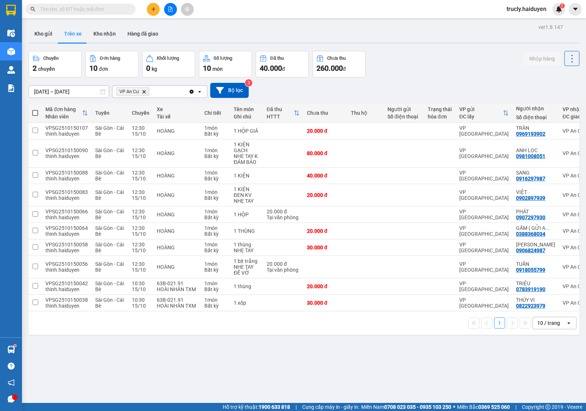
click at [437, 57] on div "Chuyến 2 chuyến Đơn hàng 10 đơn Khối lượng 0 kg Số lượng 10 món Đã thu 40.000 đ…" at bounding box center [304, 64] width 551 height 26
click at [416, 67] on div "Chuyến 2 chuyến Đơn hàng 10 đơn Khối lượng 0 kg Số lượng 10 món Đã thu 40.000 đ…" at bounding box center [304, 64] width 551 height 26
click at [401, 68] on div "Chuyến 2 chuyến Đơn hàng 10 đơn Khối lượng 0 kg Số lượng 10 món Đã thu 40.000 đ…" at bounding box center [304, 64] width 551 height 26
click at [103, 33] on button "Kho nhận" at bounding box center [105, 34] width 34 height 18
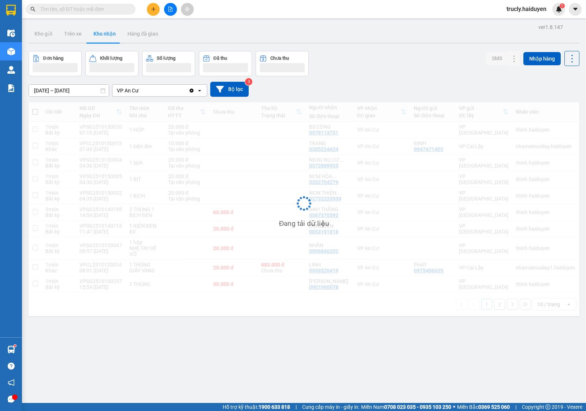
click at [371, 62] on div "Đơn hàng Khối lượng Số lượng Đã thu Chưa thu SMS Nhập hàng" at bounding box center [304, 63] width 551 height 25
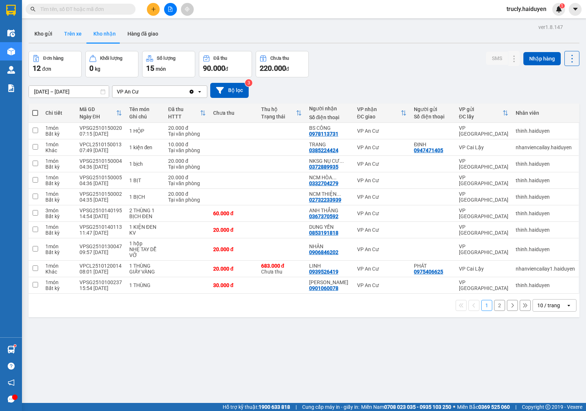
click at [70, 34] on button "Trên xe" at bounding box center [72, 34] width 29 height 18
type input "[DATE] – [DATE]"
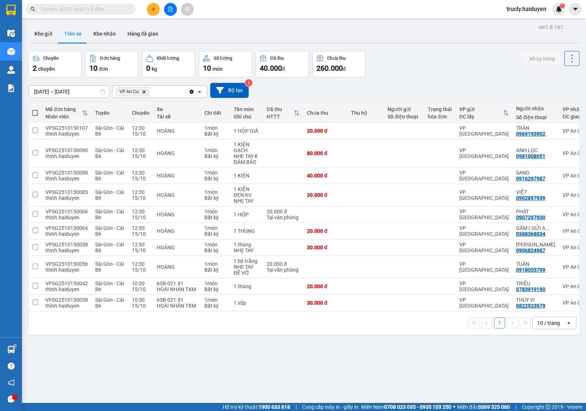
click at [420, 70] on div "Chuyến 2 chuyến Đơn hàng 10 đơn Khối lượng 0 kg Số lượng 10 món Đã thu 40.000 đ…" at bounding box center [304, 64] width 551 height 26
click at [44, 34] on button "Kho gửi" at bounding box center [44, 34] width 30 height 18
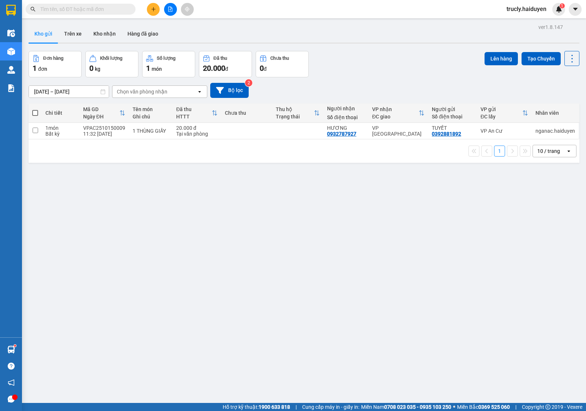
click at [368, 90] on div "[DATE] – [DATE] Press the down arrow key to interact with the calendar and sele…" at bounding box center [304, 90] width 551 height 15
click at [74, 33] on button "Trên xe" at bounding box center [72, 34] width 29 height 18
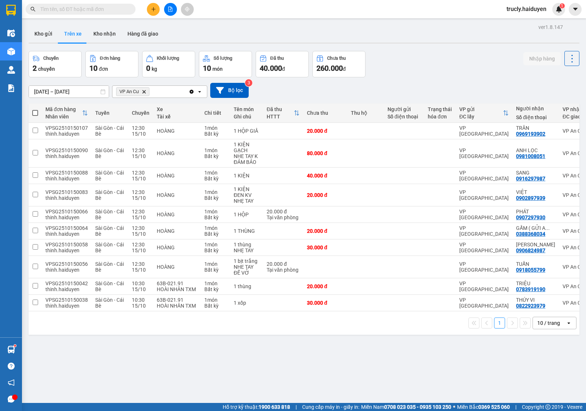
click at [427, 57] on div "Chuyến 2 chuyến Đơn hàng 10 đơn Khối lượng 0 kg Số lượng 10 món Đã thu 40.000 đ…" at bounding box center [304, 64] width 551 height 26
click at [39, 31] on button "Kho gửi" at bounding box center [44, 34] width 30 height 18
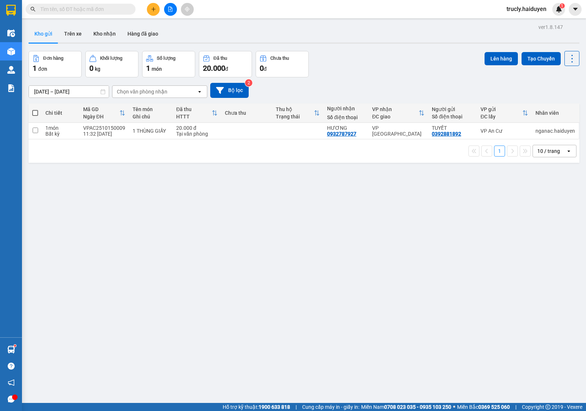
click at [400, 68] on div "Đơn hàng 1 đơn Khối lượng 0 kg Số lượng 1 món Đã thu 20.000 đ Chưa thu 0 đ Lên …" at bounding box center [304, 64] width 551 height 26
click at [355, 65] on div "Đơn hàng 1 đơn Khối lượng 0 kg Số lượng 1 món Đã thu 20.000 đ Chưa thu 0 đ Lên …" at bounding box center [304, 64] width 551 height 26
click at [257, 43] on div at bounding box center [304, 42] width 551 height 1
click at [77, 27] on button "Trên xe" at bounding box center [72, 34] width 29 height 18
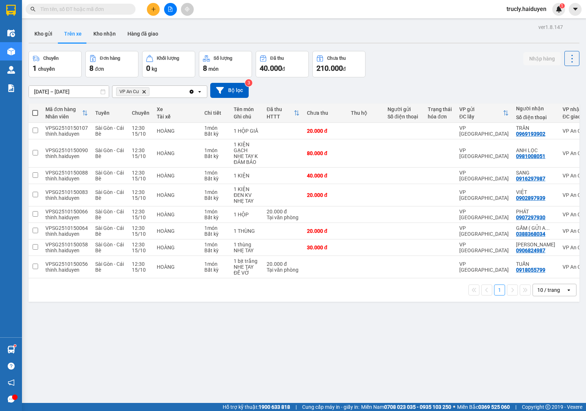
click at [417, 40] on div "Kho gửi Trên xe Kho nhận Hàng đã giao" at bounding box center [304, 34] width 551 height 19
click at [36, 30] on button "Kho gửi" at bounding box center [44, 34] width 30 height 18
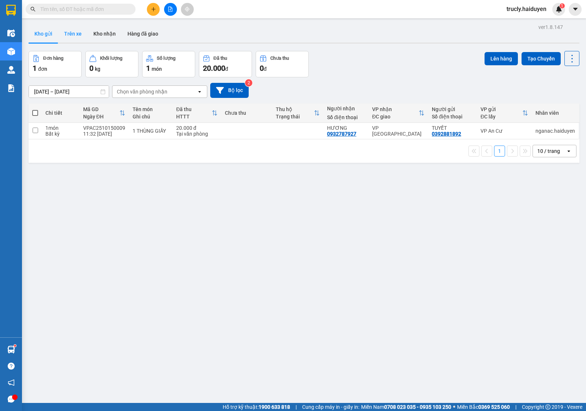
click at [74, 30] on button "Trên xe" at bounding box center [72, 34] width 29 height 18
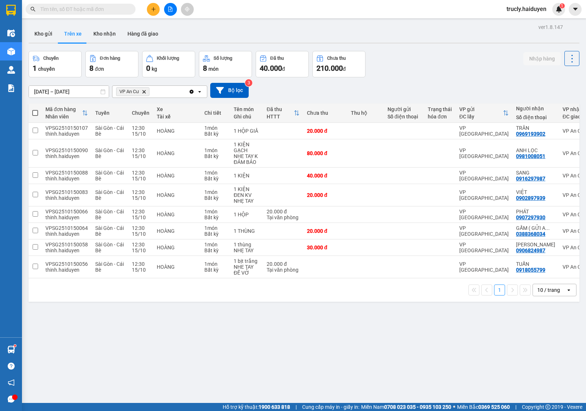
click at [442, 61] on div "Chuyến 1 chuyến Đơn hàng 8 đơn Khối lượng 0 kg Số lượng 8 món Đã thu 40.000 đ C…" at bounding box center [304, 64] width 551 height 26
drag, startPoint x: 436, startPoint y: 69, endPoint x: 415, endPoint y: 63, distance: 21.6
click at [433, 70] on div "Chuyến 1 chuyến Đơn hàng 8 đơn Khối lượng 0 kg Số lượng 8 món Đã thu 40.000 đ C…" at bounding box center [304, 64] width 551 height 26
click at [47, 32] on button "Kho gửi" at bounding box center [44, 34] width 30 height 18
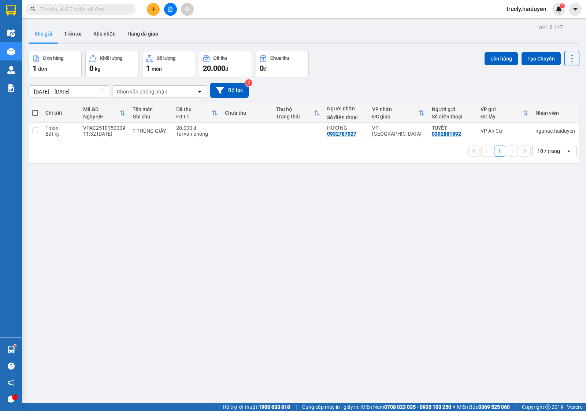
click at [363, 61] on div "Đơn hàng 1 đơn Khối lượng 0 kg Số lượng 1 món Đã thu 20.000 đ Chưa thu 0 đ Lên …" at bounding box center [304, 64] width 551 height 26
click at [368, 59] on div "Đơn hàng 1 đơn Khối lượng 0 kg Số lượng 1 món Đã thu 20.000 đ Chưa thu 0 đ Lên …" at bounding box center [304, 64] width 551 height 26
click at [107, 8] on input "text" at bounding box center [83, 9] width 86 height 8
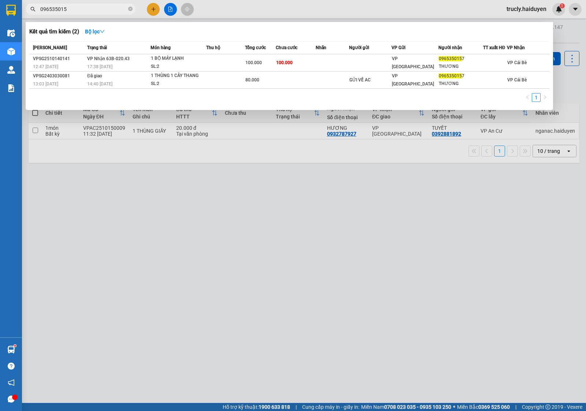
type input "0965350157"
click at [97, 8] on input "0965350157" at bounding box center [83, 9] width 86 height 8
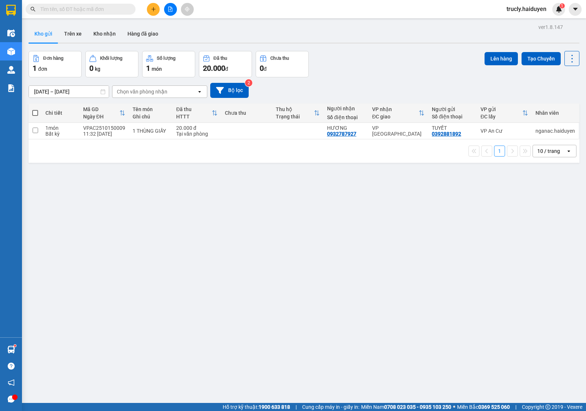
click at [372, 55] on div "Đơn hàng 1 đơn Khối lượng 0 kg Số lượng 1 món Đã thu 20.000 đ Chưa thu 0 đ Lên …" at bounding box center [304, 64] width 551 height 26
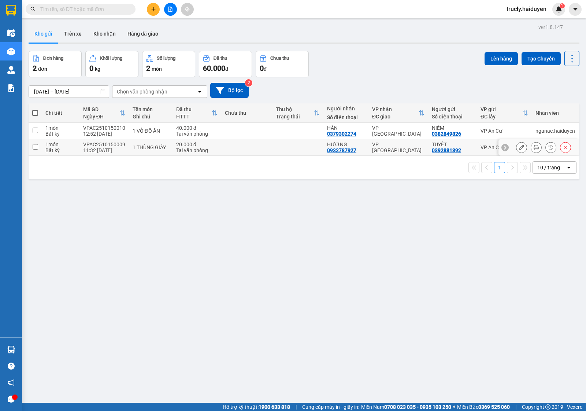
click at [196, 147] on div "Tại văn phòng" at bounding box center [196, 150] width 41 height 6
checkbox input "true"
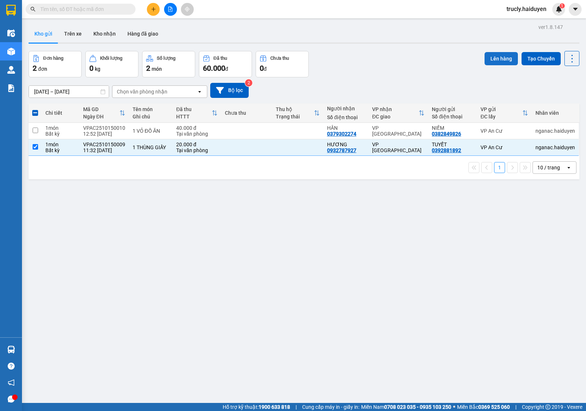
click at [485, 64] on button "Lên hàng" at bounding box center [500, 58] width 33 height 13
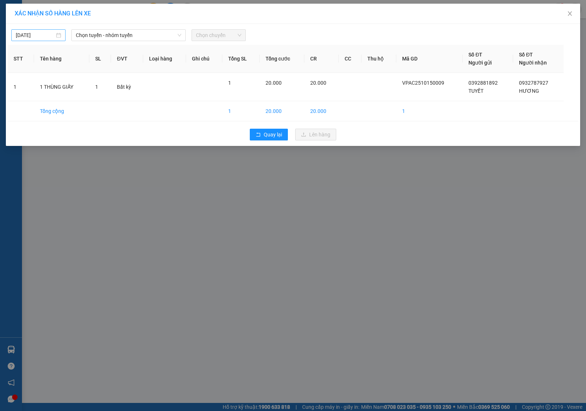
click at [21, 34] on input "15/10/2025" at bounding box center [35, 35] width 39 height 8
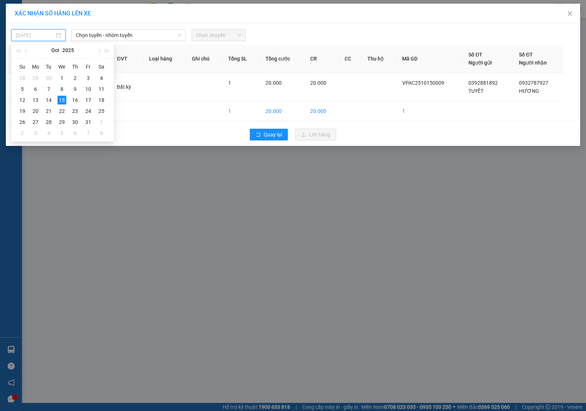
type input "15/10/2025"
click at [62, 99] on div "15" at bounding box center [61, 100] width 9 height 9
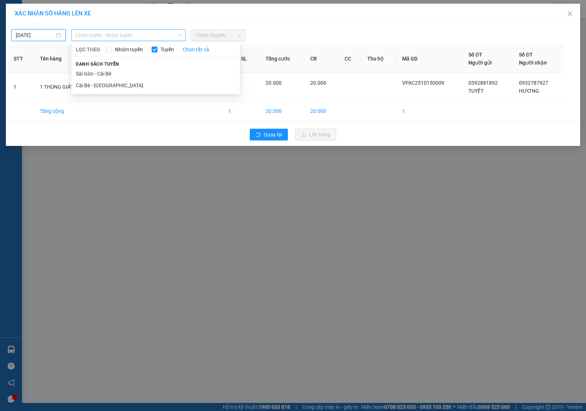
click at [144, 33] on span "Chọn tuyến - nhóm tuyến" at bounding box center [128, 35] width 105 height 11
click at [93, 85] on li "Cái Bè - Sài Gòn" at bounding box center [155, 85] width 168 height 12
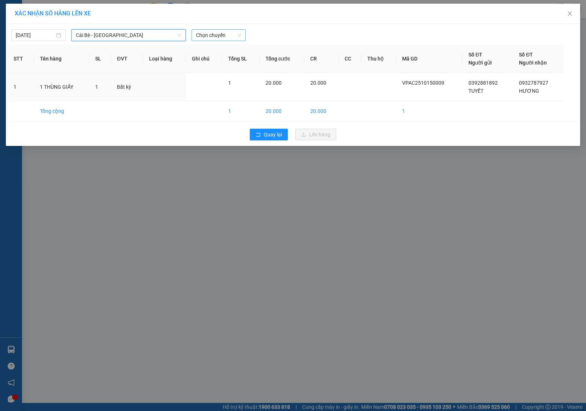
click at [222, 37] on span "Chọn chuyến" at bounding box center [218, 35] width 45 height 11
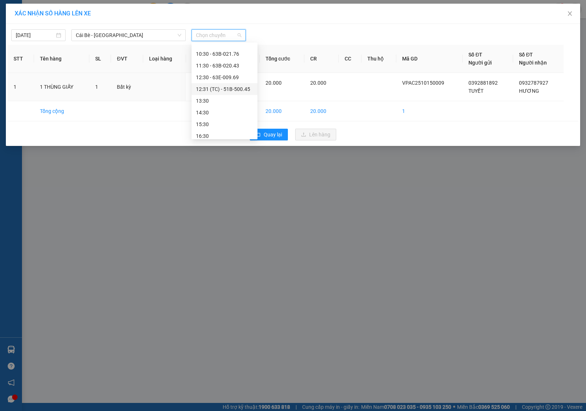
scroll to position [137, 0]
click at [220, 76] on div "12:30 - 63E-009.69" at bounding box center [224, 77] width 57 height 8
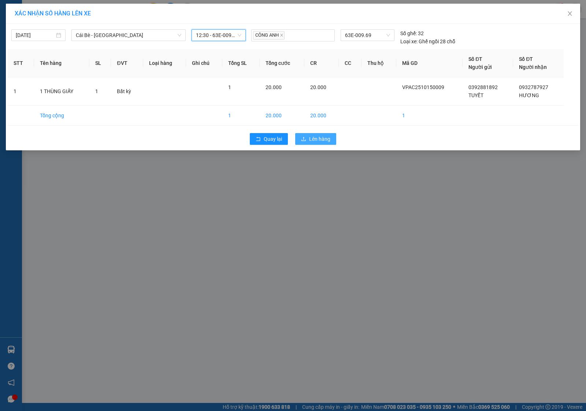
click at [308, 136] on button "Lên hàng" at bounding box center [315, 139] width 41 height 12
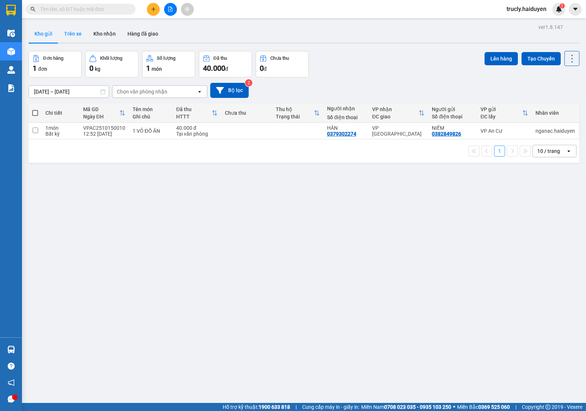
click at [68, 37] on button "Trên xe" at bounding box center [72, 34] width 29 height 18
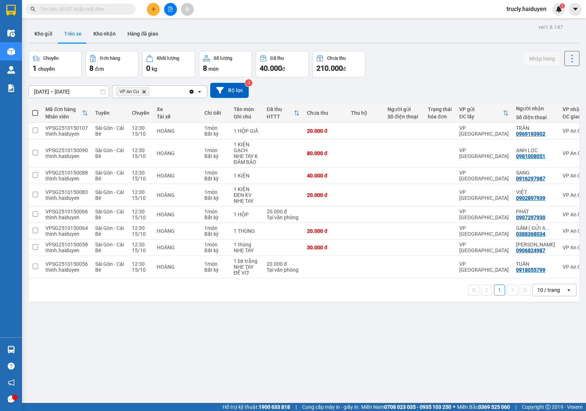
click at [401, 72] on div "Chuyến 1 chuyến Đơn hàng 8 đơn Khối lượng 0 kg Số lượng 8 món Đã thu 40.000 đ C…" at bounding box center [304, 64] width 551 height 26
click at [52, 31] on button "Kho gửi" at bounding box center [44, 34] width 30 height 18
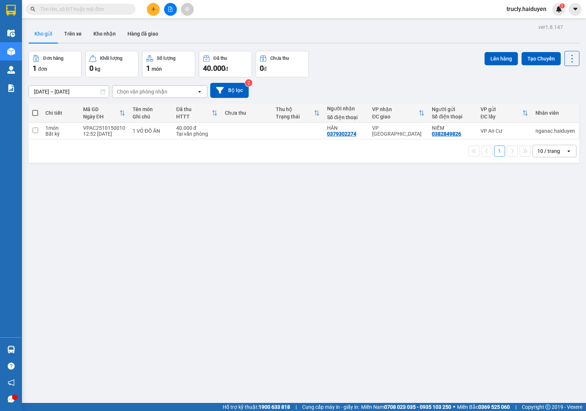
click at [422, 77] on div "[DATE] – [DATE] Press the down arrow key to interact with the calendar and sele…" at bounding box center [304, 90] width 551 height 26
click at [149, 8] on button at bounding box center [153, 9] width 13 height 13
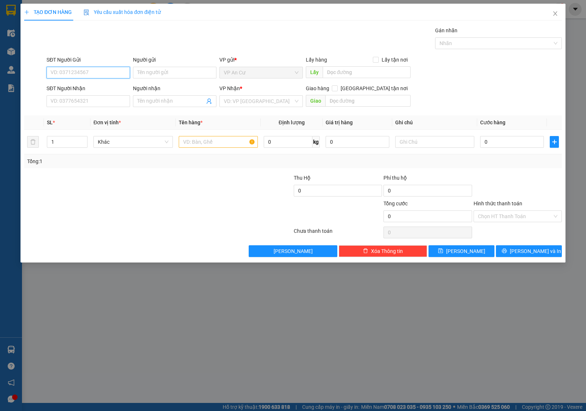
click at [87, 75] on input "SĐT Người Gửi" at bounding box center [88, 73] width 83 height 12
click at [92, 84] on div "0976188760 - BÌNH" at bounding box center [88, 87] width 75 height 8
type input "0976188760"
type input "BÌNH"
type input "0365580349"
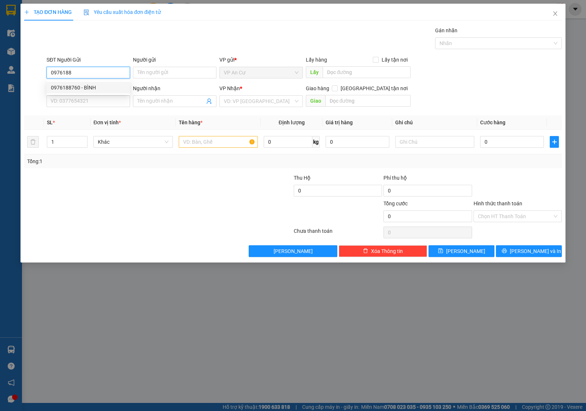
type input "TRUNG"
type input "20.000"
type input "0976188760"
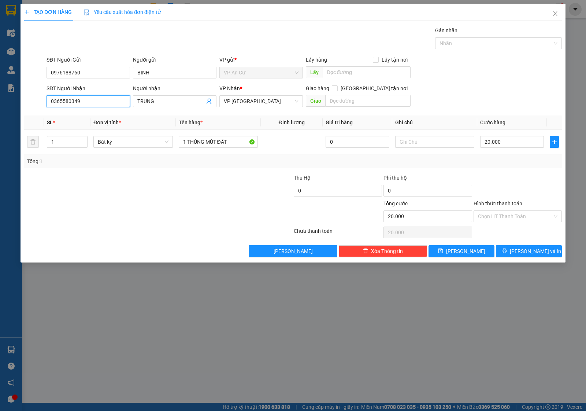
click at [89, 103] on input "0365580349" at bounding box center [88, 101] width 83 height 12
click at [203, 227] on div at bounding box center [158, 232] width 270 height 15
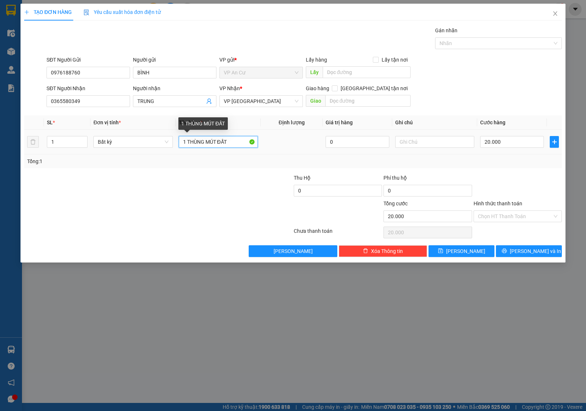
click at [228, 141] on input "1 THÙNG MÚT ĐẤT" at bounding box center [218, 142] width 79 height 12
type input "1 TÚI"
click at [226, 193] on div at bounding box center [248, 187] width 90 height 26
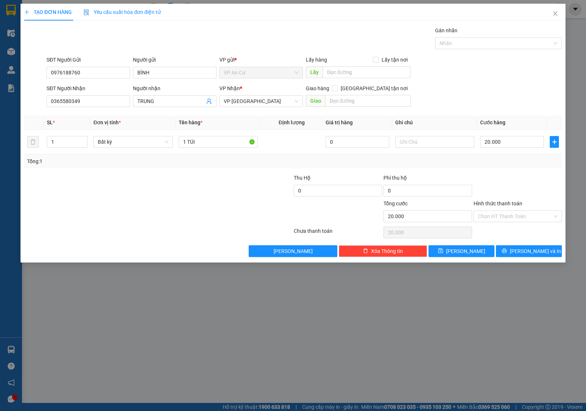
click at [199, 195] on div at bounding box center [113, 187] width 180 height 26
click at [513, 183] on div at bounding box center [518, 187] width 90 height 26
click at [497, 217] on input "Hình thức thanh toán" at bounding box center [515, 216] width 74 height 11
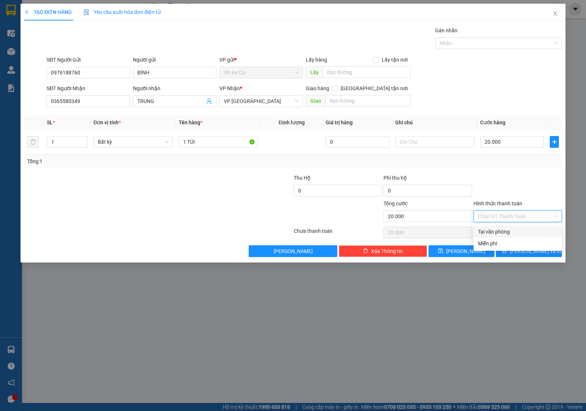
click at [360, 166] on div "Tổng: 1" at bounding box center [293, 161] width 538 height 14
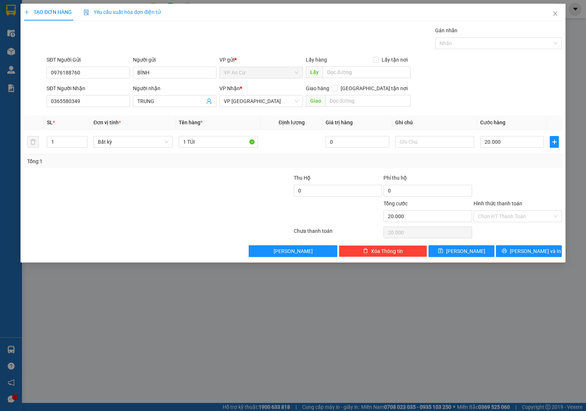
click at [186, 227] on div at bounding box center [158, 232] width 270 height 15
click at [530, 214] on input "Hình thức thanh toán" at bounding box center [515, 216] width 74 height 11
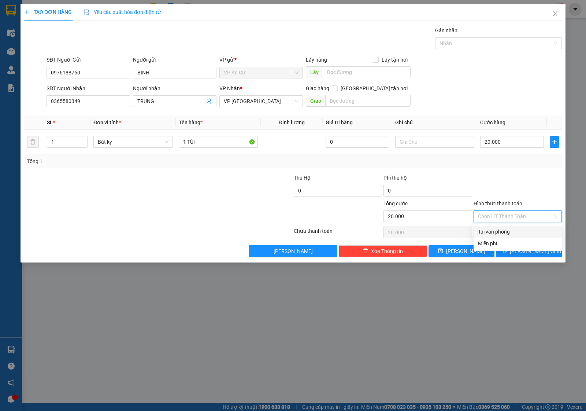
click at [505, 233] on div "Tại văn phòng" at bounding box center [517, 231] width 79 height 8
type input "0"
click at [522, 246] on button "[PERSON_NAME] và In" at bounding box center [529, 251] width 66 height 12
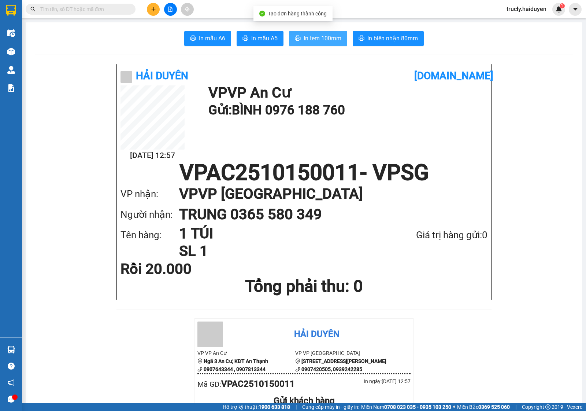
click at [312, 39] on span "In tem 100mm" at bounding box center [323, 38] width 38 height 9
click at [475, 43] on div "In mẫu A6 In mẫu A5 In tem 100mm In biên nhận 80mm" at bounding box center [304, 38] width 538 height 15
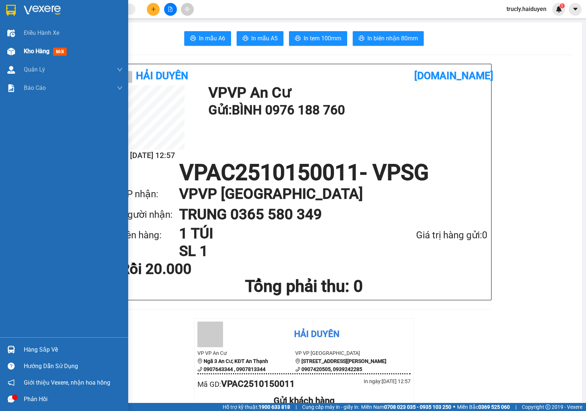
click at [22, 52] on div "Kho hàng mới" at bounding box center [64, 51] width 128 height 18
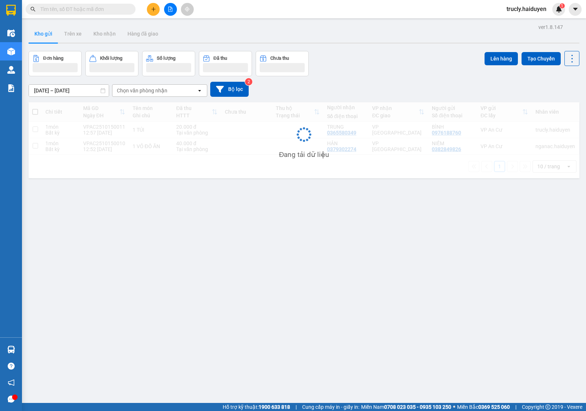
click at [421, 43] on div at bounding box center [304, 42] width 551 height 1
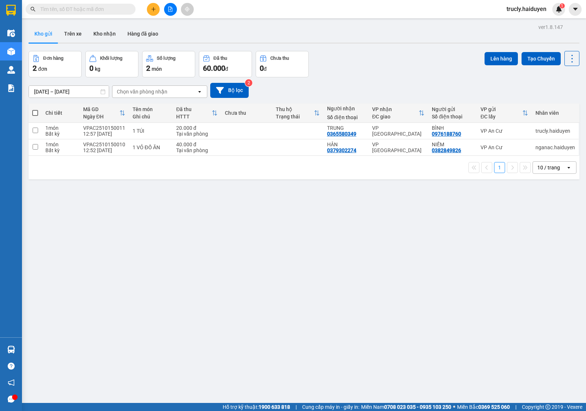
click at [383, 72] on div "Đơn hàng 2 đơn Khối lượng 0 kg Số lượng 2 món Đã thu 60.000 đ Chưa thu 0 đ Lên …" at bounding box center [304, 64] width 551 height 26
click at [149, 9] on button at bounding box center [153, 9] width 13 height 13
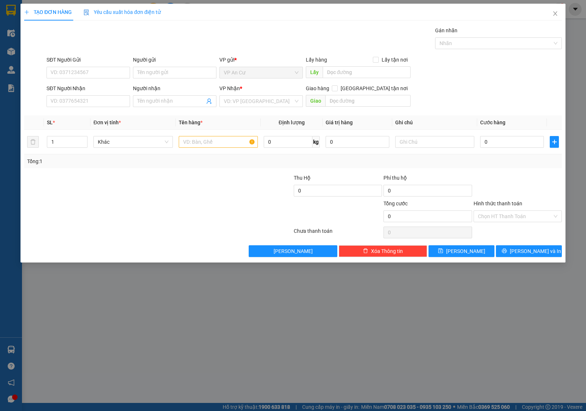
click at [60, 65] on div "SĐT Người Gửi" at bounding box center [88, 61] width 83 height 11
click at [57, 75] on input "SĐT Người Gửi" at bounding box center [88, 73] width 83 height 12
click at [68, 74] on input "0" at bounding box center [88, 73] width 83 height 12
click at [81, 91] on div "0973688818 - TÚ" at bounding box center [88, 87] width 75 height 8
type input "0973688818"
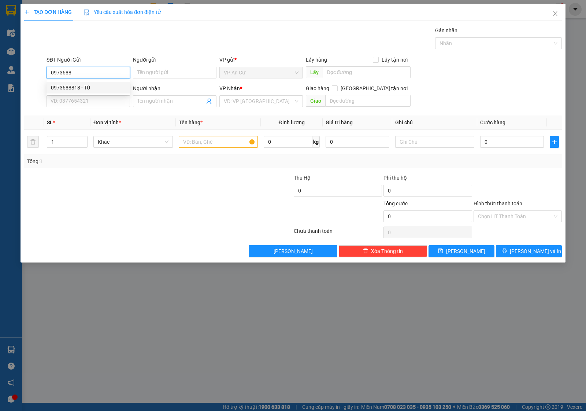
type input "TÚ"
type input "0916066679"
type input "TƯỞNG"
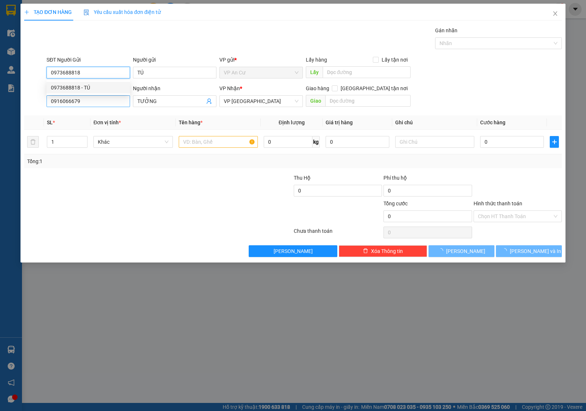
type input "100.000"
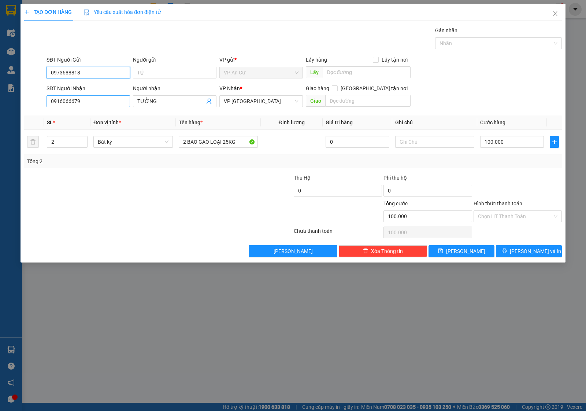
type input "0973688818"
click at [95, 102] on input "0916066679" at bounding box center [88, 101] width 83 height 12
click at [96, 102] on input "0916066679" at bounding box center [88, 101] width 83 height 12
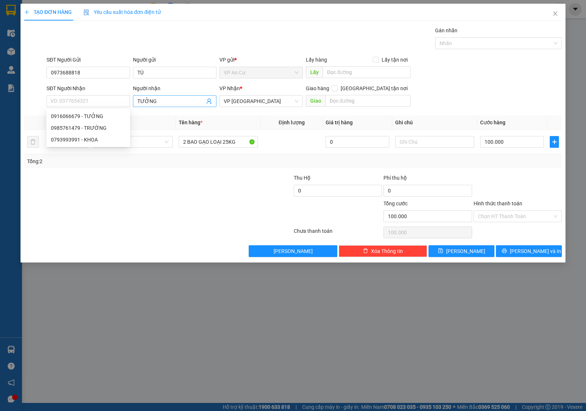
click at [152, 101] on input "TƯỞNG" at bounding box center [170, 101] width 67 height 8
type input "THÀNH"
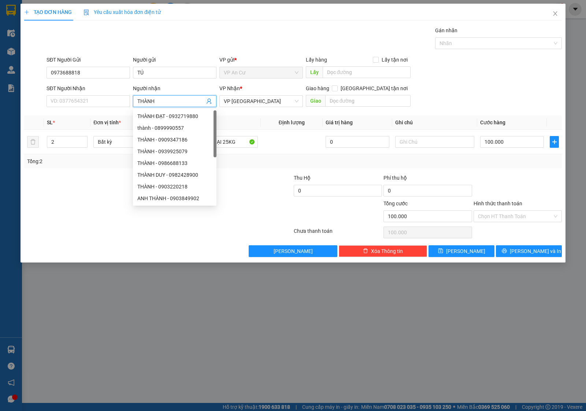
click at [174, 105] on span "THÀNH" at bounding box center [174, 101] width 83 height 12
click at [173, 103] on input "THÀNH" at bounding box center [170, 101] width 67 height 8
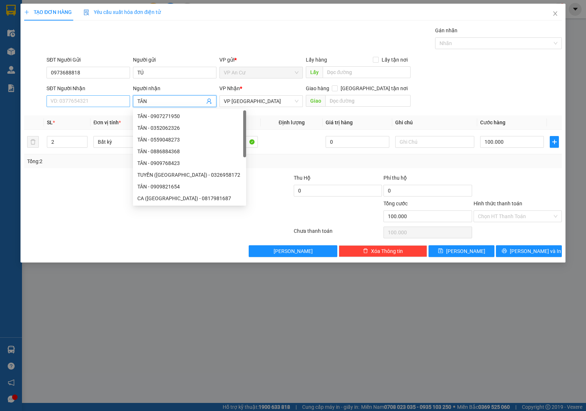
type input "TÂN"
click at [84, 98] on input "SĐT Người Nhận" at bounding box center [88, 101] width 83 height 12
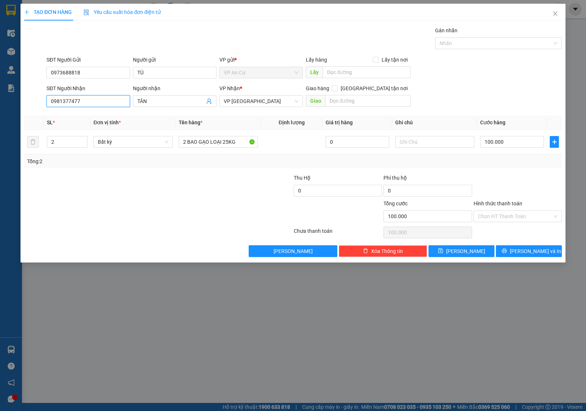
click at [66, 100] on input "0981377477" at bounding box center [88, 101] width 83 height 12
type input "0981377477"
click at [144, 206] on div at bounding box center [113, 212] width 180 height 26
click at [61, 141] on input "2" at bounding box center [67, 141] width 40 height 11
type input "4"
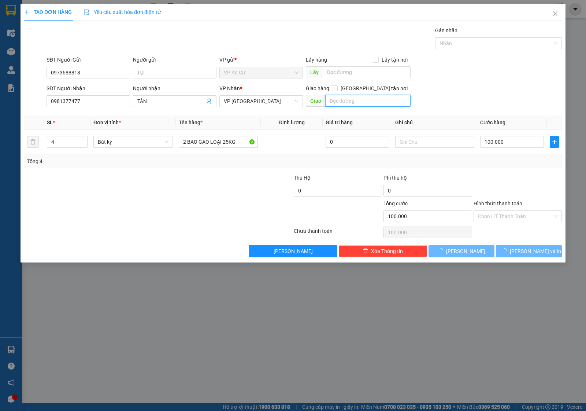
click at [343, 101] on input "text" at bounding box center [368, 101] width 86 height 12
type input "0"
type input "56/56C PHAN VĂN HỚN"
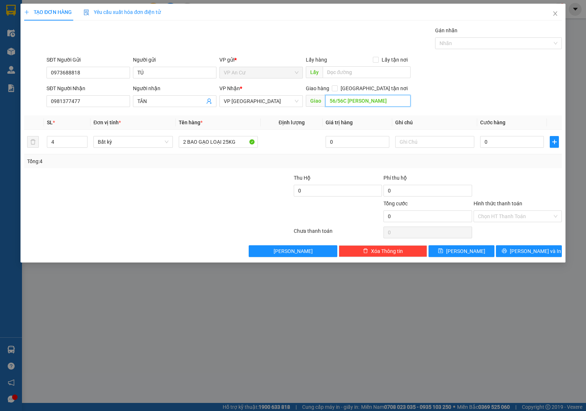
click at [378, 100] on input "56/56C PHAN VĂN HỚN" at bounding box center [368, 101] width 86 height 12
click at [491, 96] on div "SĐT Người Nhận 0981377477 Người nhận TÂN VP Nhận * VP Sài Gòn Giao hàng Giao tậ…" at bounding box center [304, 97] width 518 height 26
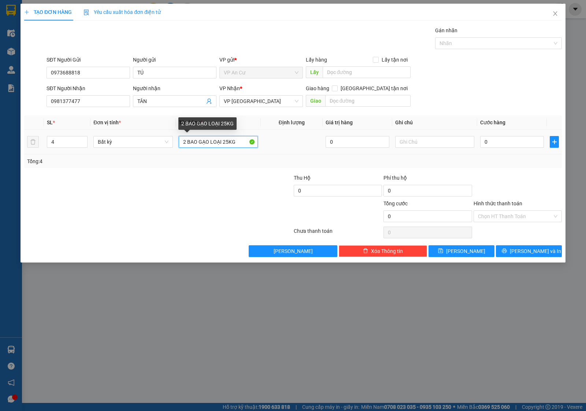
click at [201, 143] on input "2 BAO GẠO LOẠI 25KG" at bounding box center [218, 142] width 79 height 12
click at [202, 143] on input "2 BAO GẠO LOẠI 25KG" at bounding box center [218, 142] width 79 height 12
type input "1 BAO 3 TÚI GẠO"
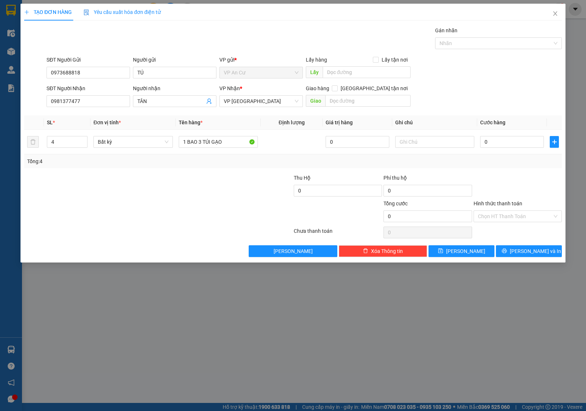
click at [198, 186] on div at bounding box center [113, 187] width 180 height 26
click at [486, 156] on div "Tổng: 4" at bounding box center [293, 161] width 538 height 14
click at [515, 145] on input "0" at bounding box center [512, 142] width 64 height 12
click at [508, 178] on div at bounding box center [518, 187] width 90 height 26
click at [490, 141] on input "0" at bounding box center [512, 142] width 64 height 12
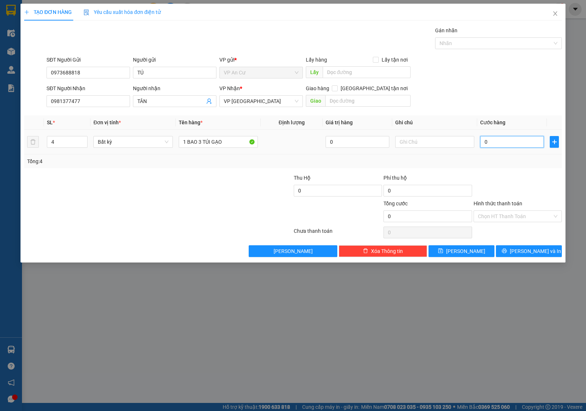
type input "6"
type input "60"
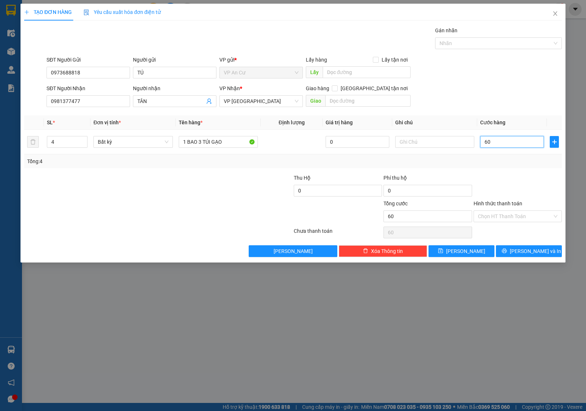
type input "60"
type input "60.000"
click at [499, 174] on div at bounding box center [518, 187] width 90 height 26
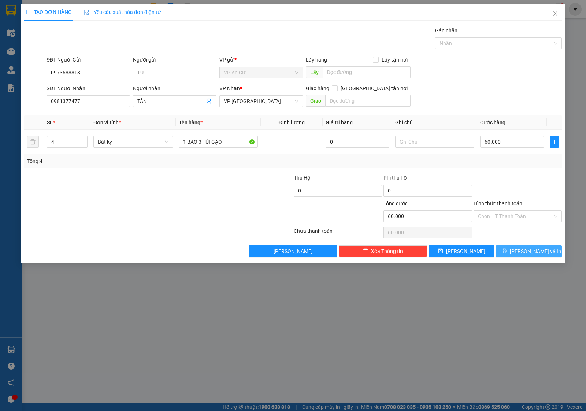
click at [517, 248] on button "[PERSON_NAME] và In" at bounding box center [529, 251] width 66 height 12
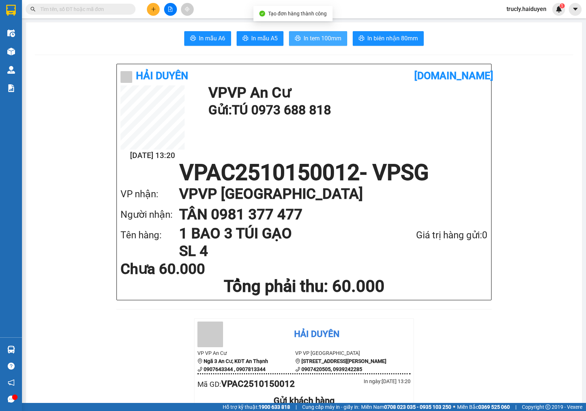
click at [299, 40] on button "In tem 100mm" at bounding box center [318, 38] width 58 height 15
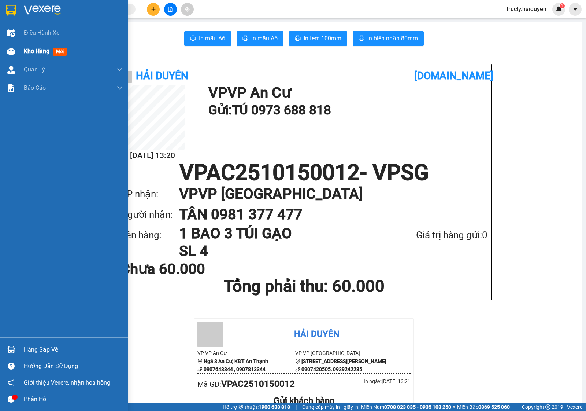
click at [14, 49] on img at bounding box center [11, 52] width 8 height 8
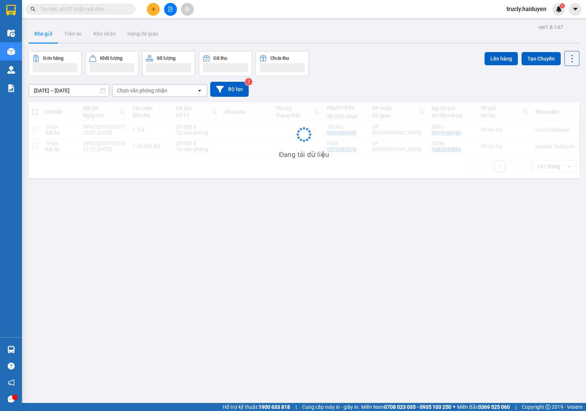
click at [394, 58] on div "Đơn hàng Khối lượng Số lượng Đã thu Chưa thu Lên hàng Tạo Chuyến" at bounding box center [304, 63] width 551 height 25
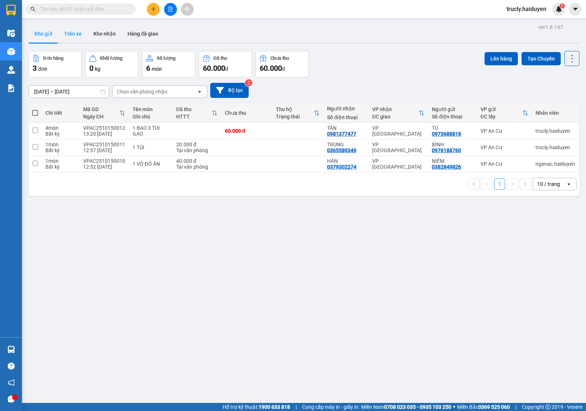
click at [63, 38] on button "Trên xe" at bounding box center [72, 34] width 29 height 18
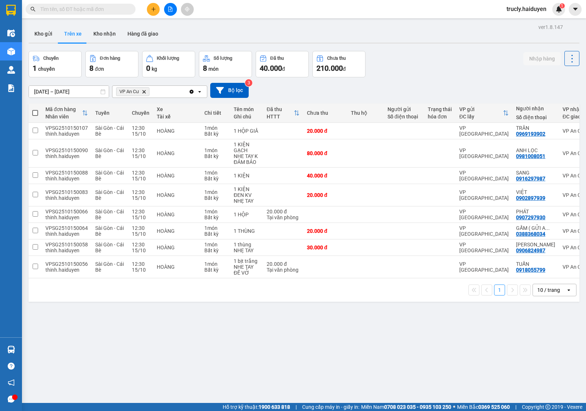
click at [439, 55] on div "Chuyến 1 chuyến Đơn hàng 8 đơn Khối lượng 0 kg Số lượng 8 món Đã thu 40.000 đ C…" at bounding box center [304, 64] width 551 height 26
click at [38, 38] on button "Kho gửi" at bounding box center [44, 34] width 30 height 18
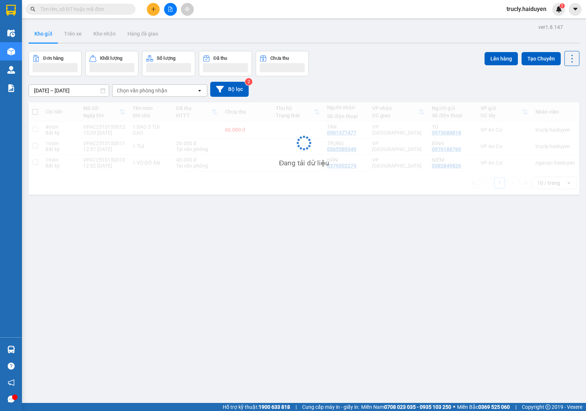
click at [372, 56] on div "Đơn hàng Khối lượng Số lượng Đã thu Chưa thu Lên hàng Tạo Chuyến" at bounding box center [304, 63] width 551 height 25
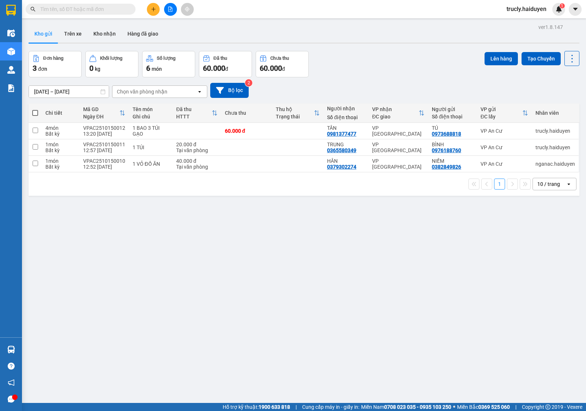
click at [413, 51] on div "Đơn hàng 3 đơn Khối lượng 0 kg Số lượng 6 món Đã thu 60.000 đ Chưa thu 60.000 đ…" at bounding box center [304, 64] width 551 height 26
click at [391, 51] on div "Đơn hàng 3 đơn Khối lượng 0 kg Số lượng 6 món Đã thu 60.000 đ Chưa thu 60.000 đ…" at bounding box center [304, 64] width 551 height 26
click at [389, 59] on div "Đơn hàng 3 đơn Khối lượng 0 kg Số lượng 6 món Đã thu 60.000 đ Chưa thu 60.000 đ…" at bounding box center [304, 64] width 551 height 26
click at [361, 53] on div "Đơn hàng 3 đơn Khối lượng 0 kg Số lượng 6 món Đã thu 60.000 đ Chưa thu 60.000 đ…" at bounding box center [304, 64] width 551 height 26
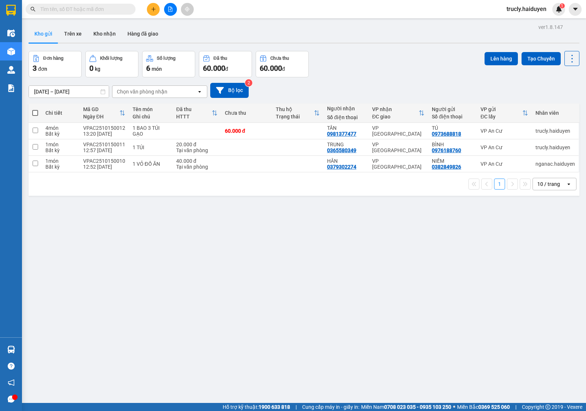
click at [390, 71] on div "Đơn hàng 3 đơn Khối lượng 0 kg Số lượng 6 món Đã thu 60.000 đ Chưa thu 60.000 đ…" at bounding box center [304, 64] width 551 height 26
click at [199, 334] on div "ver 1.8.147 Kho gửi Trên xe Kho nhận Hàng đã giao Đơn hàng 3 đơn Khối lượng 0 k…" at bounding box center [304, 227] width 557 height 411
click at [401, 64] on div "Đơn hàng 3 đơn Khối lượng 0 kg Số lượng 6 món Đã thu 60.000 đ Chưa thu 60.000 đ…" at bounding box center [304, 64] width 551 height 26
click at [200, 339] on div "ver 1.8.147 Kho gửi Trên xe Kho nhận Hàng đã giao Đơn hàng 3 đơn Khối lượng 0 k…" at bounding box center [304, 227] width 557 height 411
click at [371, 53] on div "Đơn hàng 3 đơn Khối lượng 0 kg Số lượng 6 món Đã thu 60.000 đ Chưa thu 60.000 đ…" at bounding box center [304, 64] width 551 height 26
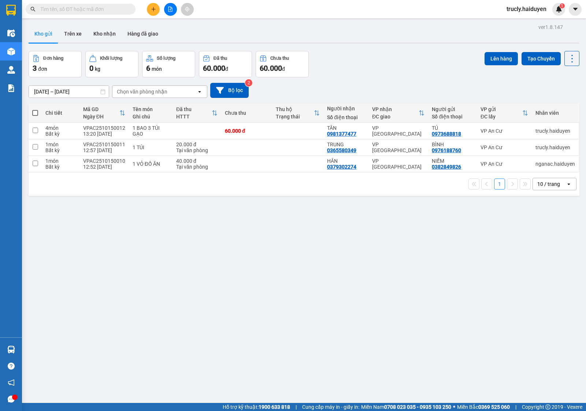
click at [186, 248] on div "ver 1.8.147 Kho gửi Trên xe Kho nhận Hàng đã giao Đơn hàng 3 đơn Khối lượng 0 k…" at bounding box center [304, 227] width 557 height 411
click at [353, 44] on div "ver 1.8.147 Kho gửi Trên xe Kho nhận Hàng đã giao Đơn hàng 3 đơn Khối lượng 0 k…" at bounding box center [304, 227] width 557 height 411
click at [63, 33] on button "Trên xe" at bounding box center [72, 34] width 29 height 18
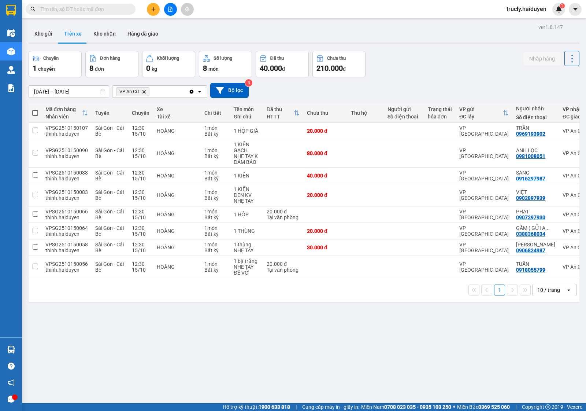
click at [402, 60] on div "Chuyến 1 chuyến Đơn hàng 8 đơn Khối lượng 0 kg Số lượng 8 món Đã thu 40.000 đ C…" at bounding box center [304, 64] width 551 height 26
click at [400, 74] on div "Chuyến 1 chuyến Đơn hàng 8 đơn Khối lượng 0 kg Số lượng 8 món Đã thu 40.000 đ C…" at bounding box center [304, 64] width 551 height 26
click at [41, 34] on button "Kho gửi" at bounding box center [44, 34] width 30 height 18
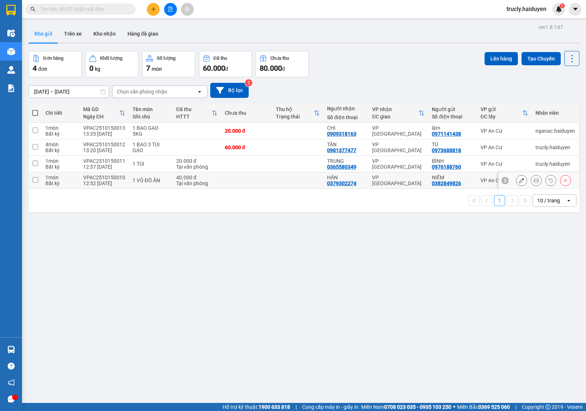
click at [122, 176] on div "VPAC2510150010" at bounding box center [104, 177] width 42 height 6
checkbox input "true"
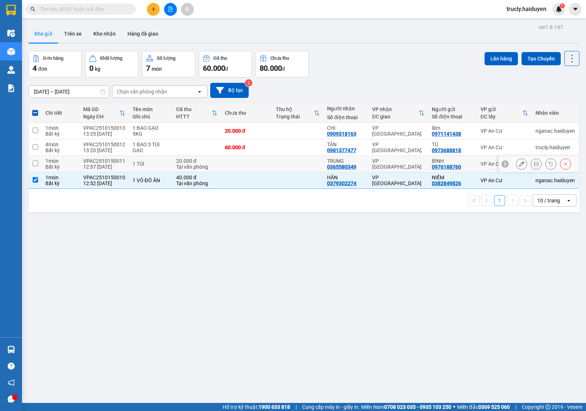
click at [122, 166] on div "12:57 15/10" at bounding box center [104, 167] width 42 height 6
checkbox input "true"
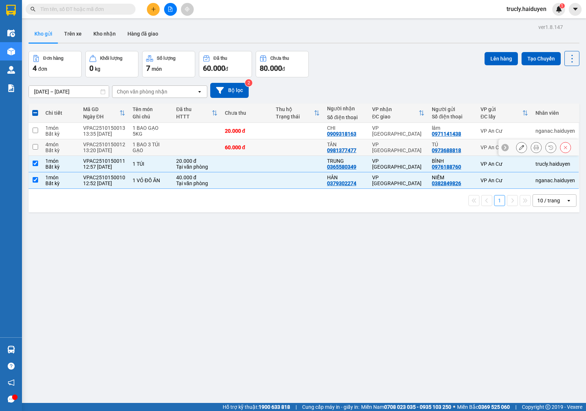
click at [124, 146] on td "VPAC2510150012 13:20 15/10" at bounding box center [103, 147] width 49 height 16
checkbox input "true"
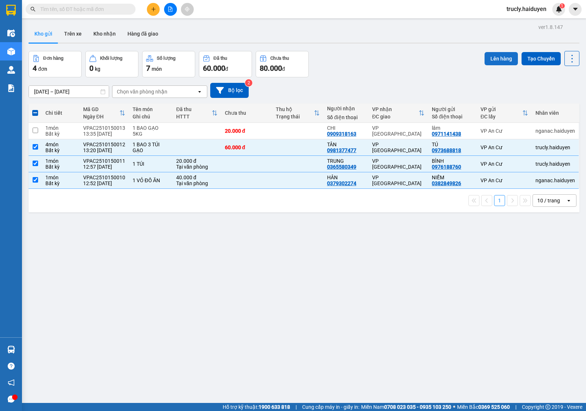
click at [491, 55] on button "Lên hàng" at bounding box center [500, 58] width 33 height 13
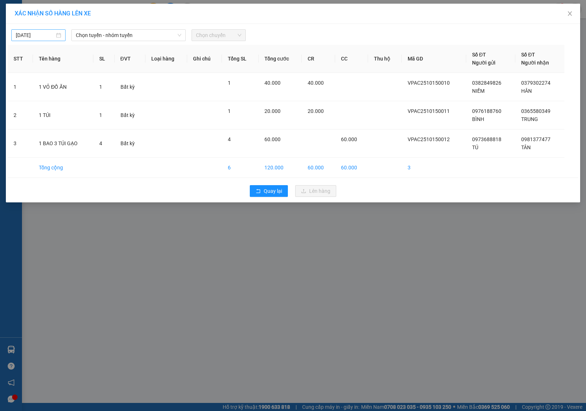
click at [42, 31] on input "[DATE]" at bounding box center [35, 35] width 39 height 8
type input "[DATE]"
click at [61, 100] on div "15" at bounding box center [61, 100] width 9 height 9
click at [103, 37] on span "Chọn tuyến - nhóm tuyến" at bounding box center [128, 35] width 105 height 11
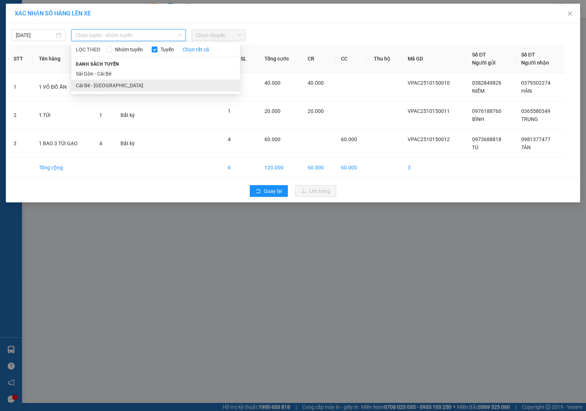
click at [94, 85] on li "Cái Bè - Sài Gòn" at bounding box center [155, 85] width 168 height 12
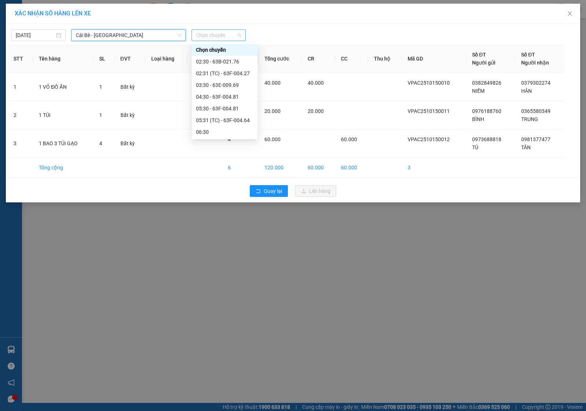
click at [198, 37] on span "Chọn chuyến" at bounding box center [218, 35] width 45 height 11
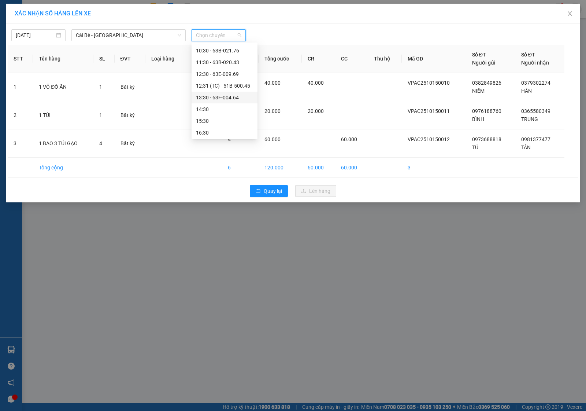
scroll to position [140, 0]
click at [217, 96] on div "13:30 - 63F-004.64" at bounding box center [224, 97] width 57 height 8
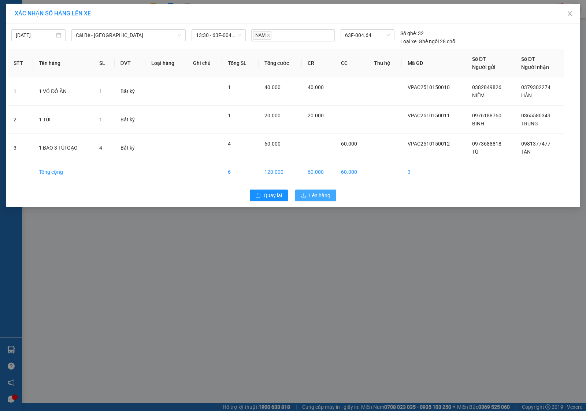
click at [314, 197] on span "Lên hàng" at bounding box center [319, 195] width 21 height 8
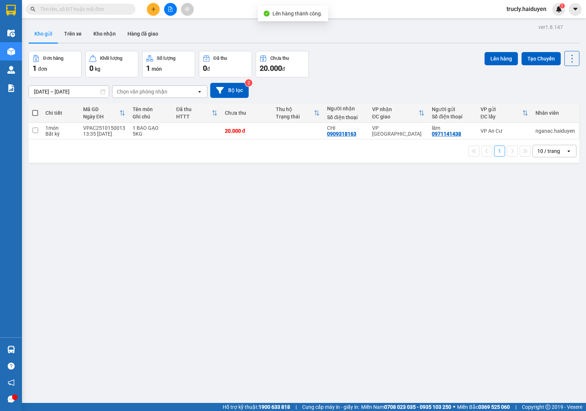
click at [390, 64] on div "Đơn hàng 1 đơn Khối lượng 0 kg Số lượng 1 món Đã thu 0 đ Chưa thu 20.000 đ Lên …" at bounding box center [304, 64] width 551 height 26
click at [72, 30] on button "Trên xe" at bounding box center [72, 34] width 29 height 18
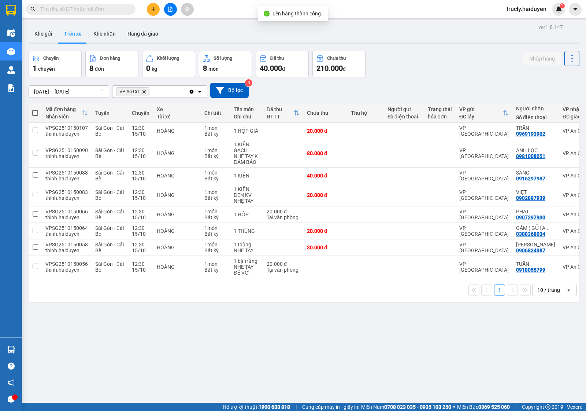
click at [405, 88] on div "[DATE] – [DATE] Press the down arrow key to interact with the calendar and sele…" at bounding box center [304, 90] width 551 height 15
click at [101, 37] on button "Kho nhận" at bounding box center [105, 34] width 34 height 18
type input "[DATE] – [DATE]"
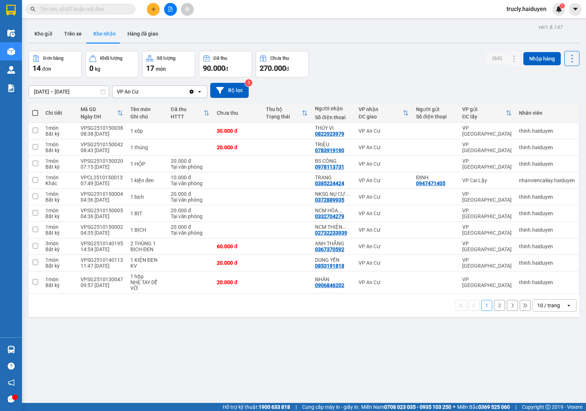
click at [158, 14] on div at bounding box center [170, 9] width 55 height 13
click at [145, 11] on div at bounding box center [170, 9] width 55 height 13
click at [152, 10] on icon "plus" at bounding box center [153, 9] width 5 height 5
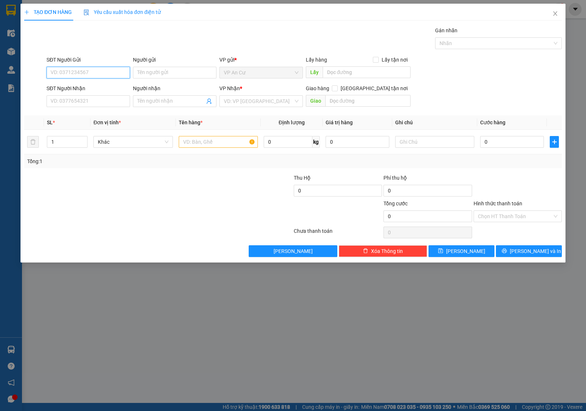
click at [70, 72] on input "SĐT Người Gửi" at bounding box center [88, 73] width 83 height 12
click at [92, 85] on div "0978113731 - BS CÔNG" at bounding box center [88, 87] width 75 height 8
type input "0978113731"
type input "BS CÔNG"
type input "0901790368"
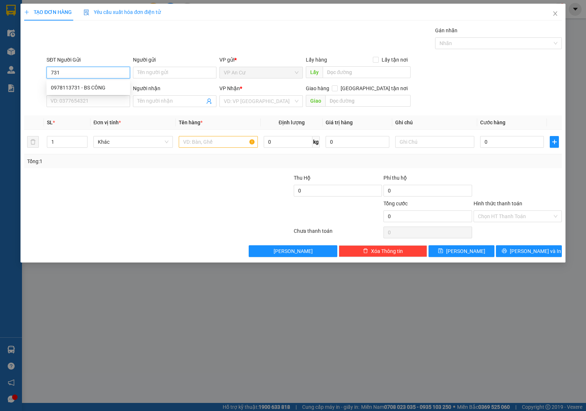
type input "PRO DENTAL LAB"
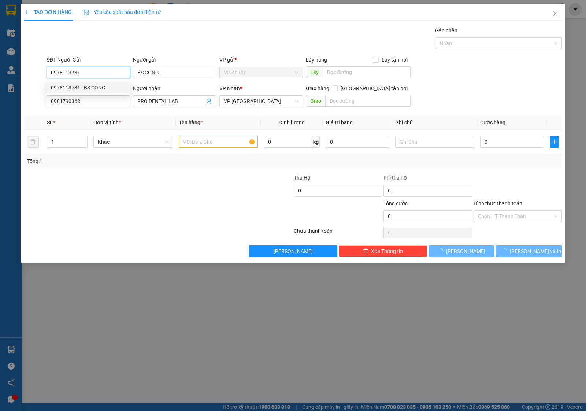
type input "20.000"
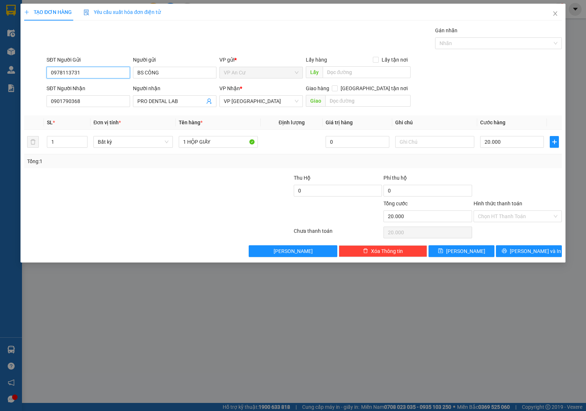
type input "0978113731"
click at [145, 208] on div at bounding box center [113, 212] width 180 height 26
click at [192, 169] on div "Transit Pickup Surcharge Ids Transit Deliver Surcharge Ids Transit Deliver Surc…" at bounding box center [293, 141] width 538 height 230
click at [498, 218] on input "Hình thức thanh toán" at bounding box center [515, 216] width 74 height 11
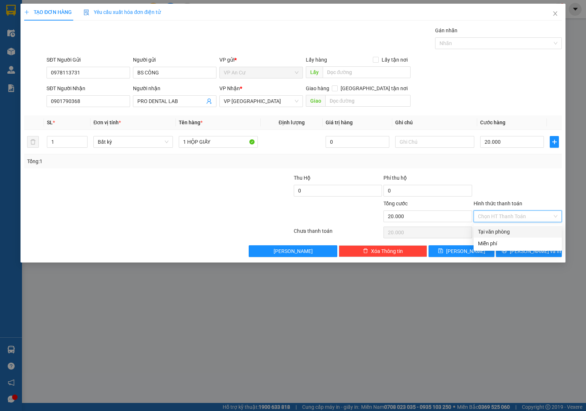
click at [499, 228] on div "Tại văn phòng" at bounding box center [517, 231] width 79 height 8
type input "0"
click at [506, 253] on icon "printer" at bounding box center [504, 250] width 5 height 5
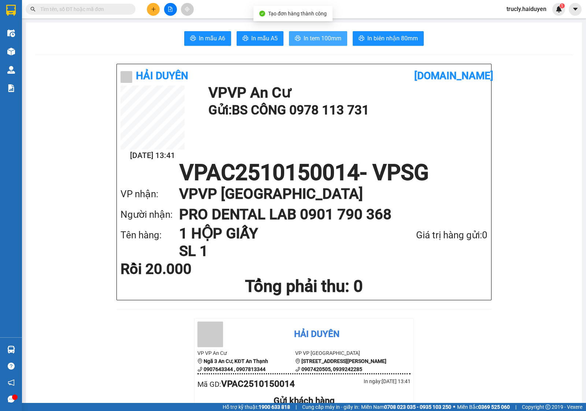
click at [304, 40] on span "In tem 100mm" at bounding box center [323, 38] width 38 height 9
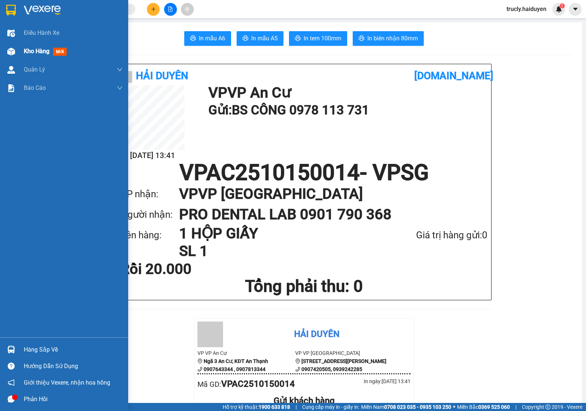
click at [17, 53] on div at bounding box center [11, 51] width 13 height 13
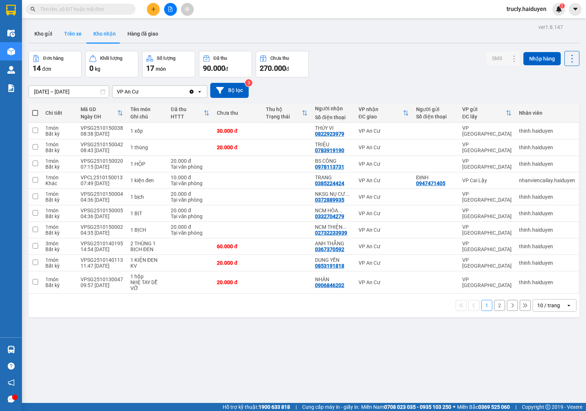
click at [73, 36] on button "Trên xe" at bounding box center [72, 34] width 29 height 18
type input "[DATE] – [DATE]"
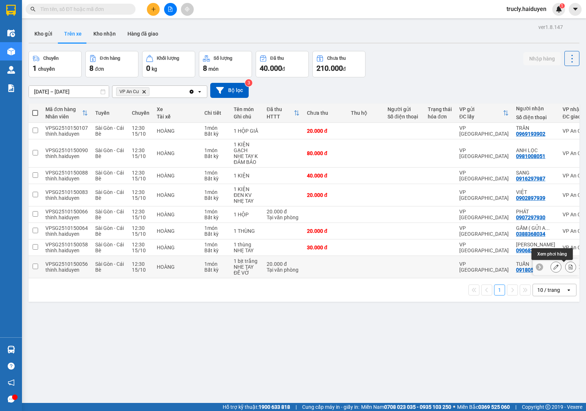
click at [568, 268] on icon at bounding box center [570, 266] width 5 height 5
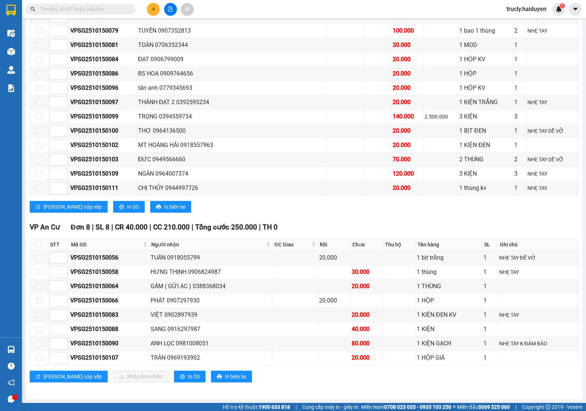
scroll to position [709, 0]
drag, startPoint x: 38, startPoint y: 253, endPoint x: 61, endPoint y: 293, distance: 45.4
click at [38, 255] on input "checkbox" at bounding box center [39, 258] width 6 height 6
checkbox input "true"
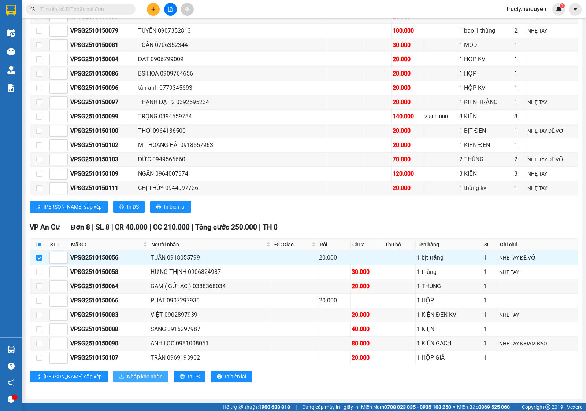
click at [127, 374] on span "Nhập kho nhận" at bounding box center [145, 376] width 36 height 8
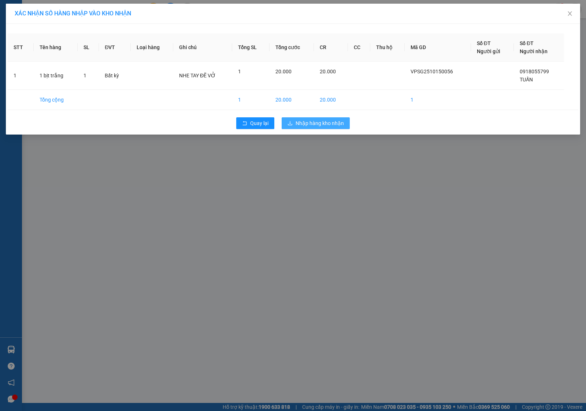
click at [301, 125] on span "Nhập hàng kho nhận" at bounding box center [320, 123] width 48 height 8
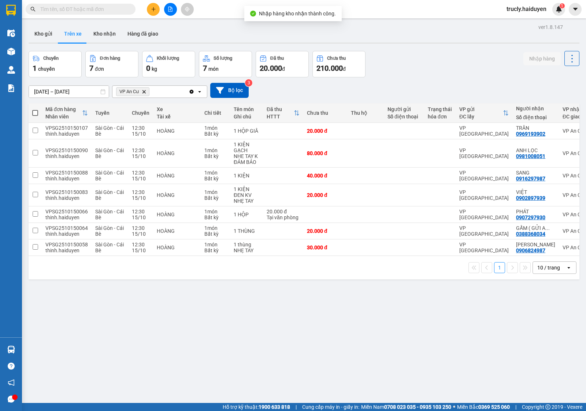
click at [428, 63] on div "Chuyến 1 chuyến Đơn hàng 7 đơn Khối lượng 0 kg Số lượng 7 món Đã thu 20.000 đ C…" at bounding box center [304, 64] width 551 height 26
click at [465, 70] on div "Chuyến 1 chuyến Đơn hàng 7 đơn Khối lượng 0 kg Số lượng 7 món Đã thu 20.000 đ C…" at bounding box center [304, 64] width 551 height 26
click at [41, 35] on button "Kho gửi" at bounding box center [44, 34] width 30 height 18
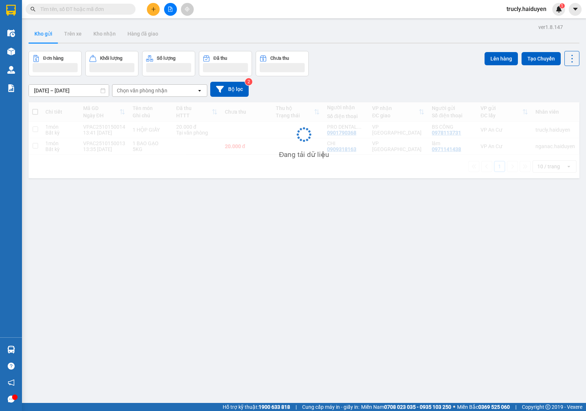
click at [356, 63] on div "Đơn hàng Khối lượng Số lượng Đã thu Chưa thu Lên hàng Tạo Chuyến" at bounding box center [304, 63] width 551 height 25
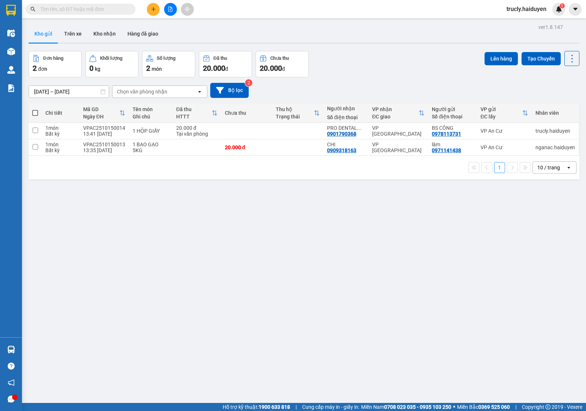
click at [363, 55] on div "Đơn hàng 2 đơn Khối lượng 0 kg Số lượng 2 món Đã thu 20.000 đ Chưa thu 20.000 đ…" at bounding box center [304, 64] width 551 height 26
click at [330, 64] on div "Đơn hàng 2 đơn Khối lượng 0 kg Số lượng 2 món Đã thu 20.000 đ Chưa thu 20.000 đ…" at bounding box center [304, 64] width 551 height 26
click at [109, 34] on button "Kho nhận" at bounding box center [105, 34] width 34 height 18
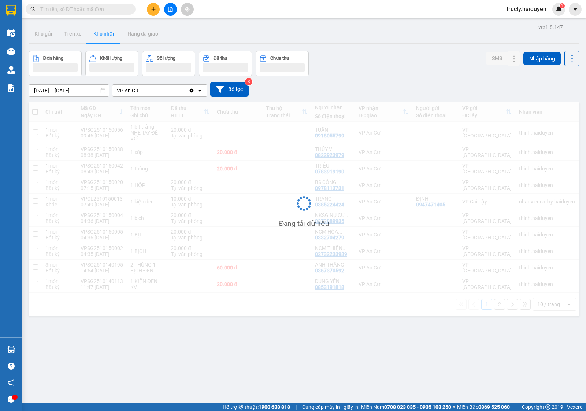
click at [344, 70] on div "Đơn hàng Khối lượng Số lượng Đã thu Chưa thu SMS Nhập hàng" at bounding box center [304, 63] width 551 height 25
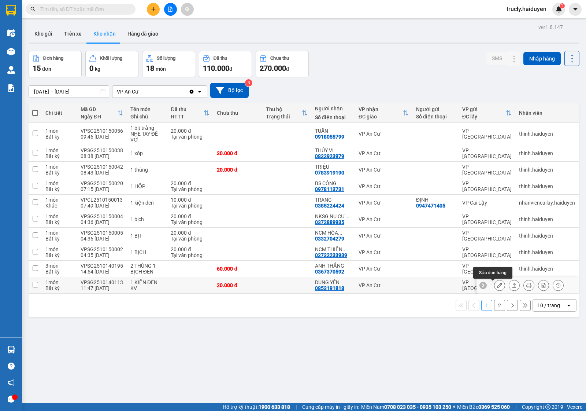
click at [495, 285] on button at bounding box center [499, 285] width 10 height 13
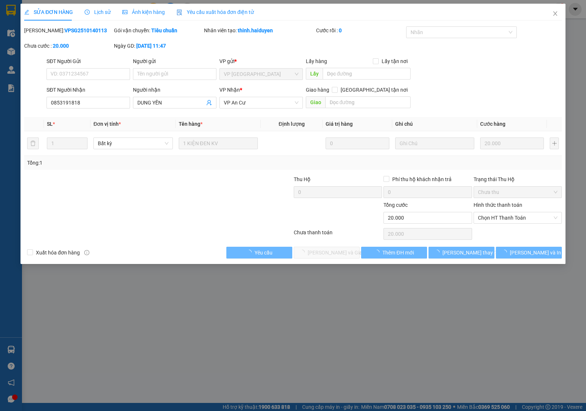
type input "0853191818"
type input "DUNG YẾN"
type input "0"
type input "20.000"
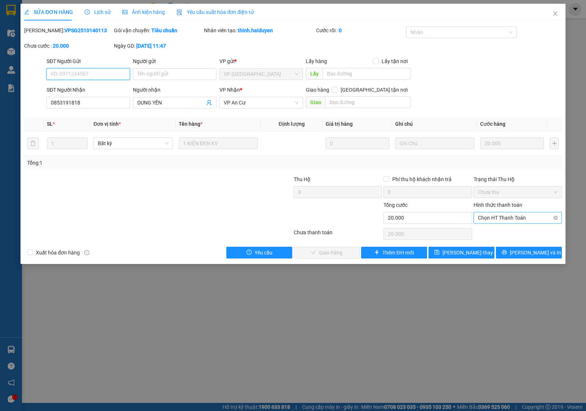
click at [487, 220] on span "Chọn HT Thanh Toán" at bounding box center [517, 217] width 79 height 11
drag, startPoint x: 487, startPoint y: 229, endPoint x: 464, endPoint y: 234, distance: 23.8
click at [487, 230] on div "Tại văn phòng" at bounding box center [517, 233] width 79 height 8
type input "0"
click at [318, 250] on span "[PERSON_NAME] và Giao hàng" at bounding box center [343, 252] width 70 height 8
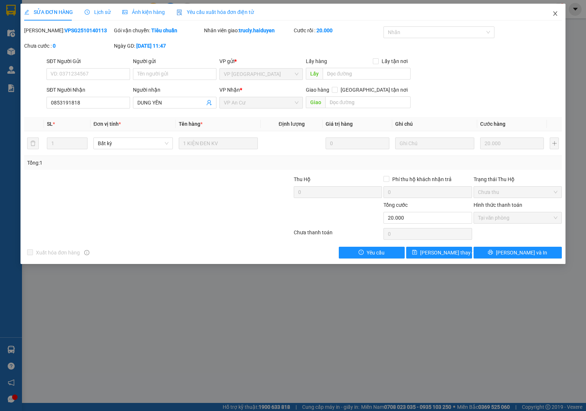
click at [552, 16] on icon "close" at bounding box center [555, 14] width 6 height 6
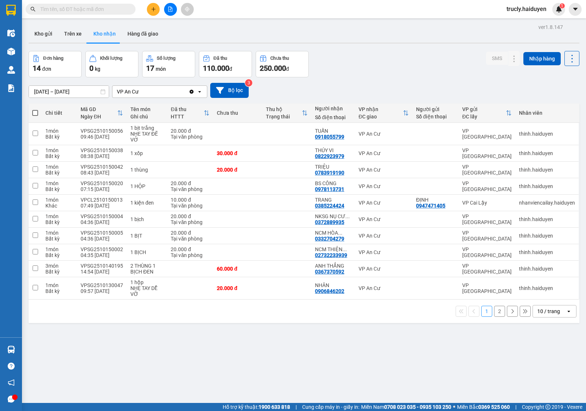
click at [361, 62] on div "Đơn hàng 14 đơn Khối lượng 0 kg Số lượng 17 món Đã thu 110.000 đ Chưa thu 250.0…" at bounding box center [304, 64] width 551 height 26
click at [73, 35] on button "Trên xe" at bounding box center [72, 34] width 29 height 18
type input "[DATE] – [DATE]"
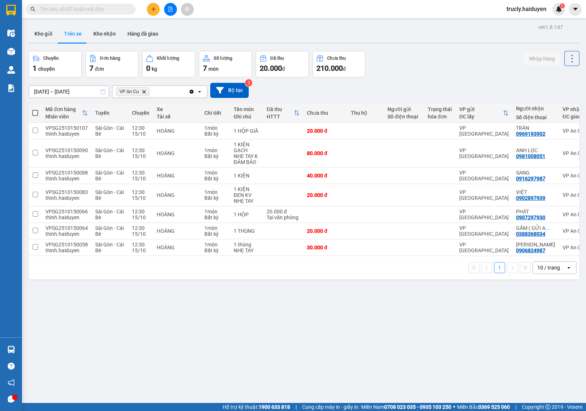
click at [425, 59] on div "Chuyến 1 chuyến Đơn hàng 7 đơn Khối lượng 0 kg Số lượng 7 món Đã thu 20.000 đ C…" at bounding box center [304, 64] width 551 height 26
drag, startPoint x: 398, startPoint y: 53, endPoint x: 352, endPoint y: 48, distance: 46.0
click at [398, 53] on div "Chuyến 1 chuyến Đơn hàng 7 đơn Khối lượng 0 kg Số lượng 7 món Đã thu 20.000 đ C…" at bounding box center [304, 64] width 551 height 26
click at [426, 62] on div "Chuyến 1 chuyến Đơn hàng 7 đơn Khối lượng 0 kg Số lượng 7 món Đã thu 20.000 đ C…" at bounding box center [304, 64] width 551 height 26
click at [41, 34] on button "Kho gửi" at bounding box center [44, 34] width 30 height 18
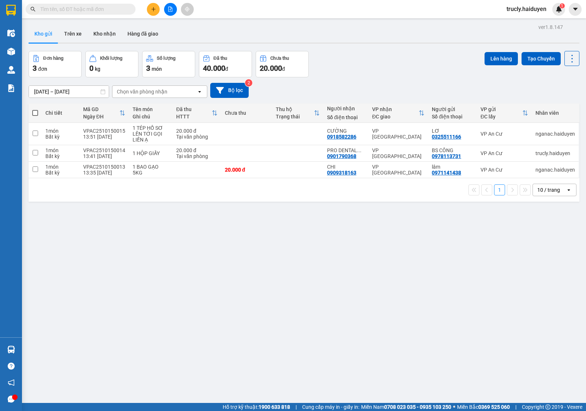
click at [377, 69] on div "Đơn hàng 3 đơn Khối lượng 0 kg Số lượng 3 món Đã thu 40.000 đ Chưa thu 20.000 đ…" at bounding box center [304, 64] width 551 height 26
click at [372, 67] on div "Đơn hàng 3 đơn Khối lượng 0 kg Số lượng 3 món Đã thu 40.000 đ Chưa thu 20.000 đ…" at bounding box center [304, 64] width 551 height 26
click at [387, 31] on div "Kho gửi Trên xe Kho nhận Hàng đã giao" at bounding box center [304, 34] width 551 height 19
click at [331, 80] on div "[DATE] – [DATE] Press the down arrow key to interact with the calendar and sele…" at bounding box center [304, 90] width 551 height 26
click at [393, 50] on div "ver 1.8.147 Kho gửi Trên xe Kho nhận Hàng đã giao Đơn hàng 3 đơn Khối lượng 0 k…" at bounding box center [304, 227] width 557 height 411
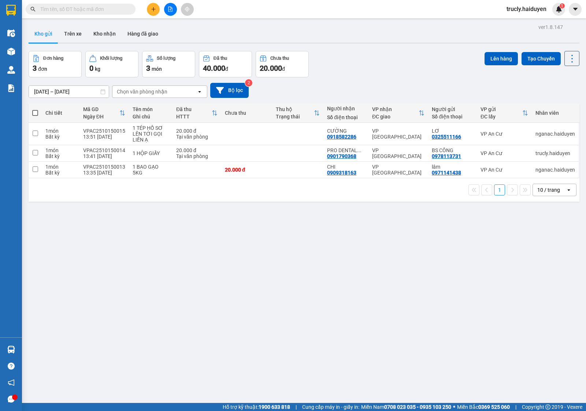
click at [389, 48] on div "ver 1.8.147 Kho gửi Trên xe Kho nhận Hàng đã giao Đơn hàng 3 đơn Khối lượng 0 k…" at bounding box center [304, 227] width 557 height 411
click at [391, 74] on div "Đơn hàng 3 đơn Khối lượng 0 kg Số lượng 3 món Đã thu 40.000 đ Chưa thu 20.000 đ…" at bounding box center [304, 64] width 551 height 26
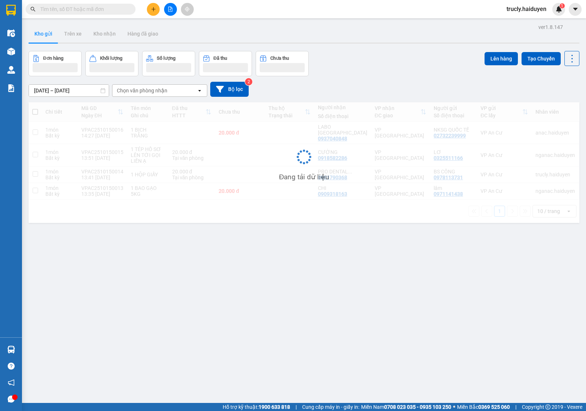
click at [395, 48] on div "ver 1.8.147 Kho gửi Trên xe Kho nhận Hàng đã giao Đơn hàng Khối lượng Số lượng …" at bounding box center [304, 227] width 557 height 411
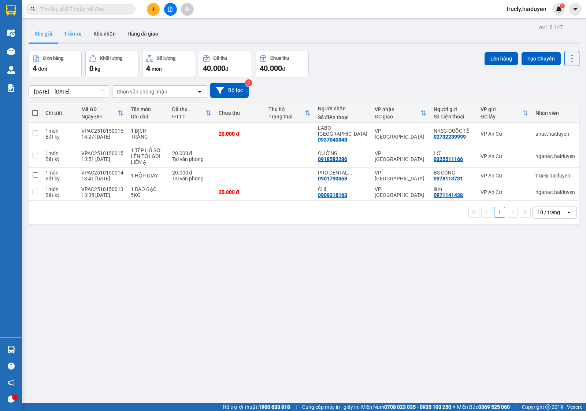
click at [68, 35] on button "Trên xe" at bounding box center [72, 34] width 29 height 18
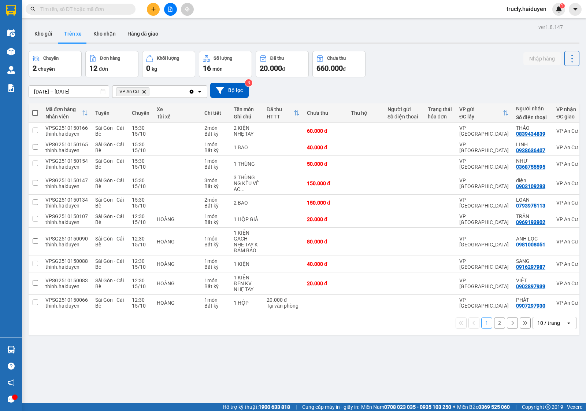
click at [446, 56] on div "Chuyến 2 chuyến Đơn hàng 12 đơn Khối lượng 0 kg Số lượng 16 món Đã thu 20.000 đ…" at bounding box center [304, 64] width 551 height 26
click at [399, 72] on div "Chuyến 2 chuyến Đơn hàng 12 đơn Khối lượng 0 kg Số lượng 16 món Đã thu 20.000 đ…" at bounding box center [304, 64] width 551 height 26
click at [153, 11] on icon "plus" at bounding box center [153, 9] width 5 height 5
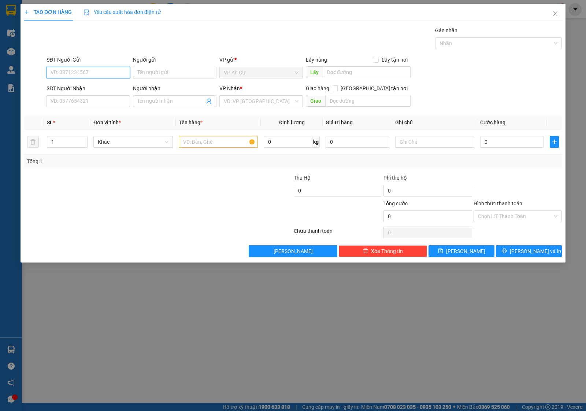
click at [90, 67] on input "SĐT Người Gửi" at bounding box center [88, 73] width 83 height 12
click at [557, 12] on icon "close" at bounding box center [555, 14] width 6 height 6
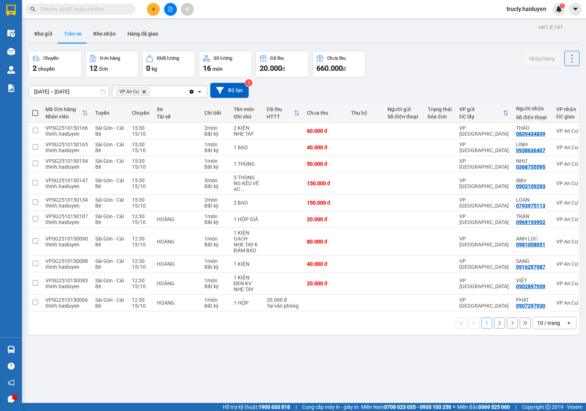
click at [404, 66] on div "Chuyến 2 chuyến Đơn hàng 12 đơn Khối lượng 0 kg Số lượng 16 món Đã thu 20.000 đ…" at bounding box center [304, 64] width 551 height 26
click at [443, 72] on div "Chuyến 2 chuyến Đơn hàng 12 đơn Khối lượng 0 kg Số lượng 16 món Đã thu 20.000 đ…" at bounding box center [304, 64] width 551 height 26
click at [406, 54] on div "Chuyến 2 chuyến Đơn hàng 12 đơn Khối lượng 0 kg Số lượng 16 món Đã thu 20.000 đ…" at bounding box center [304, 64] width 551 height 26
click at [284, 378] on div "ver 1.8.147 Kho gửi Trên xe Kho nhận Hàng đã giao Chuyến 2 chuyến Đơn hàng 12 đ…" at bounding box center [304, 227] width 557 height 411
click at [152, 13] on button at bounding box center [153, 9] width 13 height 13
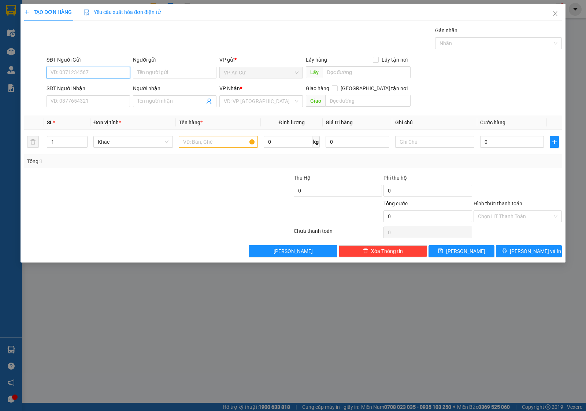
click at [92, 70] on input "SĐT Người Gửi" at bounding box center [88, 73] width 83 height 12
click at [88, 72] on input "0979" at bounding box center [88, 73] width 83 height 12
click at [83, 73] on input "0979" at bounding box center [88, 73] width 83 height 12
type input "0979803823"
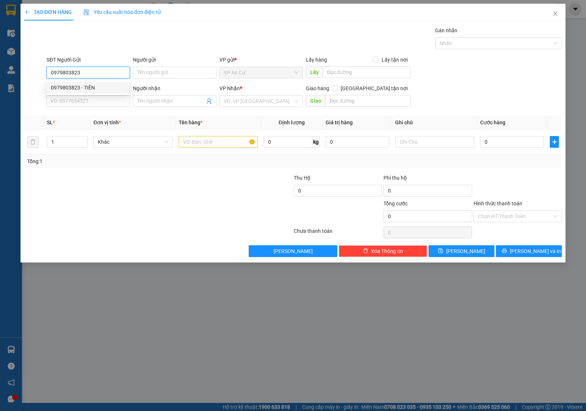
click at [98, 88] on div "0979803823 - TIÊN" at bounding box center [88, 87] width 75 height 8
type input "TIÊN"
type input "0903665422"
type input "CHỊ [PERSON_NAME]"
type input "20.000"
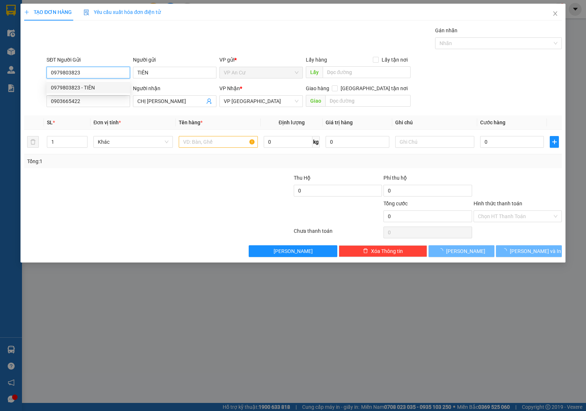
type input "20.000"
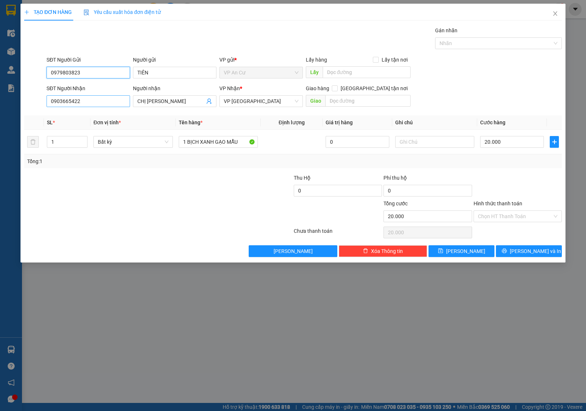
type input "0979803823"
click at [79, 101] on input "0903665422" at bounding box center [88, 101] width 83 height 12
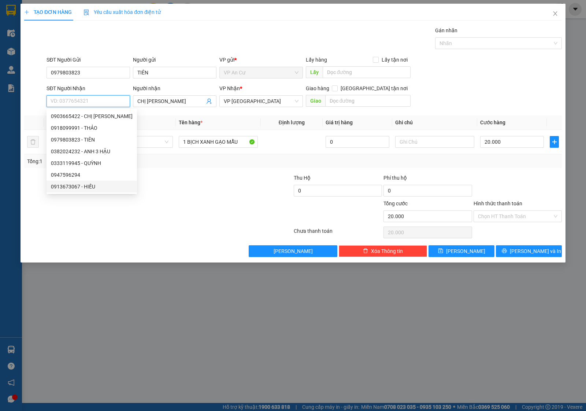
click at [84, 181] on div "0913673067 - HIẾU" at bounding box center [92, 187] width 90 height 12
type input "0913673067"
type input "HIẾU"
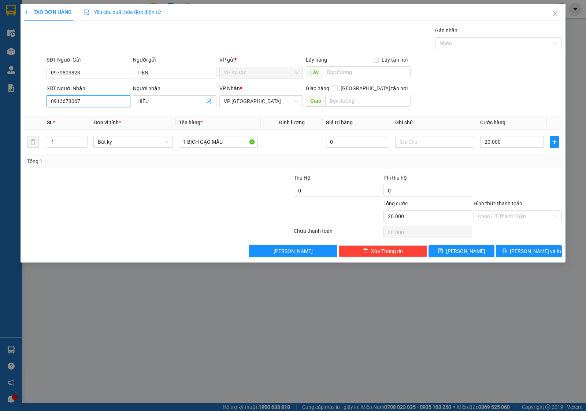
click at [71, 104] on input "0913673067" at bounding box center [88, 101] width 83 height 12
click at [94, 99] on input "0913673067" at bounding box center [88, 101] width 83 height 12
type input "0913673067"
click at [129, 202] on div at bounding box center [113, 212] width 180 height 26
click at [211, 143] on input "1 BỊCH GẠO MẪU" at bounding box center [218, 142] width 79 height 12
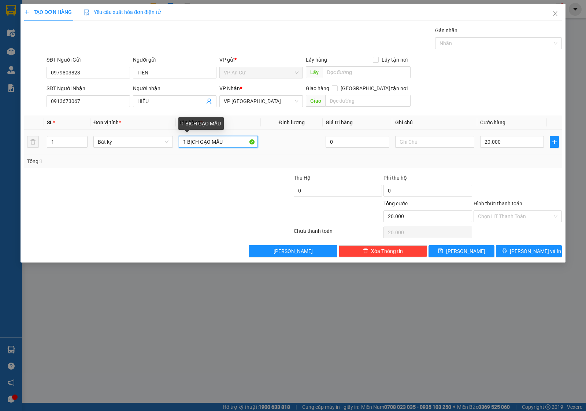
click at [211, 143] on input "1 BỊCH GẠO MẪU" at bounding box center [218, 142] width 79 height 12
click at [211, 142] on input "1 BỊCH GẠO MẪU" at bounding box center [218, 142] width 79 height 12
click at [212, 142] on input "1 BỊCH GẠO MẪU" at bounding box center [218, 142] width 79 height 12
type input "1 HỒ SƠ GIẤY TỜ"
click at [253, 222] on div at bounding box center [248, 212] width 90 height 26
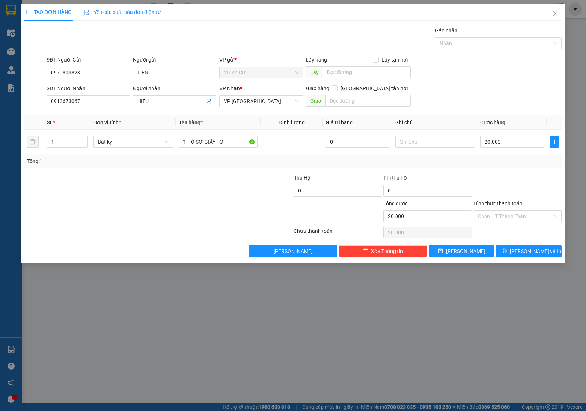
click at [501, 167] on div "Tổng: 1" at bounding box center [293, 161] width 538 height 14
click at [503, 217] on input "Hình thức thanh toán" at bounding box center [515, 216] width 74 height 11
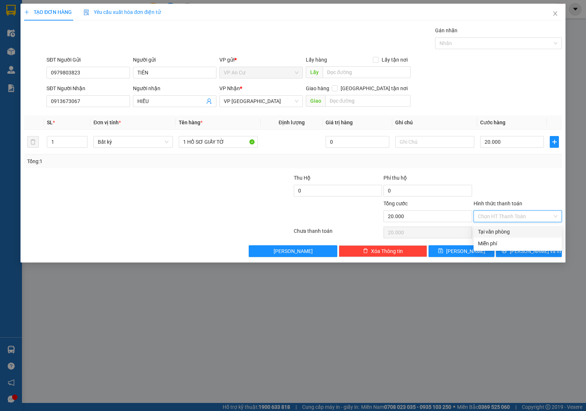
click at [506, 234] on div "Tại văn phòng" at bounding box center [517, 231] width 79 height 8
type input "0"
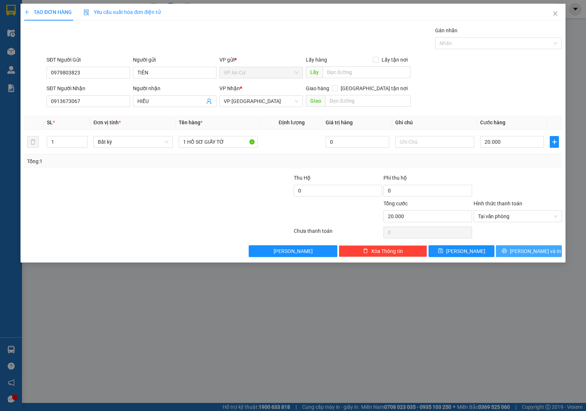
click at [525, 248] on span "[PERSON_NAME] và In" at bounding box center [535, 251] width 51 height 8
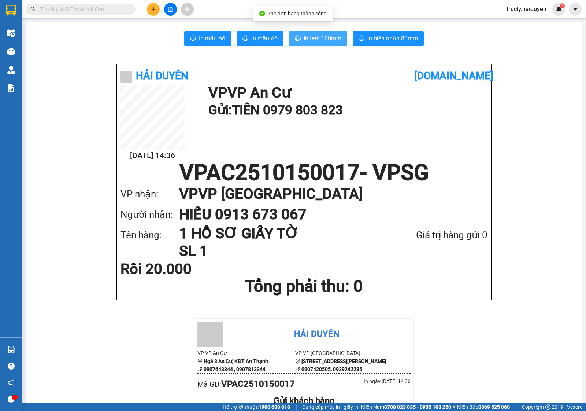
click at [312, 37] on span "In tem 100mm" at bounding box center [323, 38] width 38 height 9
click at [314, 40] on span "In tem 100mm" at bounding box center [323, 38] width 38 height 9
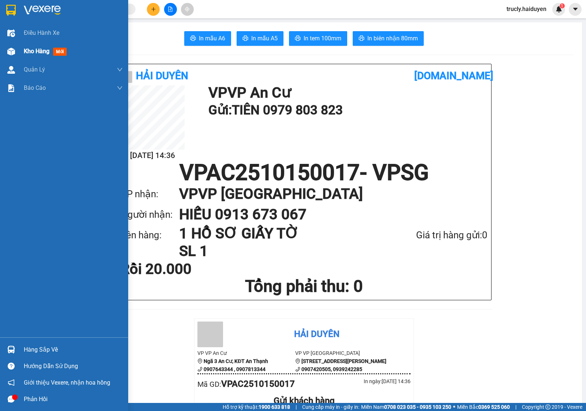
click at [10, 50] on img at bounding box center [11, 52] width 8 height 8
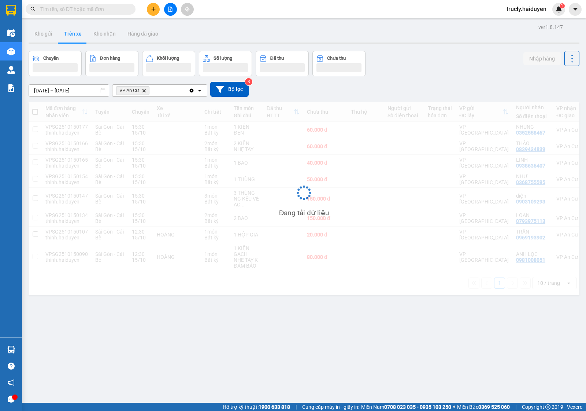
click at [414, 46] on div "ver 1.8.147 Kho gửi Trên xe Kho nhận Hàng đã giao Chuyến Đơn hàng Khối lượng Số…" at bounding box center [304, 227] width 557 height 411
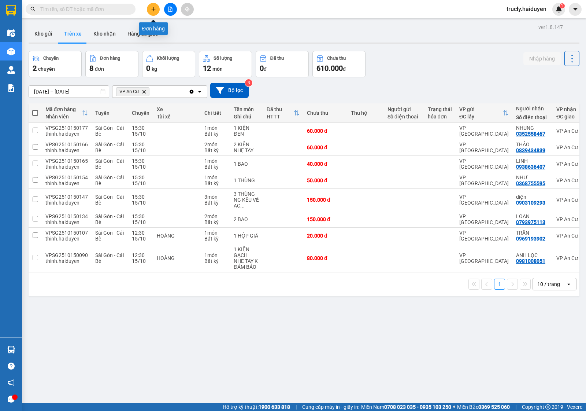
click at [150, 10] on button at bounding box center [153, 9] width 13 height 13
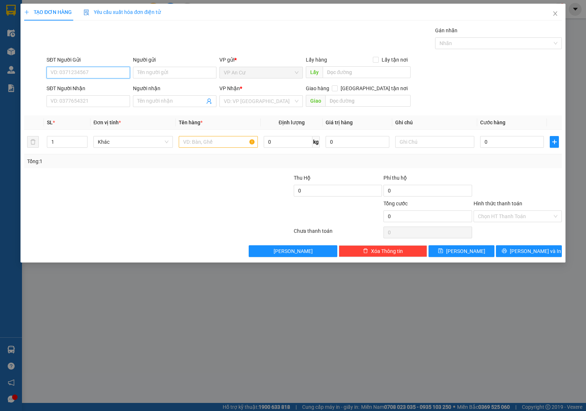
click at [96, 70] on input "SĐT Người Gửi" at bounding box center [88, 73] width 83 height 12
click at [152, 187] on div at bounding box center [113, 187] width 180 height 26
click at [304, 36] on div "Gói vận chuyển * Tiêu chuẩn Gán nhãn Nhãn" at bounding box center [304, 39] width 518 height 26
click at [79, 73] on input "SĐT Người Gửi" at bounding box center [88, 73] width 83 height 12
click at [70, 68] on input "SĐT Người Gửi" at bounding box center [88, 73] width 83 height 12
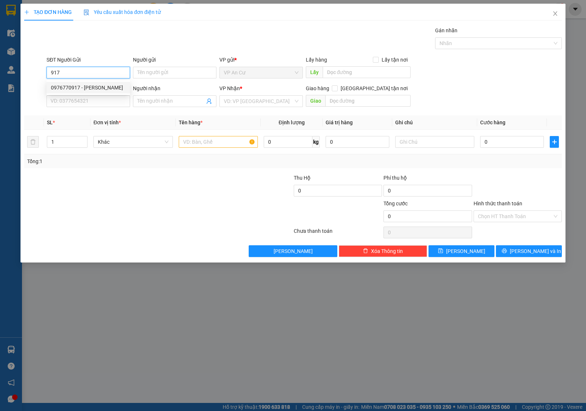
click at [92, 85] on div "0976770917 - [PERSON_NAME]" at bounding box center [88, 87] width 75 height 8
type input "0976770917"
type input "LAI"
type input "0798389994"
type input "KHẢI HOÀN"
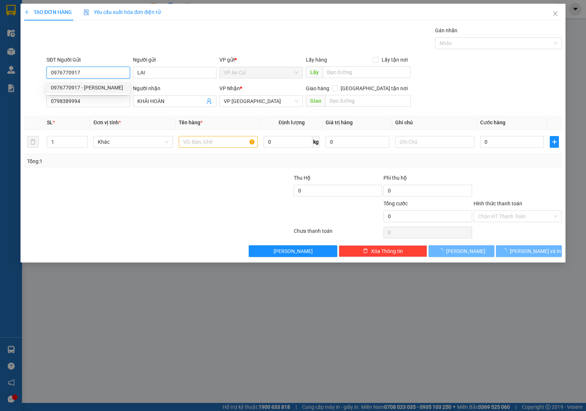
type input "20.000"
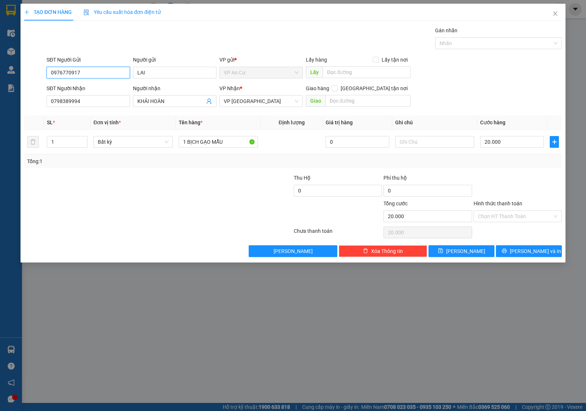
type input "0976770917"
click at [152, 237] on div at bounding box center [158, 232] width 270 height 15
click at [191, 222] on div at bounding box center [113, 212] width 180 height 26
click at [501, 218] on input "Hình thức thanh toán" at bounding box center [515, 216] width 74 height 11
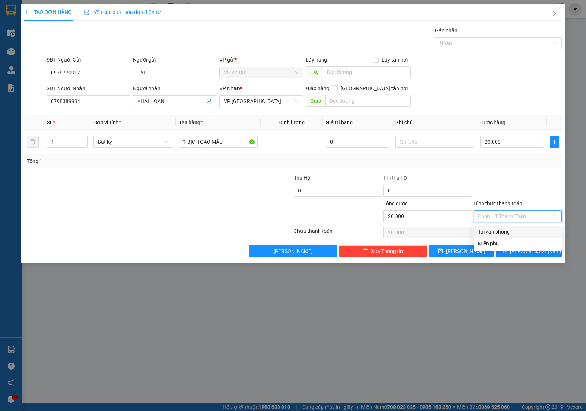
click at [503, 231] on div "Tại văn phòng" at bounding box center [517, 231] width 79 height 8
type input "0"
click at [521, 251] on button "[PERSON_NAME] và In" at bounding box center [529, 251] width 66 height 12
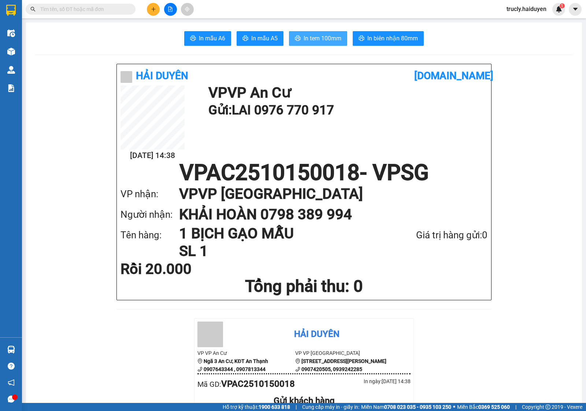
click at [314, 32] on button "In tem 100mm" at bounding box center [318, 38] width 58 height 15
drag, startPoint x: 495, startPoint y: 43, endPoint x: 108, endPoint y: 53, distance: 386.9
click at [494, 43] on div "In mẫu A6 In mẫu A5 In tem 100mm In biên nhận 80mm" at bounding box center [304, 38] width 538 height 15
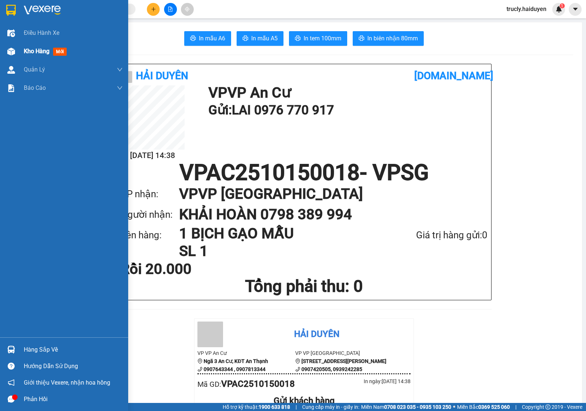
click at [25, 51] on span "Kho hàng" at bounding box center [37, 51] width 26 height 7
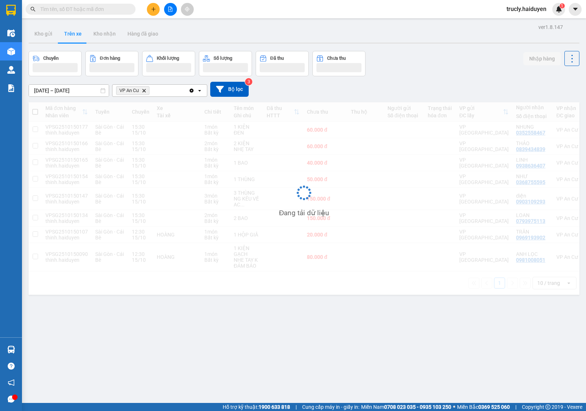
click at [450, 60] on div "Chuyến Đơn hàng Khối lượng Số lượng Đã thu Chưa thu Nhập hàng" at bounding box center [304, 63] width 551 height 25
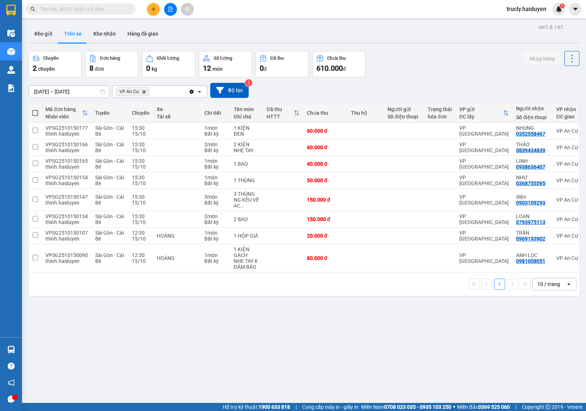
click at [464, 71] on div "Chuyến 2 chuyến Đơn hàng 8 đơn Khối lượng 0 kg Số lượng 12 món Đã thu 0 đ Chưa …" at bounding box center [304, 64] width 551 height 26
click at [96, 37] on button "Kho nhận" at bounding box center [105, 34] width 34 height 18
type input "[DATE] – [DATE]"
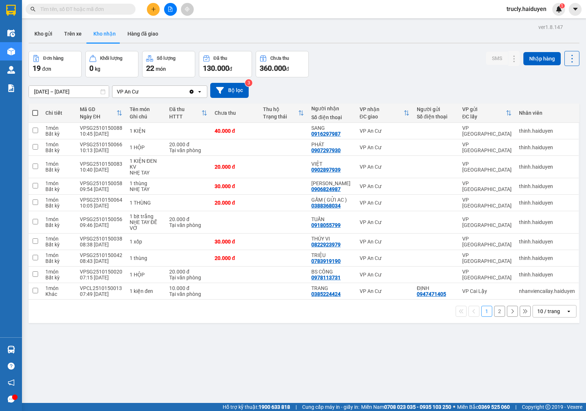
click at [389, 67] on div "Đơn hàng 19 đơn Khối lượng 0 kg Số lượng 22 món Đã thu 130.000 đ Chưa thu 360.0…" at bounding box center [304, 64] width 551 height 26
click at [369, 67] on div "Đơn hàng 19 đơn Khối lượng 0 kg Số lượng 22 món Đã thu 130.000 đ Chưa thu 360.0…" at bounding box center [304, 64] width 551 height 26
click at [354, 63] on div "Đơn hàng 19 đơn Khối lượng 0 kg Số lượng 22 món Đã thu 130.000 đ Chưa thu 360.0…" at bounding box center [304, 64] width 551 height 26
click at [378, 59] on div "Đơn hàng 19 đơn Khối lượng 0 kg Số lượng 22 món Đã thu 130.000 đ Chưa thu 360.0…" at bounding box center [304, 64] width 551 height 26
click at [49, 29] on button "Kho gửi" at bounding box center [44, 34] width 30 height 18
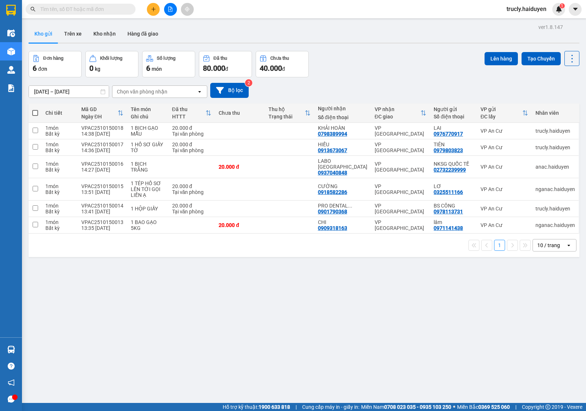
click at [259, 286] on div "ver 1.8.147 Kho gửi Trên xe Kho nhận Hàng đã giao Đơn hàng 6 đơn Khối lượng 0 k…" at bounding box center [304, 227] width 557 height 411
click at [343, 74] on div "Đơn hàng 6 đơn Khối lượng 0 kg Số lượng 6 món Đã thu 80.000 đ Chưa thu 40.000 đ…" at bounding box center [304, 64] width 551 height 26
click at [385, 55] on div "Đơn hàng 6 đơn Khối lượng 0 kg Số lượng 6 món Đã thu 80.000 đ Chưa thu 40.000 đ…" at bounding box center [304, 64] width 551 height 26
click at [345, 48] on div "ver 1.8.147 Kho gửi Trên xe Kho nhận Hàng đã giao Đơn hàng 6 đơn Khối lượng 0 k…" at bounding box center [304, 227] width 557 height 411
click at [345, 47] on div "ver 1.8.147 Kho gửi Trên xe Kho nhận Hàng đã giao Đơn hàng 6 đơn Khối lượng 0 k…" at bounding box center [304, 227] width 557 height 411
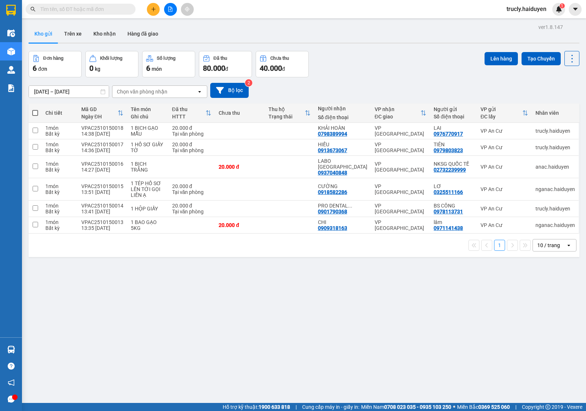
click at [380, 39] on div "Kho gửi Trên xe Kho nhận Hàng đã giao" at bounding box center [304, 34] width 551 height 19
click at [396, 72] on div "Đơn hàng 6 đơn Khối lượng 0 kg Số lượng 6 món Đã thu 80.000 đ Chưa thu 40.000 đ…" at bounding box center [304, 64] width 551 height 26
click at [78, 35] on button "Trên xe" at bounding box center [72, 34] width 29 height 18
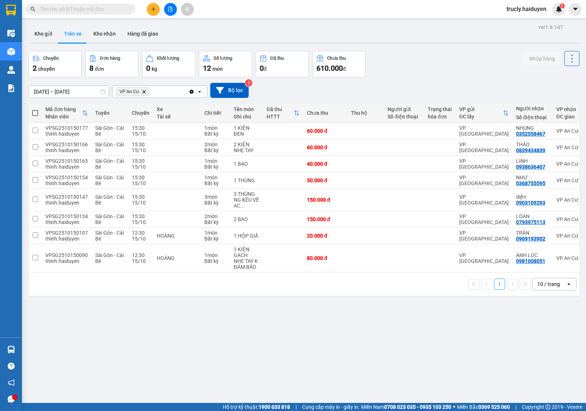
click at [452, 76] on div "Chuyến 2 chuyến Đơn hàng 8 đơn Khối lượng 0 kg Số lượng 12 món Đã thu 0 đ Chưa …" at bounding box center [304, 64] width 551 height 26
click at [420, 77] on div "[DATE] – [DATE] Press the down arrow key to interact with the calendar and sele…" at bounding box center [304, 90] width 551 height 26
click at [399, 58] on div "Chuyến 2 chuyến Đơn hàng 8 đơn Khối lượng 0 kg Số lượng 12 món Đã thu 0 đ Chưa …" at bounding box center [304, 64] width 551 height 26
click at [45, 37] on button "Kho gửi" at bounding box center [44, 34] width 30 height 18
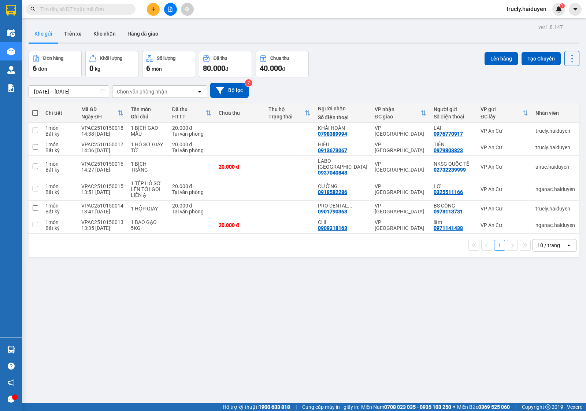
click at [356, 76] on div "Đơn hàng 6 đơn Khối lượng 0 kg Số lượng 6 món Đã thu 80.000 đ Chưa thu 40.000 đ…" at bounding box center [304, 64] width 551 height 26
click at [363, 59] on div "Đơn hàng 6 đơn Khối lượng 0 kg Số lượng 6 món Đã thu 80.000 đ Chưa thu 40.000 đ…" at bounding box center [304, 64] width 551 height 26
click at [73, 31] on button "Trên xe" at bounding box center [72, 34] width 29 height 18
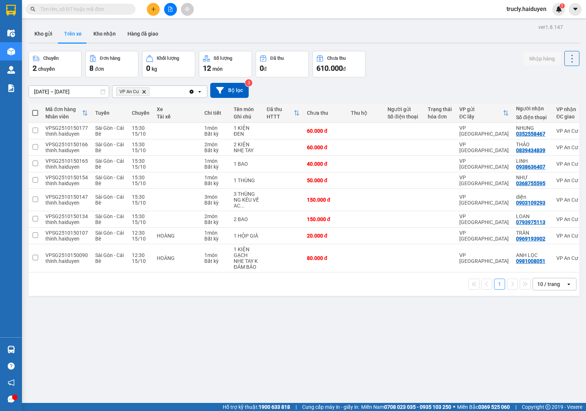
click at [87, 5] on input "text" at bounding box center [83, 9] width 86 height 8
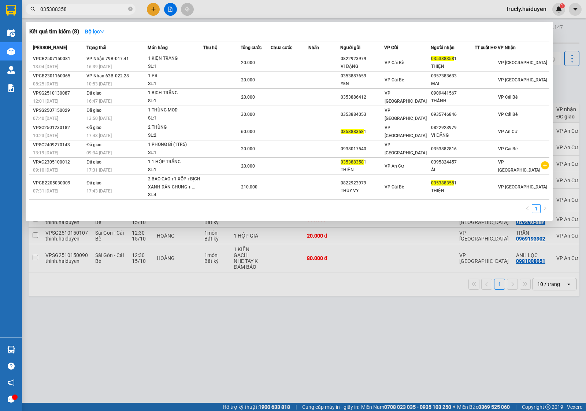
type input "0353883581"
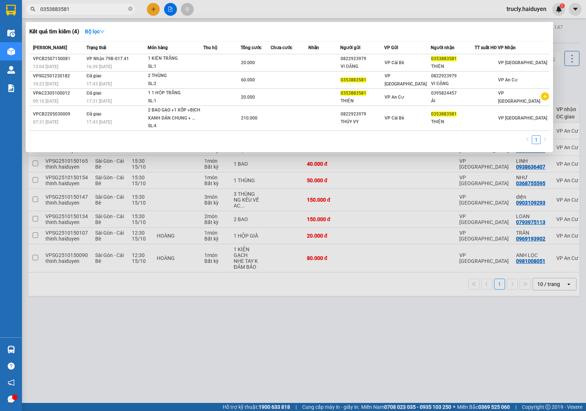
click at [72, 11] on input "0353883581" at bounding box center [83, 9] width 86 height 8
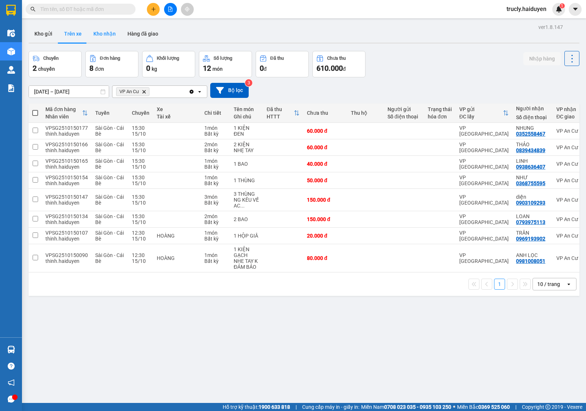
click at [100, 33] on button "Kho nhận" at bounding box center [105, 34] width 34 height 18
type input "[DATE] – [DATE]"
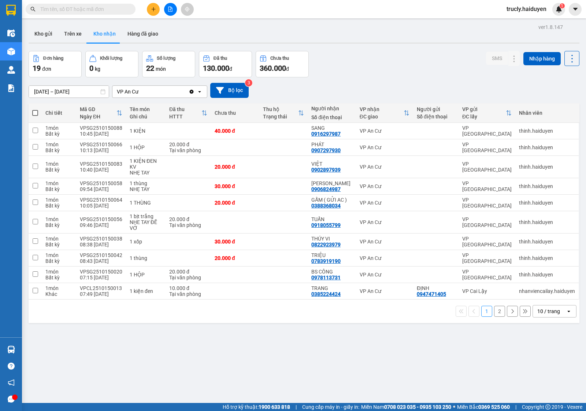
click at [400, 81] on div "[DATE] – [DATE] Press the down arrow key to interact with the calendar and sele…" at bounding box center [304, 90] width 551 height 26
click at [494, 242] on button at bounding box center [499, 241] width 10 height 13
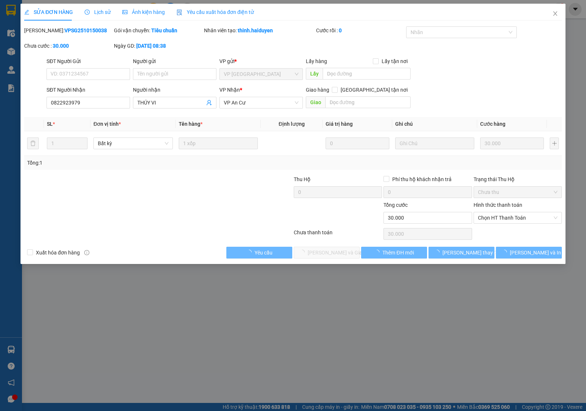
type input "0822923979"
type input "THÚY VI"
type input "0"
type input "30.000"
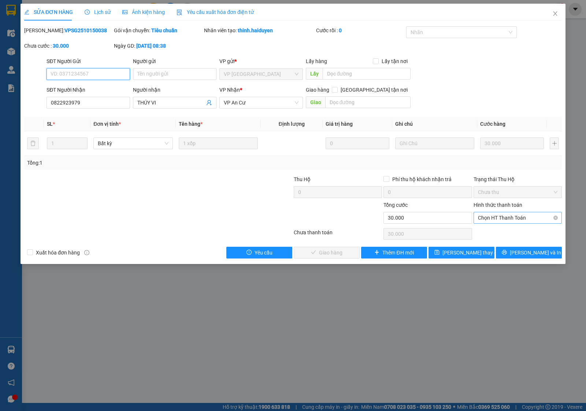
click at [487, 220] on span "Chọn HT Thanh Toán" at bounding box center [517, 217] width 79 height 11
click at [488, 230] on div "Tại văn phòng" at bounding box center [517, 233] width 79 height 8
type input "0"
click at [344, 251] on span "[PERSON_NAME] và Giao hàng" at bounding box center [343, 252] width 70 height 8
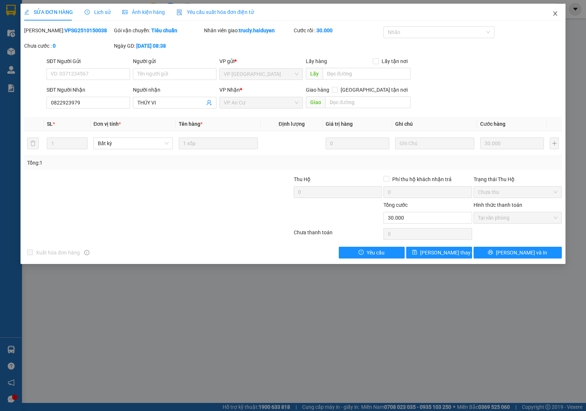
click at [555, 12] on icon "close" at bounding box center [555, 14] width 6 height 6
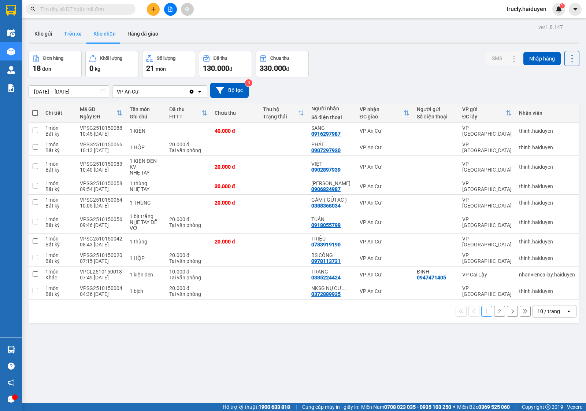
click at [74, 35] on button "Trên xe" at bounding box center [72, 34] width 29 height 18
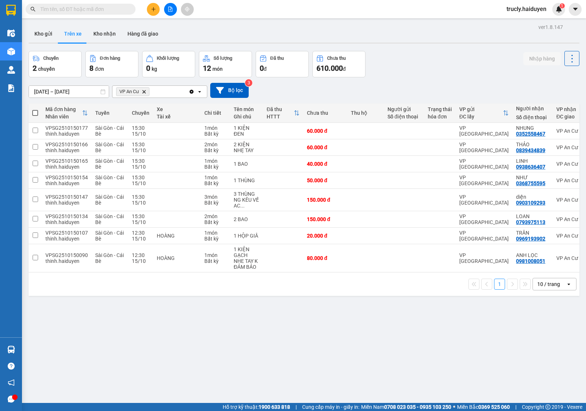
click at [425, 67] on div "Chuyến 2 chuyến Đơn hàng 8 đơn Khối lượng 0 kg Số lượng 12 món Đã thu 0 đ Chưa …" at bounding box center [304, 64] width 551 height 26
click at [414, 66] on div "Chuyến 2 chuyến Đơn hàng 8 đơn Khối lượng 0 kg Số lượng 12 món Đã thu 0 đ Chưa …" at bounding box center [304, 64] width 551 height 26
click at [383, 62] on div "Chuyến 2 chuyến Đơn hàng 8 đơn Khối lượng 0 kg Số lượng 12 món Đã thu 0 đ Chưa …" at bounding box center [304, 64] width 551 height 26
click at [409, 54] on div "Chuyến 2 chuyến Đơn hàng 8 đơn Khối lượng 0 kg Số lượng 12 món Đã thu 0 đ Chưa …" at bounding box center [304, 64] width 551 height 26
click at [96, 38] on button "Kho nhận" at bounding box center [105, 34] width 34 height 18
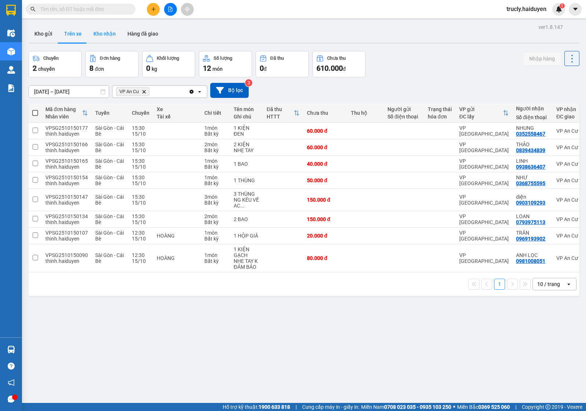
type input "[DATE] – [DATE]"
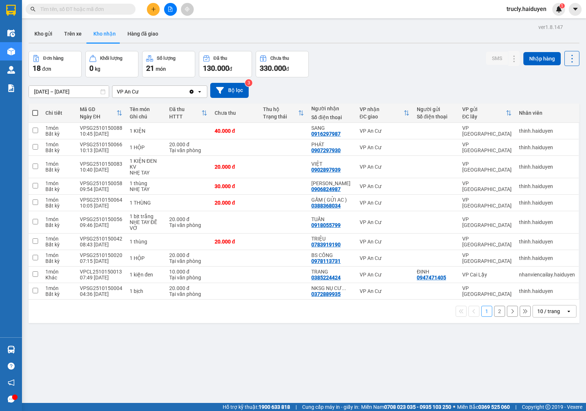
click at [364, 55] on div "Đơn hàng 18 đơn Khối lượng 0 kg Số lượng 21 món Đã thu 130.000 đ Chưa thu 330.0…" at bounding box center [304, 64] width 551 height 26
click at [494, 272] on button at bounding box center [499, 274] width 10 height 13
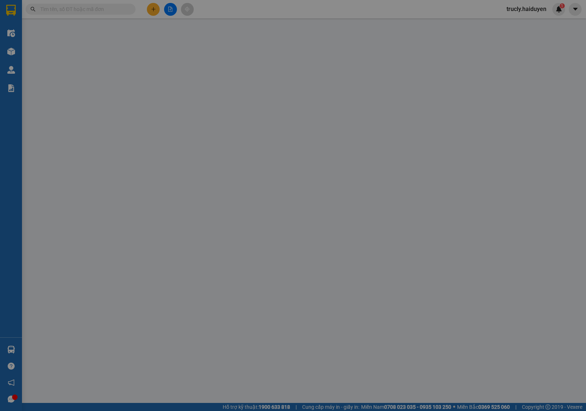
type input "0947471405"
type input "ĐỊNH"
type input "0385224424"
type input "TRANG"
type input "0"
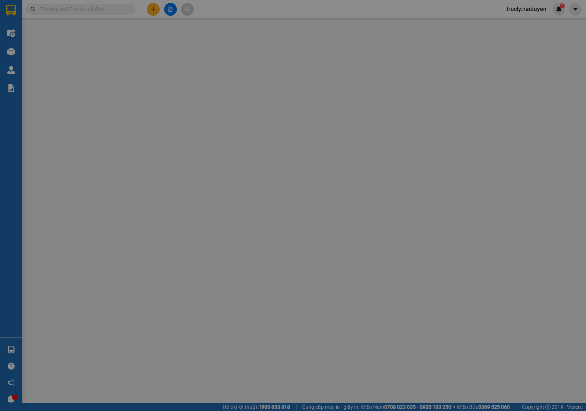
type input "10.000"
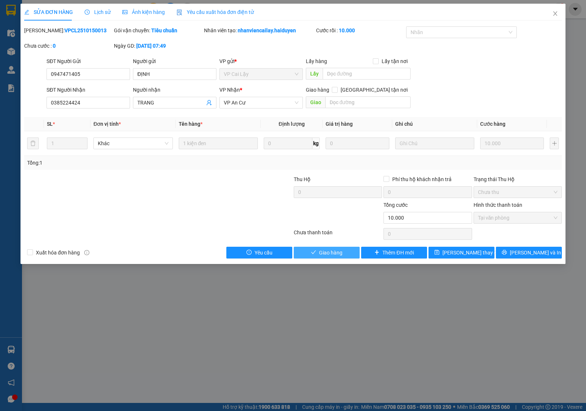
click at [316, 253] on button "Giao hàng" at bounding box center [327, 252] width 66 height 12
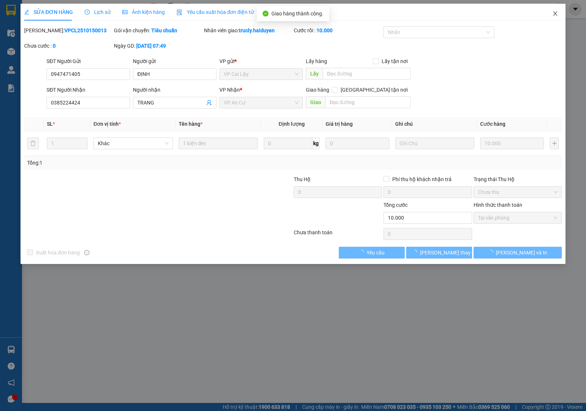
click at [554, 11] on icon "close" at bounding box center [555, 14] width 6 height 6
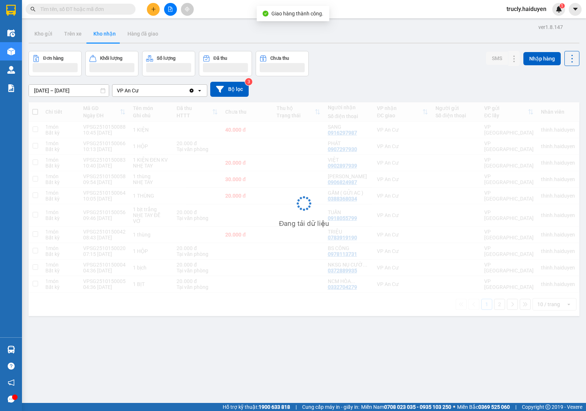
click at [393, 79] on div "[DATE] – [DATE] Press the down arrow key to interact with the calendar and sele…" at bounding box center [304, 89] width 551 height 26
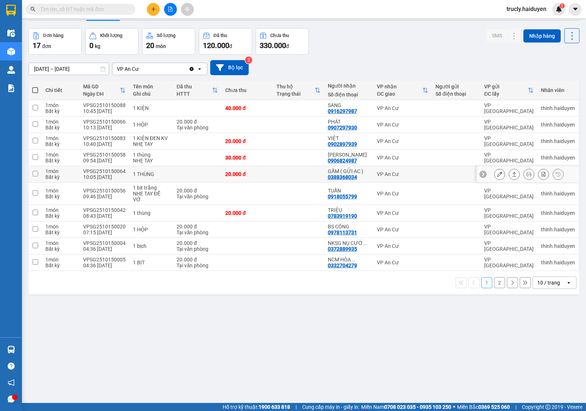
scroll to position [34, 0]
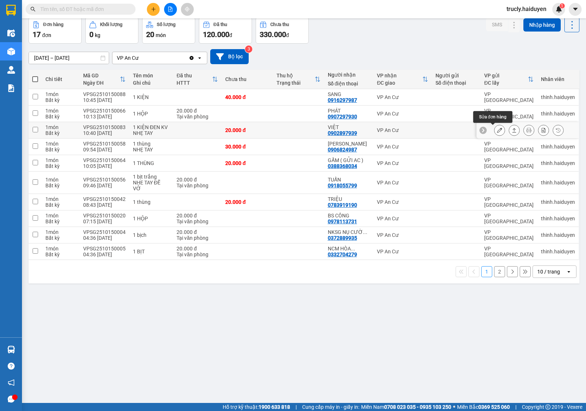
click at [495, 131] on button at bounding box center [499, 130] width 10 height 13
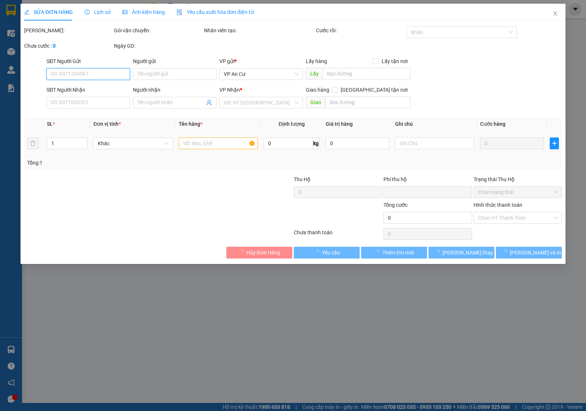
type input "0902897939"
type input "VIỆT"
type input "0"
type input "20.000"
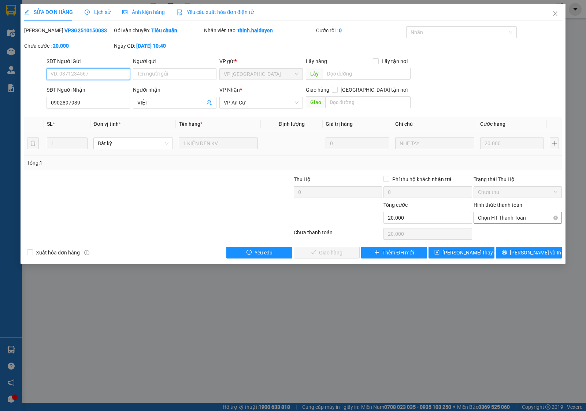
click at [509, 218] on span "Chọn HT Thanh Toán" at bounding box center [517, 217] width 79 height 11
click at [503, 234] on div "Tại văn phòng" at bounding box center [517, 233] width 79 height 8
type input "0"
click at [344, 249] on span "[PERSON_NAME] và Giao hàng" at bounding box center [343, 252] width 70 height 8
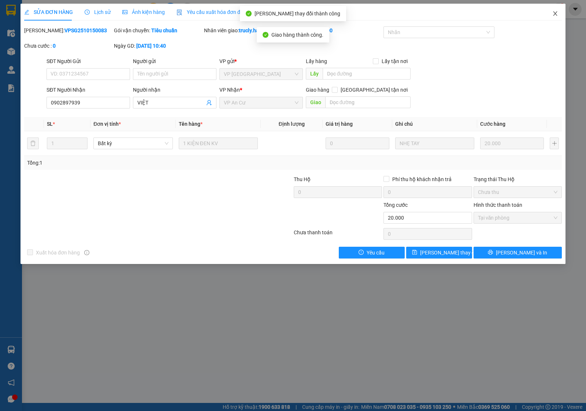
click at [555, 11] on icon "close" at bounding box center [555, 14] width 6 height 6
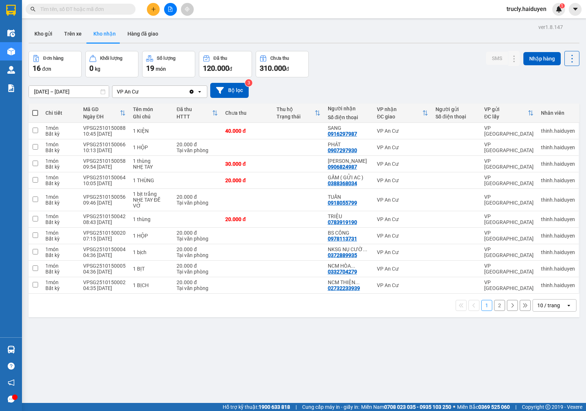
click at [370, 70] on div "Đơn hàng 16 đơn Khối lượng 0 kg Số lượng 19 món Đã thu 120.000 đ Chưa thu 310.0…" at bounding box center [304, 64] width 551 height 26
click at [380, 96] on div "[DATE] – [DATE] Press the down arrow key to interact with the calendar and sele…" at bounding box center [304, 90] width 551 height 15
click at [63, 10] on input "text" at bounding box center [83, 9] width 86 height 8
type input "0"
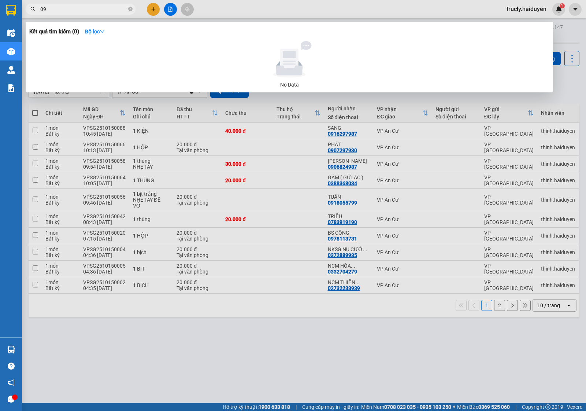
type input "0"
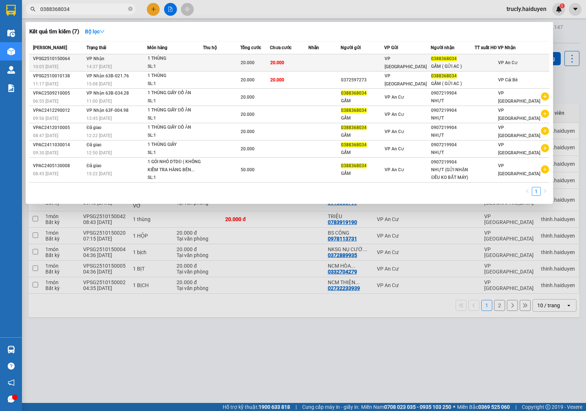
type input "0388368034"
click at [186, 57] on div "1 THÙNG" at bounding box center [175, 59] width 55 height 8
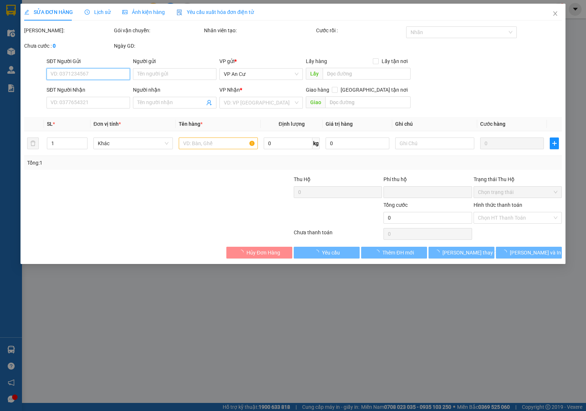
type input "0388368034"
type input "GẤM ( GỬI AC )"
type input "0"
type input "20.000"
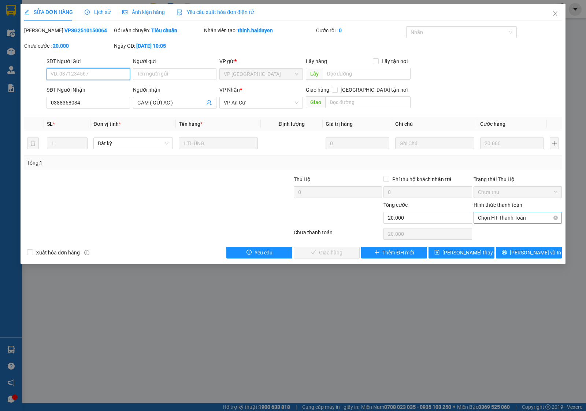
click at [490, 213] on span "Chọn HT Thanh Toán" at bounding box center [517, 217] width 79 height 11
click at [493, 228] on div "Tại văn phòng" at bounding box center [518, 233] width 88 height 12
type input "0"
click at [347, 250] on span "[PERSON_NAME] và Giao hàng" at bounding box center [343, 252] width 70 height 8
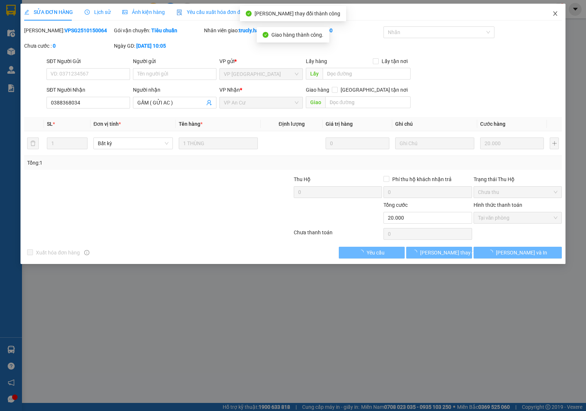
click at [555, 13] on icon "close" at bounding box center [555, 14] width 6 height 6
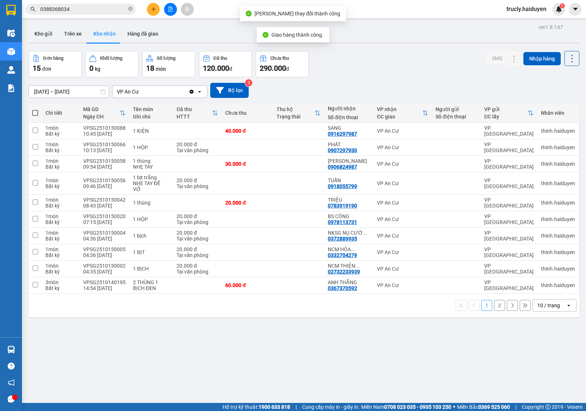
click at [368, 50] on div "ver 1.8.147 Kho gửi Trên xe Kho nhận Hàng đã giao Đơn hàng 15 đơn Khối lượng 0 …" at bounding box center [304, 227] width 557 height 411
click at [76, 16] on div "Kết quả tìm kiếm ( 7 ) Bộ lọc Mã ĐH Trạng thái Món hàng Thu hộ Tổng cước Chưa c…" at bounding box center [293, 9] width 586 height 18
click at [72, 8] on input "0388368034" at bounding box center [83, 9] width 86 height 8
click at [374, 69] on div "Đơn hàng 15 đơn Khối lượng 0 kg Số lượng 18 món Đã thu 120.000 đ Chưa thu 290.0…" at bounding box center [304, 64] width 551 height 26
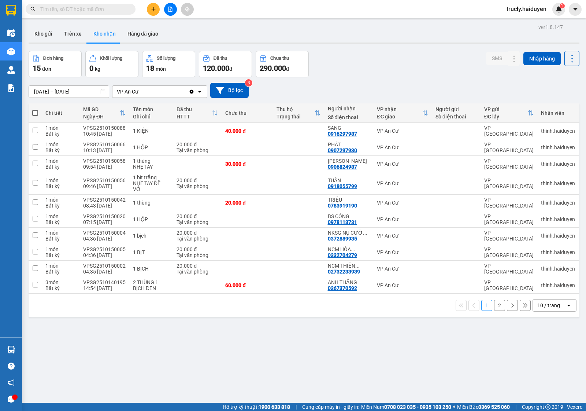
click at [100, 10] on input "text" at bounding box center [83, 9] width 86 height 8
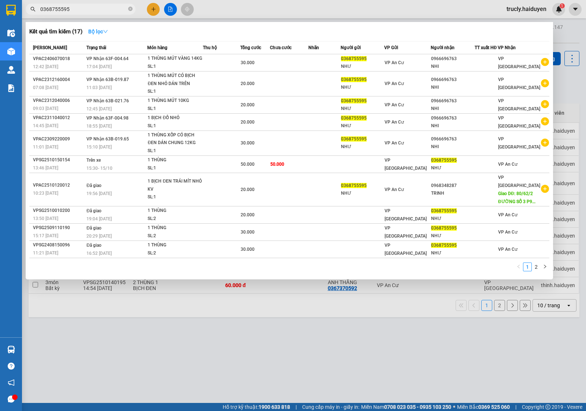
type input "0368755595"
click at [108, 33] on icon "down" at bounding box center [105, 31] width 5 height 5
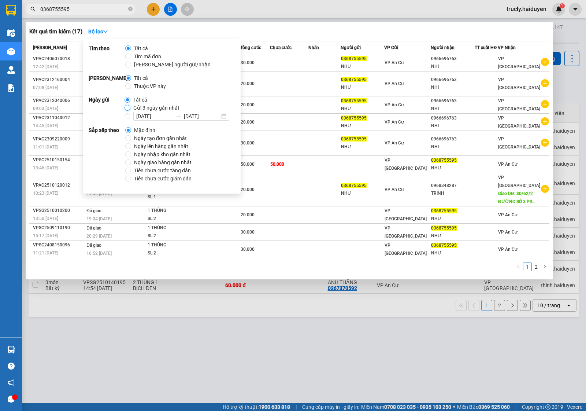
click at [129, 107] on input "Gửi 3 ngày gần nhất" at bounding box center [128, 108] width 6 height 6
radio input "true"
radio input "false"
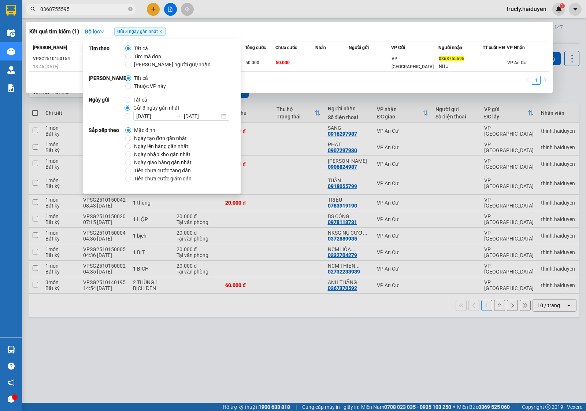
click at [81, 8] on input "0368755595" at bounding box center [83, 9] width 86 height 8
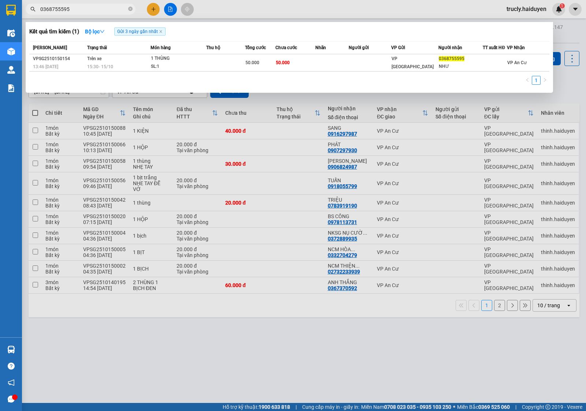
click at [86, 13] on span "0368755595" at bounding box center [81, 9] width 110 height 11
click at [71, 4] on span "0368755595" at bounding box center [81, 9] width 110 height 11
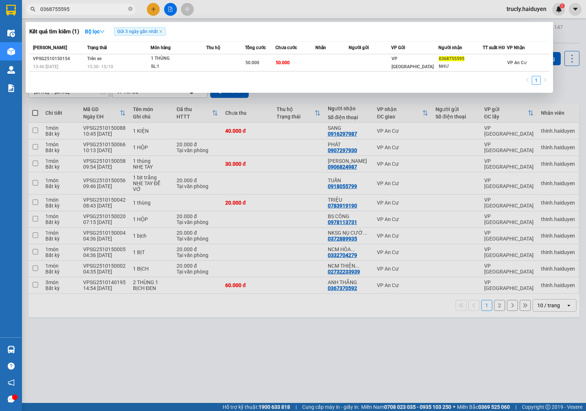
click at [74, 9] on input "0368755595" at bounding box center [83, 9] width 86 height 8
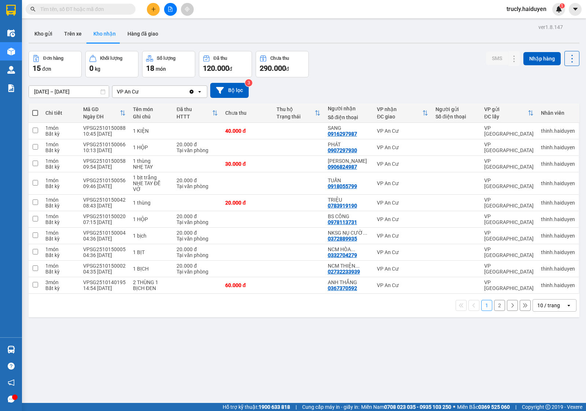
click at [335, 79] on div "[DATE] – [DATE] Press the down arrow key to interact with the calendar and sele…" at bounding box center [304, 90] width 551 height 26
click at [67, 30] on button "Trên xe" at bounding box center [72, 34] width 29 height 18
type input "[DATE] – [DATE]"
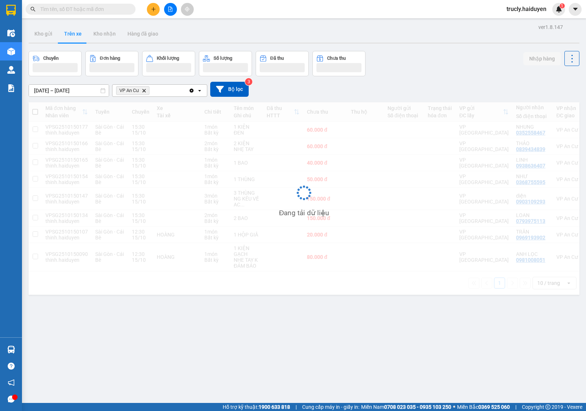
click at [408, 67] on div "Chuyến Đơn hàng Khối lượng Số lượng Đã thu Chưa thu Nhập hàng" at bounding box center [304, 63] width 551 height 25
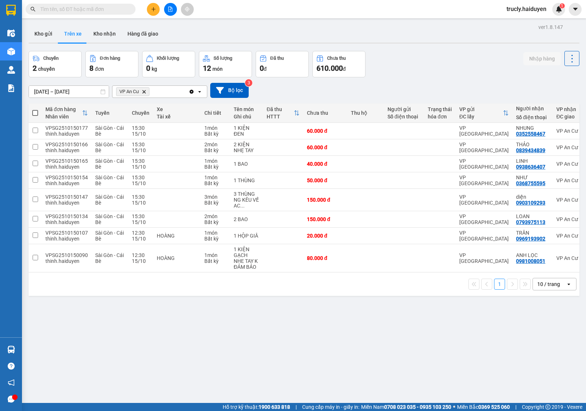
click at [408, 67] on div "Chuyến 2 chuyến Đơn hàng 8 đơn Khối lượng 0 kg Số lượng 12 món Đã thu 0 đ Chưa …" at bounding box center [304, 64] width 551 height 26
click at [143, 31] on button "Hàng đã giao" at bounding box center [143, 34] width 42 height 18
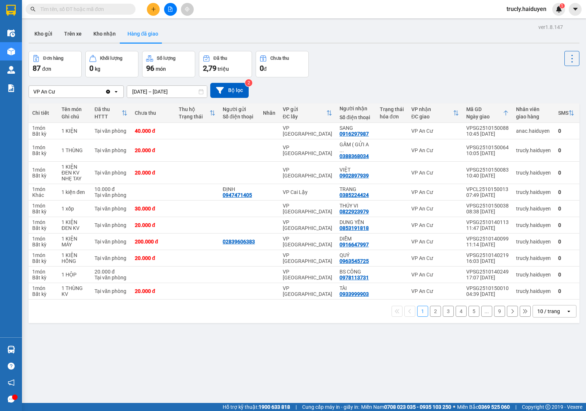
click at [390, 46] on div "ver 1.8.147 Kho gửi Trên xe Kho nhận Hàng đã giao Đơn hàng 87 đơn Khối lượng 0 …" at bounding box center [304, 227] width 557 height 411
click at [373, 48] on div "ver 1.8.147 Kho gửi Trên xe Kho nhận Hàng đã giao Đơn hàng 87 đơn Khối lượng 0 …" at bounding box center [304, 227] width 557 height 411
click at [428, 67] on div "Đơn hàng 87 đơn Khối lượng 0 kg Số lượng 96 món Đã thu 2,79 triệu Chưa thu 0 đ" at bounding box center [304, 64] width 551 height 26
click at [341, 76] on div "Đơn hàng 87 đơn Khối lượng 0 kg Số lượng 96 món Đã thu 2,79 triệu Chưa thu 0 đ" at bounding box center [304, 64] width 551 height 26
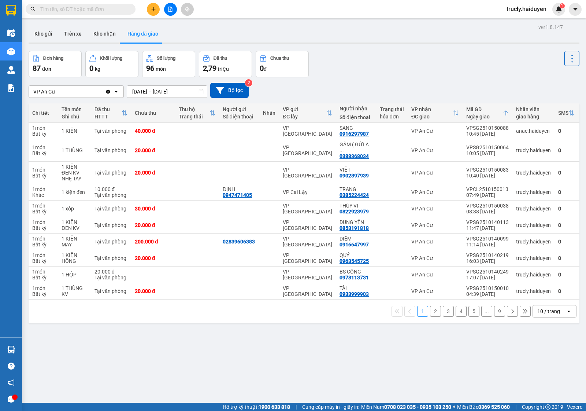
click at [402, 59] on div "Đơn hàng 87 đơn Khối lượng 0 kg Số lượng 96 món Đã thu 2,79 triệu Chưa thu 0 đ" at bounding box center [304, 64] width 551 height 26
click at [354, 81] on div "VP An Cư Clear value open [DATE] – [DATE] Press the down arrow key to interact …" at bounding box center [304, 90] width 551 height 26
click at [388, 53] on div "Đơn hàng 87 đơn Khối lượng 0 kg Số lượng 96 món Đã thu 2,79 triệu Chưa thu 0 đ" at bounding box center [304, 64] width 551 height 26
click at [334, 46] on div "ver 1.8.147 Kho gửi Trên xe Kho nhận Hàng đã giao Đơn hàng 87 đơn Khối lượng 0 …" at bounding box center [304, 227] width 557 height 411
click at [38, 35] on button "Kho gửi" at bounding box center [44, 34] width 30 height 18
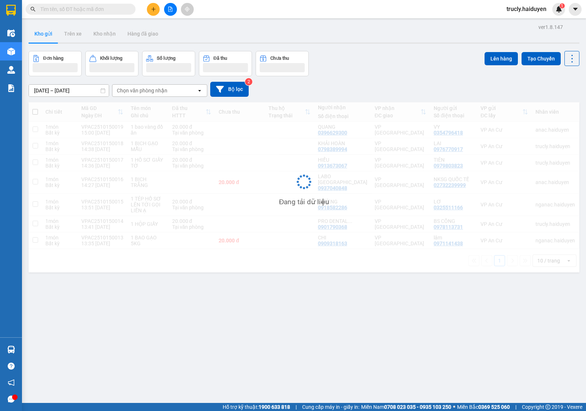
click at [376, 71] on div "Đơn hàng Khối lượng Số lượng Đã thu Chưa thu Lên hàng Tạo Chuyến" at bounding box center [304, 63] width 551 height 25
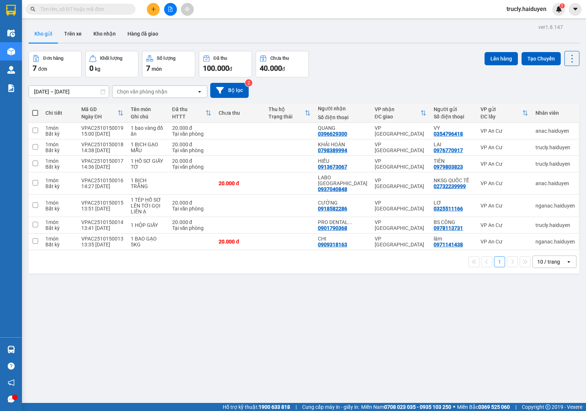
click at [367, 58] on div "Đơn hàng 7 đơn Khối lượng 0 kg Số lượng 7 món Đã thu 100.000 đ Chưa thu 40.000 …" at bounding box center [304, 64] width 551 height 26
click at [344, 343] on div "ver 1.8.147 Kho gửi Trên xe Kho nhận Hàng đã giao Đơn hàng 7 đơn Khối lượng 0 k…" at bounding box center [304, 227] width 557 height 411
click at [152, 11] on icon "plus" at bounding box center [153, 9] width 5 height 5
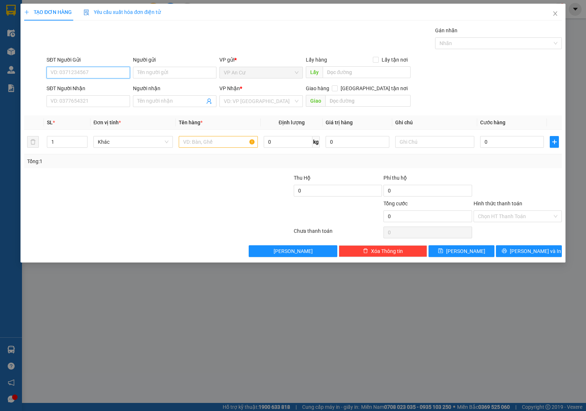
drag, startPoint x: 90, startPoint y: 70, endPoint x: 134, endPoint y: 75, distance: 44.7
click at [92, 70] on input "SĐT Người Gửi" at bounding box center [88, 73] width 83 height 12
type input "0984958168"
click at [107, 88] on div "0984958168 - PHƯỚC" at bounding box center [88, 87] width 75 height 8
type input "PHƯỚC"
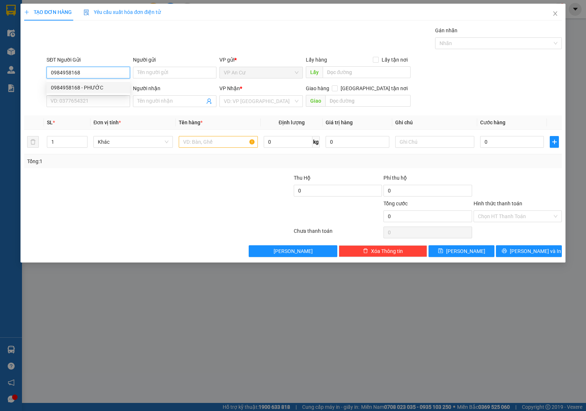
type input "0967072461"
type input "PHỤNG"
type input "20.000"
type input "0984958168"
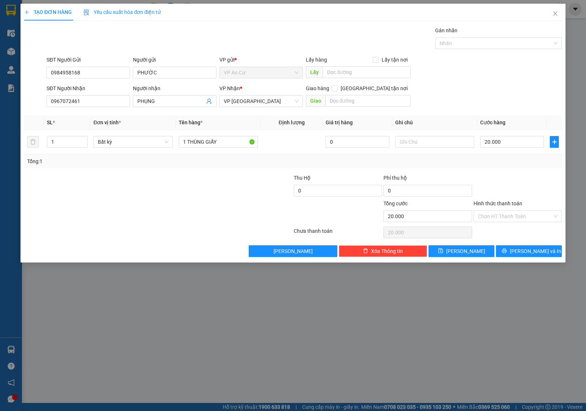
click at [143, 195] on div at bounding box center [113, 187] width 180 height 26
click at [230, 137] on input "1 THÙNG GIẤY" at bounding box center [218, 142] width 79 height 12
type input "1 BỊCH ĐỎ ĐỒ ĂN"
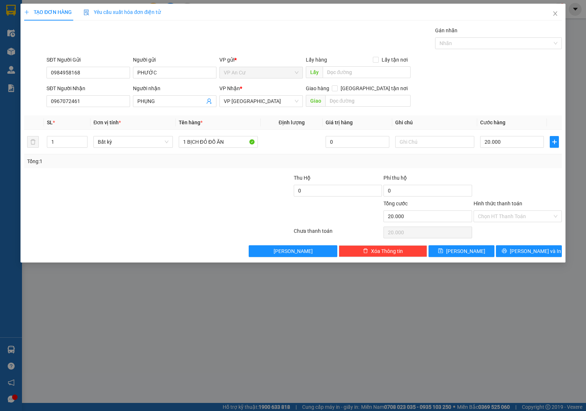
click at [224, 222] on div at bounding box center [248, 212] width 90 height 26
click at [504, 171] on div "Transit Pickup Surcharge Ids Transit Deliver Surcharge Ids Transit Deliver Surc…" at bounding box center [293, 141] width 538 height 230
click at [525, 187] on div at bounding box center [518, 187] width 90 height 26
click at [506, 222] on input "Hình thức thanh toán" at bounding box center [515, 216] width 74 height 11
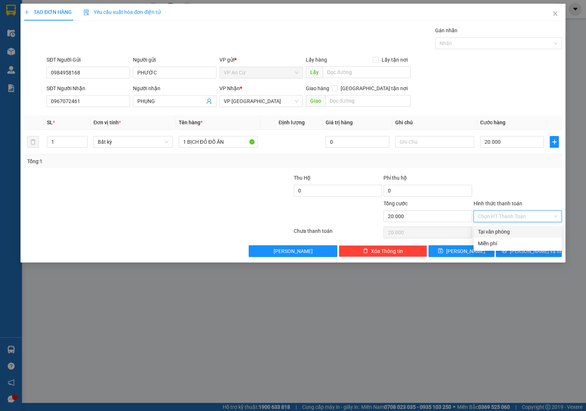
click at [505, 231] on div "Tại văn phòng" at bounding box center [517, 231] width 79 height 8
type input "0"
click at [511, 249] on button "[PERSON_NAME] và In" at bounding box center [529, 251] width 66 height 12
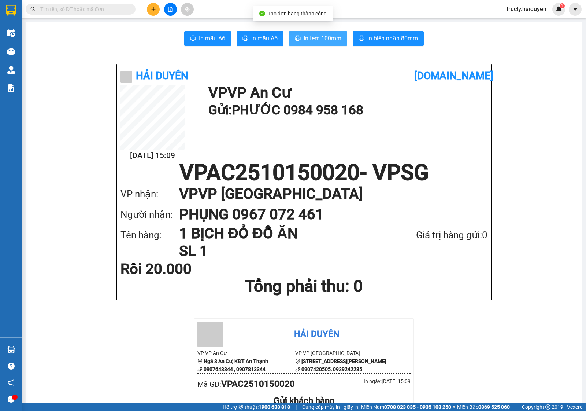
click at [321, 43] on span "In tem 100mm" at bounding box center [323, 38] width 38 height 9
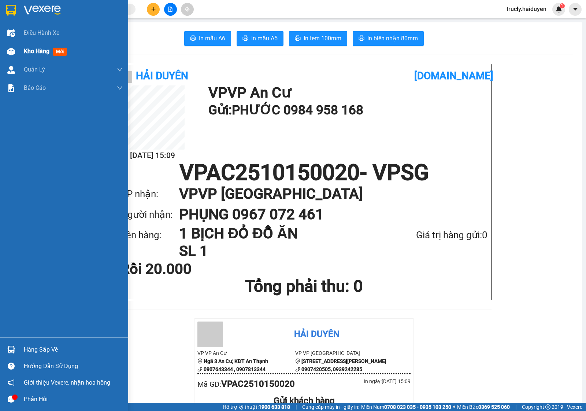
click at [36, 52] on span "Kho hàng" at bounding box center [37, 51] width 26 height 7
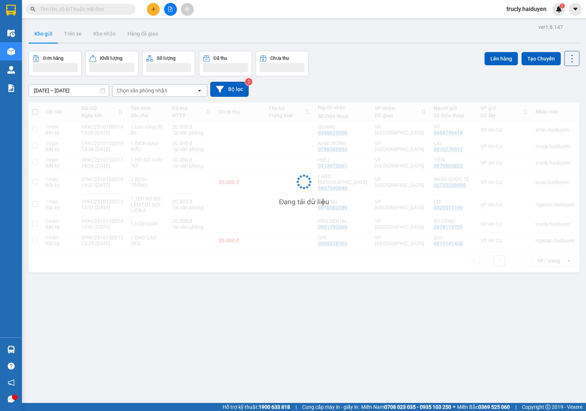
click at [412, 63] on div "Đơn hàng Khối lượng Số lượng Đã thu Chưa thu Lên hàng Tạo Chuyến" at bounding box center [304, 63] width 551 height 25
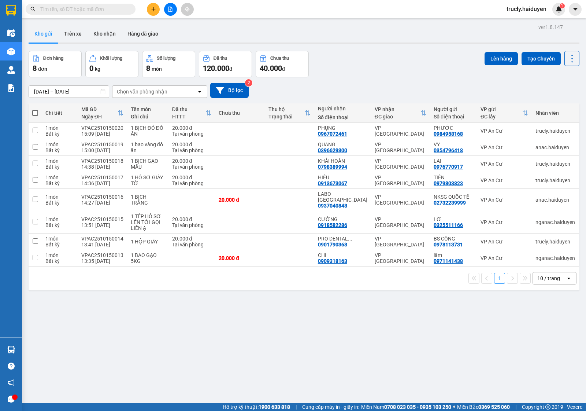
click at [364, 87] on div "[DATE] – [DATE] Press the down arrow key to interact with the calendar and sele…" at bounding box center [304, 90] width 551 height 15
click at [83, 32] on button "Trên xe" at bounding box center [72, 34] width 29 height 18
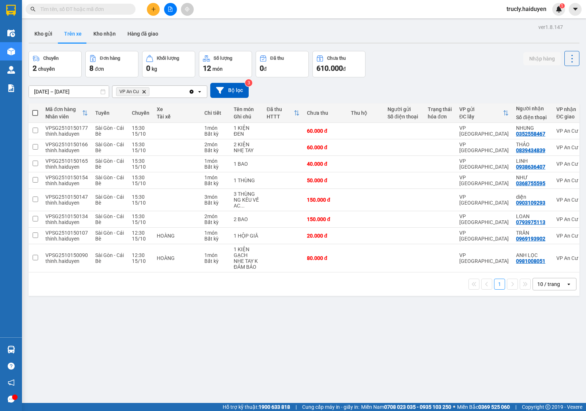
click at [379, 75] on div "Chuyến 2 chuyến Đơn hàng 8 đơn Khối lượng 0 kg Số lượng 12 món Đã thu 0 đ Chưa …" at bounding box center [304, 64] width 551 height 26
click at [385, 48] on div "ver 1.8.147 Kho gửi Trên xe Kho nhận Hàng đã giao Chuyến 2 chuyến Đơn hàng 8 đơ…" at bounding box center [304, 227] width 557 height 411
click at [48, 30] on button "Kho gửi" at bounding box center [44, 34] width 30 height 18
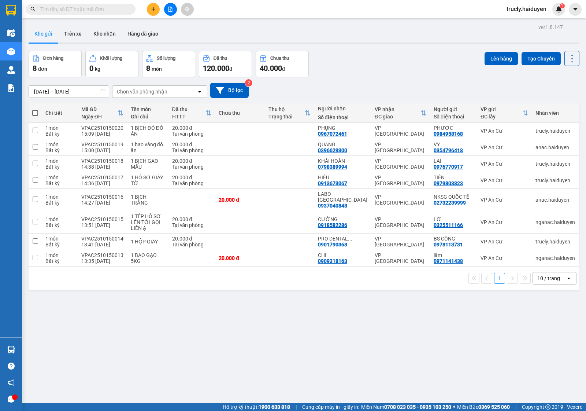
click at [396, 59] on div "Đơn hàng 8 đơn Khối lượng 0 kg Số lượng 8 món Đã thu 120.000 đ Chưa thu 40.000 …" at bounding box center [304, 64] width 551 height 26
click at [203, 318] on div "ver 1.8.147 Kho gửi Trên xe Kho nhận Hàng đã giao Đơn hàng 8 đơn Khối lượng 0 k…" at bounding box center [304, 227] width 557 height 411
click at [240, 325] on div "ver 1.8.147 Kho gửi Trên xe Kho nhận Hàng đã giao Đơn hàng 8 đơn Khối lượng 0 k…" at bounding box center [304, 227] width 557 height 411
click at [100, 34] on button "Kho nhận" at bounding box center [105, 34] width 34 height 18
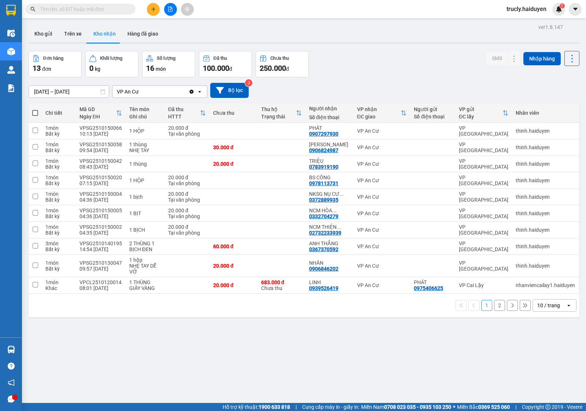
click at [352, 74] on div "Đơn hàng 13 đơn Khối lượng 0 kg Số lượng 16 món Đã thu 100.000 đ Chưa thu 250.0…" at bounding box center [304, 64] width 551 height 26
click at [146, 8] on div at bounding box center [170, 9] width 55 height 13
click at [156, 7] on icon "plus" at bounding box center [153, 9] width 5 height 5
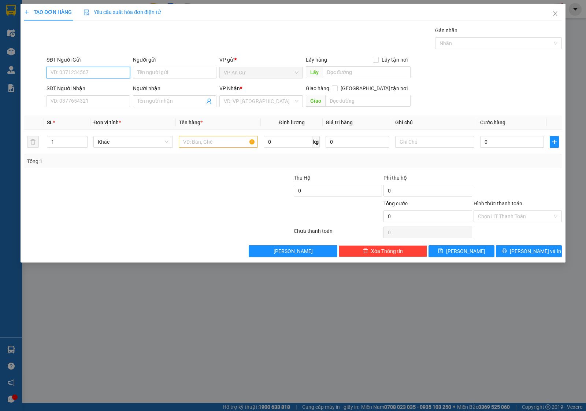
click at [70, 75] on input "SĐT Người Gửi" at bounding box center [88, 73] width 83 height 12
click at [105, 89] on div "0975171313 - KIỆT (VT THẾ ANH)" at bounding box center [89, 87] width 77 height 8
type input "0975171313"
type input "KIỆT (VT THẾ ANH)"
type input "0908774862"
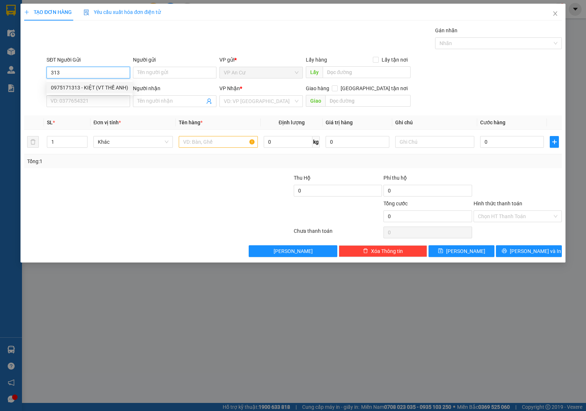
type input "NGUYÊN"
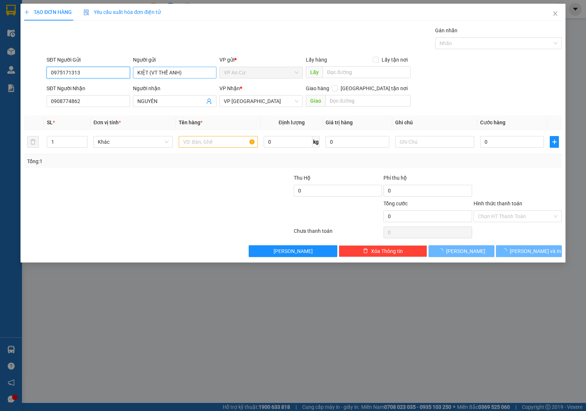
type input "20.000"
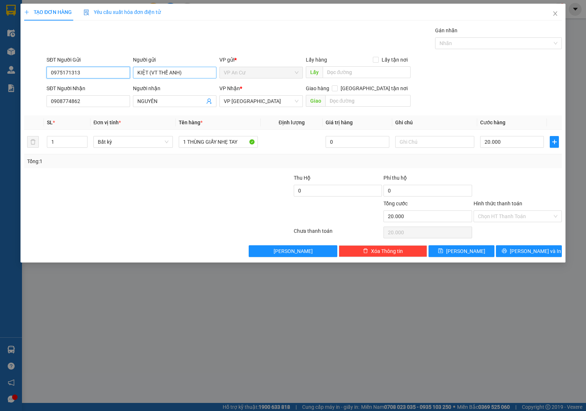
type input "0975171313"
click at [188, 74] on input "KIỆT (VT THẾ ANH)" at bounding box center [174, 73] width 83 height 12
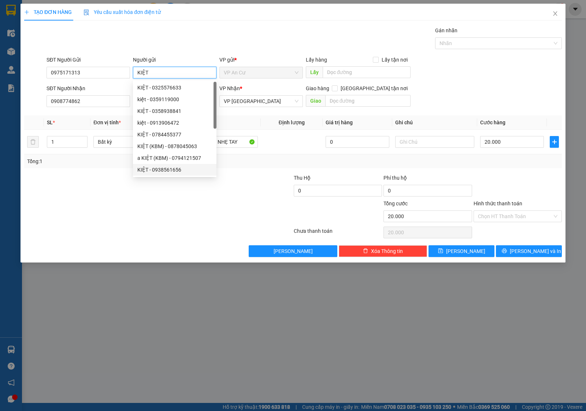
type input "KIỆT"
click at [182, 236] on div at bounding box center [158, 232] width 270 height 15
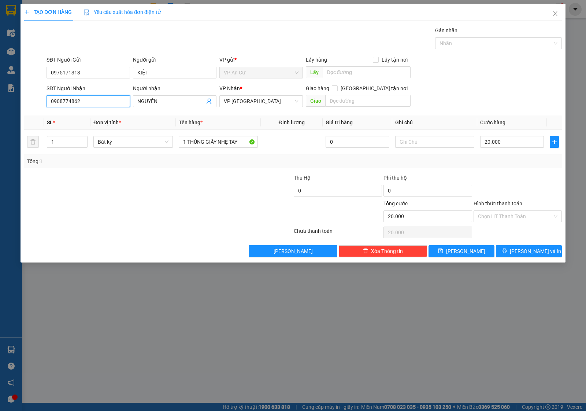
click at [94, 103] on input "0908774862" at bounding box center [88, 101] width 83 height 12
click at [94, 103] on input "SĐT Người Nhận" at bounding box center [88, 101] width 83 height 12
click at [88, 103] on input "SĐT Người Nhận" at bounding box center [88, 101] width 83 height 12
click at [176, 242] on div "Transit Pickup Surcharge Ids Transit Deliver Surcharge Ids Transit Deliver Surc…" at bounding box center [293, 141] width 538 height 230
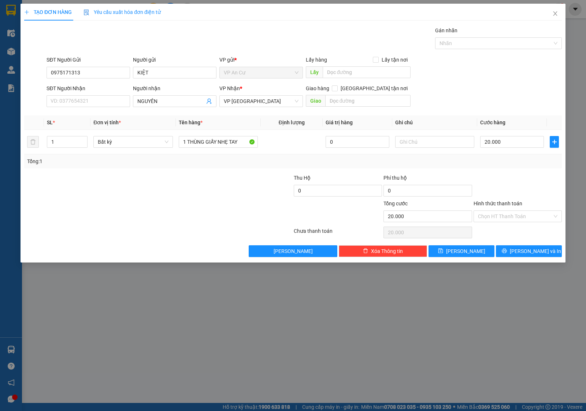
click at [256, 213] on div at bounding box center [248, 212] width 90 height 26
click at [120, 211] on div at bounding box center [113, 212] width 180 height 26
click at [68, 101] on input "SĐT Người Nhận" at bounding box center [88, 101] width 83 height 12
click at [74, 103] on input "SĐT Người Nhận" at bounding box center [88, 101] width 83 height 12
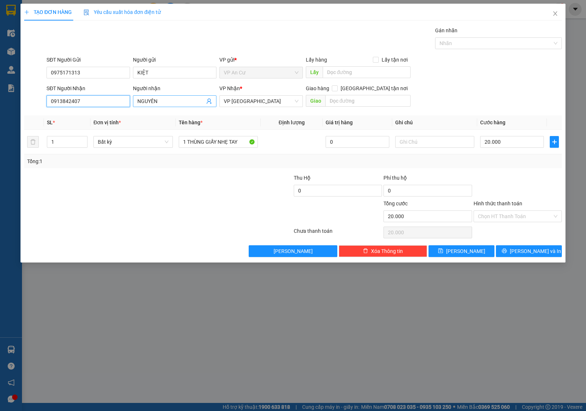
type input "0913842407"
click at [183, 102] on input "NGUYÊN" at bounding box center [170, 101] width 67 height 8
click at [184, 102] on input "NGUYÊN" at bounding box center [170, 101] width 67 height 8
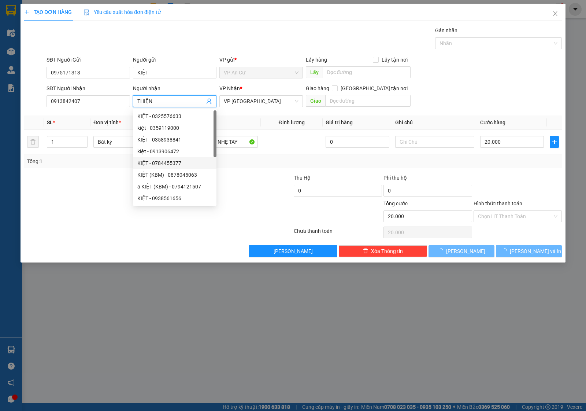
type input "THIỆN"
click at [64, 193] on div at bounding box center [113, 187] width 180 height 26
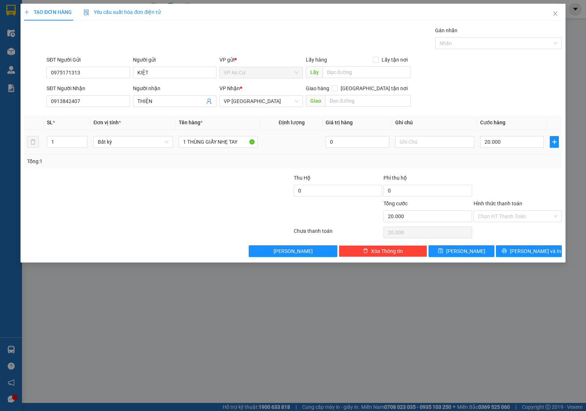
click at [231, 151] on td "1 THÙNG GIẤY NHẸ TAY" at bounding box center [218, 142] width 85 height 25
click at [229, 144] on input "1 THÙNG GIẤY NHẸ TAY" at bounding box center [218, 142] width 79 height 12
type input "2"
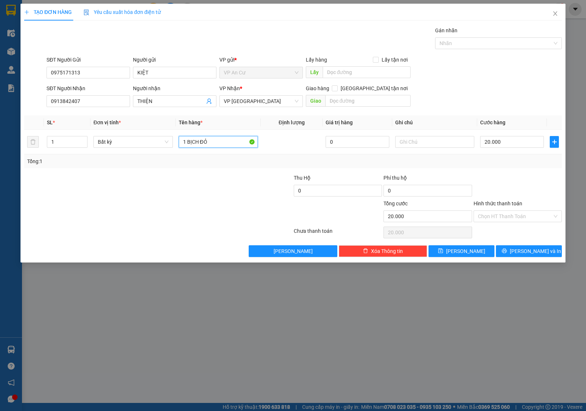
type input "1 BỊCH ĐỎ"
click at [197, 172] on div "Transit Pickup Surcharge Ids Transit Deliver Surcharge Ids Transit Deliver Surc…" at bounding box center [293, 141] width 538 height 230
click at [506, 171] on div "Transit Pickup Surcharge Ids Transit Deliver Surcharge Ids Transit Deliver Surc…" at bounding box center [293, 141] width 538 height 230
click at [499, 214] on input "Hình thức thanh toán" at bounding box center [515, 216] width 74 height 11
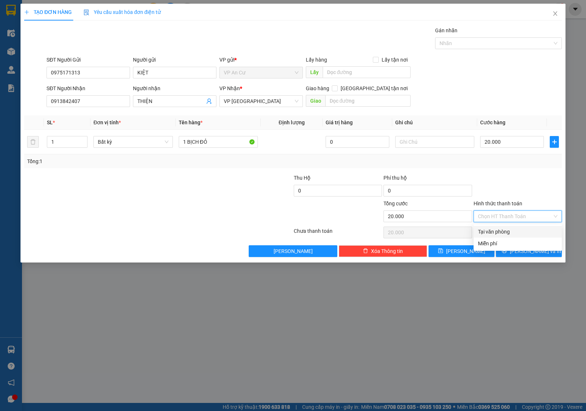
click at [496, 230] on div "Tại văn phòng" at bounding box center [517, 231] width 79 height 8
type input "0"
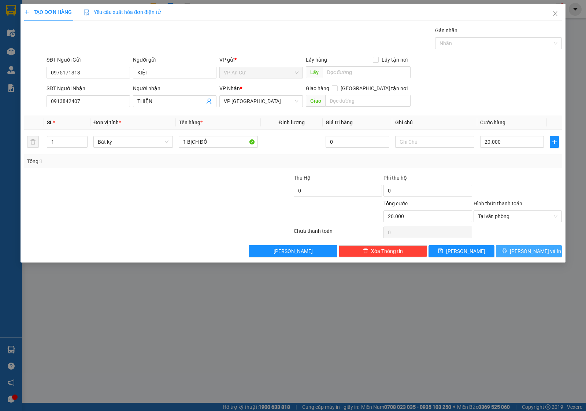
click at [520, 255] on button "[PERSON_NAME] và In" at bounding box center [529, 251] width 66 height 12
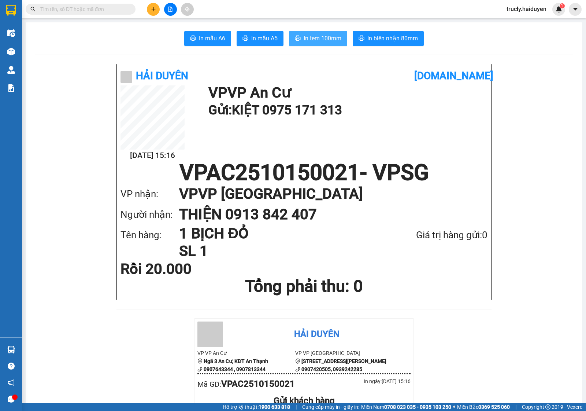
click at [323, 32] on button "In tem 100mm" at bounding box center [318, 38] width 58 height 15
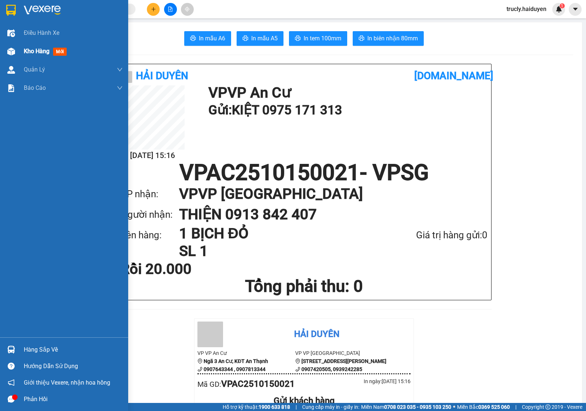
click at [19, 48] on div "Kho hàng mới" at bounding box center [64, 51] width 128 height 18
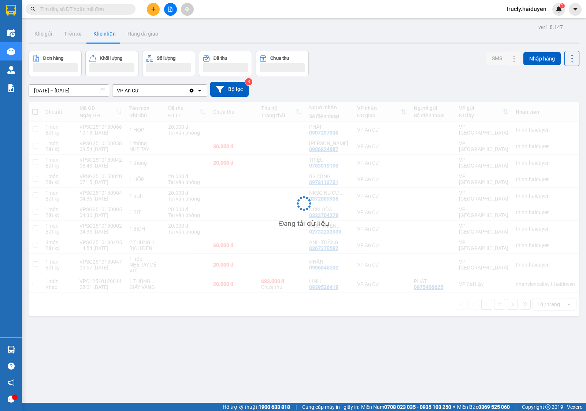
click at [387, 68] on div "Đơn hàng Khối lượng Số lượng Đã thu Chưa thu SMS Nhập hàng" at bounding box center [304, 63] width 551 height 25
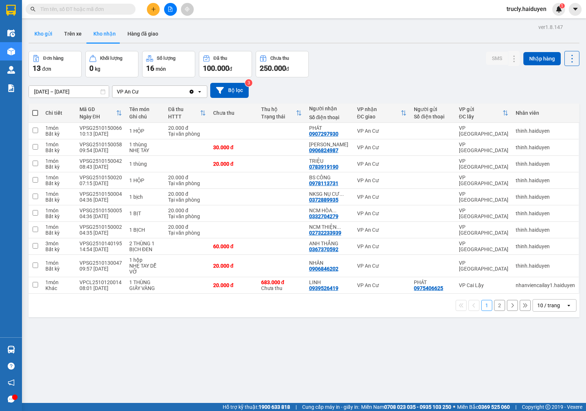
click at [46, 34] on button "Kho gửi" at bounding box center [44, 34] width 30 height 18
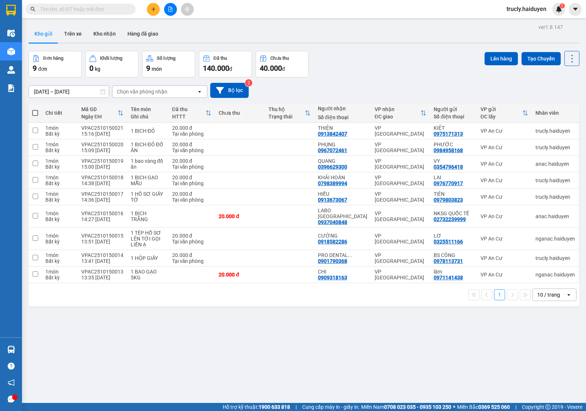
click at [361, 49] on div "ver 1.8.147 Kho gửi Trên xe Kho nhận Hàng đã giao Đơn hàng 9 đơn Khối lượng 0 k…" at bounding box center [304, 227] width 557 height 411
click at [418, 70] on div "Đơn hàng 9 đơn Khối lượng 0 kg Số lượng 9 món Đã thu 140.000 đ Chưa thu 40.000 …" at bounding box center [304, 64] width 551 height 26
click at [379, 62] on div "Đơn hàng 9 đơn Khối lượng 0 kg Số lượng 9 món Đã thu 140.000 đ Chưa thu 40.000 …" at bounding box center [304, 64] width 551 height 26
click at [72, 29] on button "Trên xe" at bounding box center [72, 34] width 29 height 18
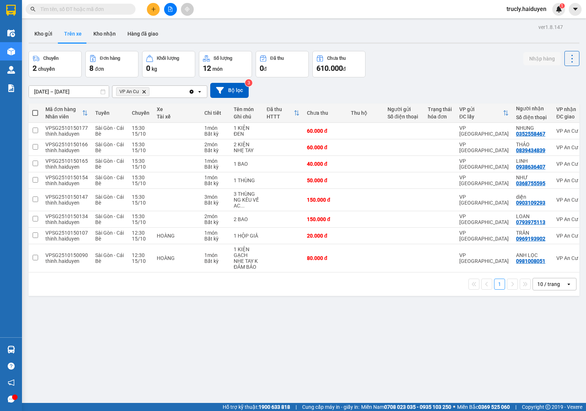
click at [406, 48] on div "ver 1.8.147 Kho gửi Trên xe Kho nhận Hàng đã giao Chuyến 2 chuyến Đơn hàng 8 đơ…" at bounding box center [304, 227] width 557 height 411
click at [281, 376] on div "ver 1.8.147 Kho gửi Trên xe Kho nhận Hàng đã giao Chuyến 2 chuyến Đơn hàng 8 đơ…" at bounding box center [304, 227] width 557 height 411
click at [387, 35] on div "Kho gửi Trên xe Kho nhận Hàng đã giao" at bounding box center [304, 34] width 551 height 19
click at [383, 79] on div "[DATE] – [DATE] Press the down arrow key to interact with the calendar and sele…" at bounding box center [304, 90] width 551 height 26
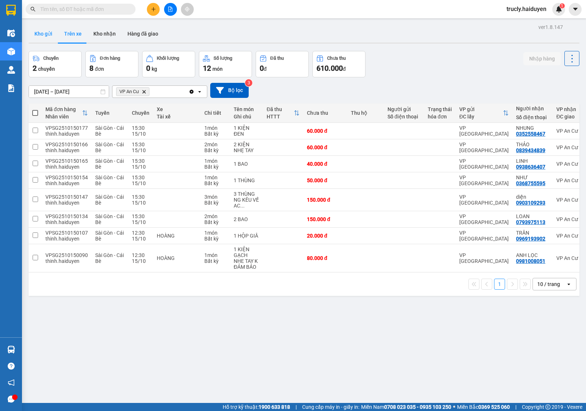
click at [48, 33] on button "Kho gửi" at bounding box center [44, 34] width 30 height 18
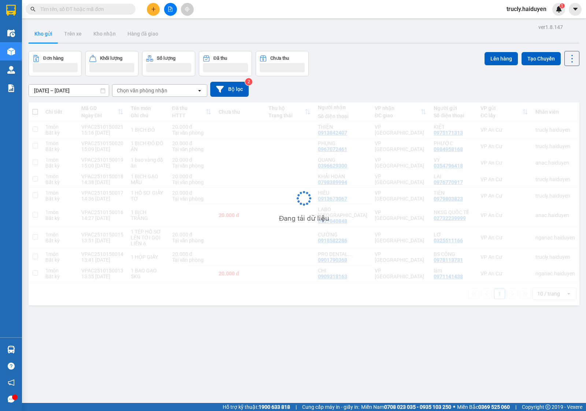
click at [361, 59] on div "Đơn hàng Khối lượng Số lượng Đã thu Chưa thu Lên hàng Tạo Chuyến" at bounding box center [304, 63] width 551 height 25
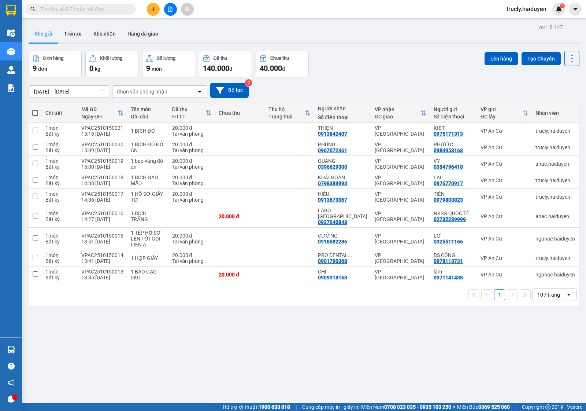
click at [352, 51] on div "Đơn hàng 9 đơn Khối lượng 0 kg Số lượng 9 món Đã thu 140.000 đ Chưa thu 40.000 …" at bounding box center [304, 64] width 551 height 26
click at [382, 59] on div "Đơn hàng 9 đơn Khối lượng 0 kg Số lượng 9 món Đã thu 140.000 đ Chưa thu 40.000 …" at bounding box center [304, 64] width 551 height 26
click at [71, 30] on button "Trên xe" at bounding box center [72, 34] width 29 height 18
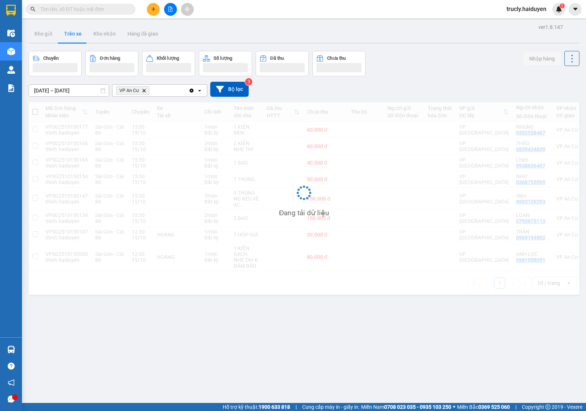
click at [394, 49] on div "ver 1.8.147 Kho gửi Trên xe Kho nhận Hàng đã giao Chuyến Đơn hàng Khối lượng Số…" at bounding box center [304, 227] width 557 height 411
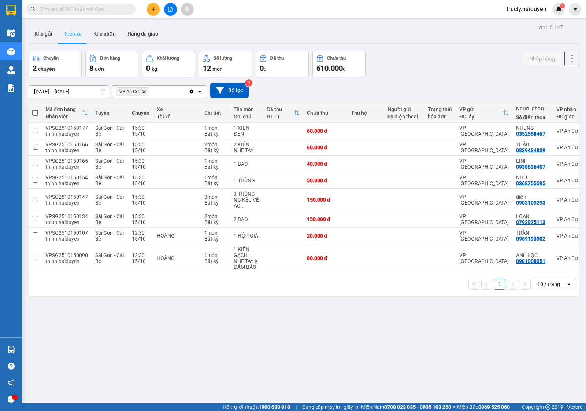
click at [403, 58] on div "Chuyến 2 chuyến Đơn hàng 8 đơn Khối lượng 0 kg Số lượng 12 món Đã thu 0 đ Chưa …" at bounding box center [304, 64] width 551 height 26
click at [114, 37] on button "Kho nhận" at bounding box center [105, 34] width 34 height 18
type input "[DATE] – [DATE]"
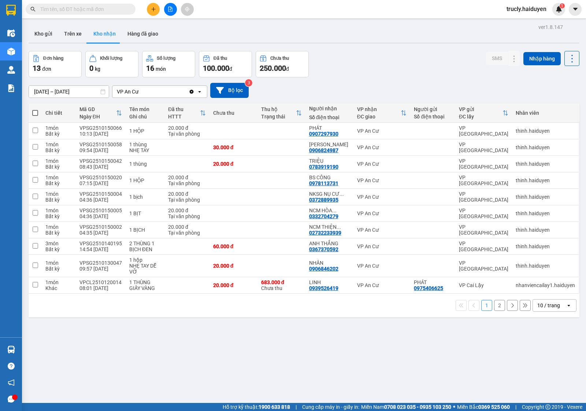
click at [361, 50] on div "ver 1.8.147 Kho gửi Trên xe Kho nhận Hàng đã giao Đơn hàng 13 đơn Khối lượng 0 …" at bounding box center [304, 227] width 557 height 411
click at [402, 67] on div "Đơn hàng 13 đơn Khối lượng 0 kg Số lượng 16 món Đã thu 100.000 đ Chưa thu 250.0…" at bounding box center [304, 64] width 551 height 26
click at [40, 30] on button "Kho gửi" at bounding box center [44, 34] width 30 height 18
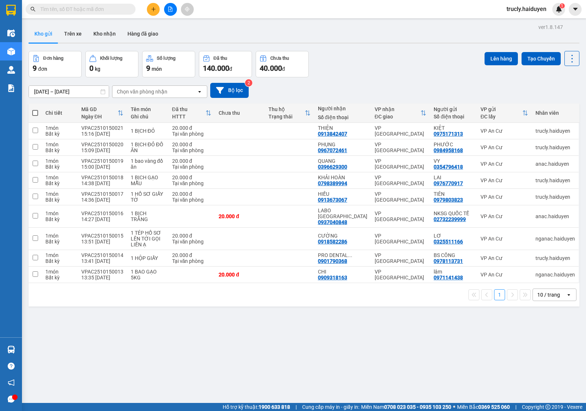
click at [370, 76] on div "Đơn hàng 9 đơn Khối lượng 0 kg Số lượng 9 món Đã thu 140.000 đ Chưa thu 40.000 …" at bounding box center [304, 64] width 551 height 26
